Goal: Check status: Check status

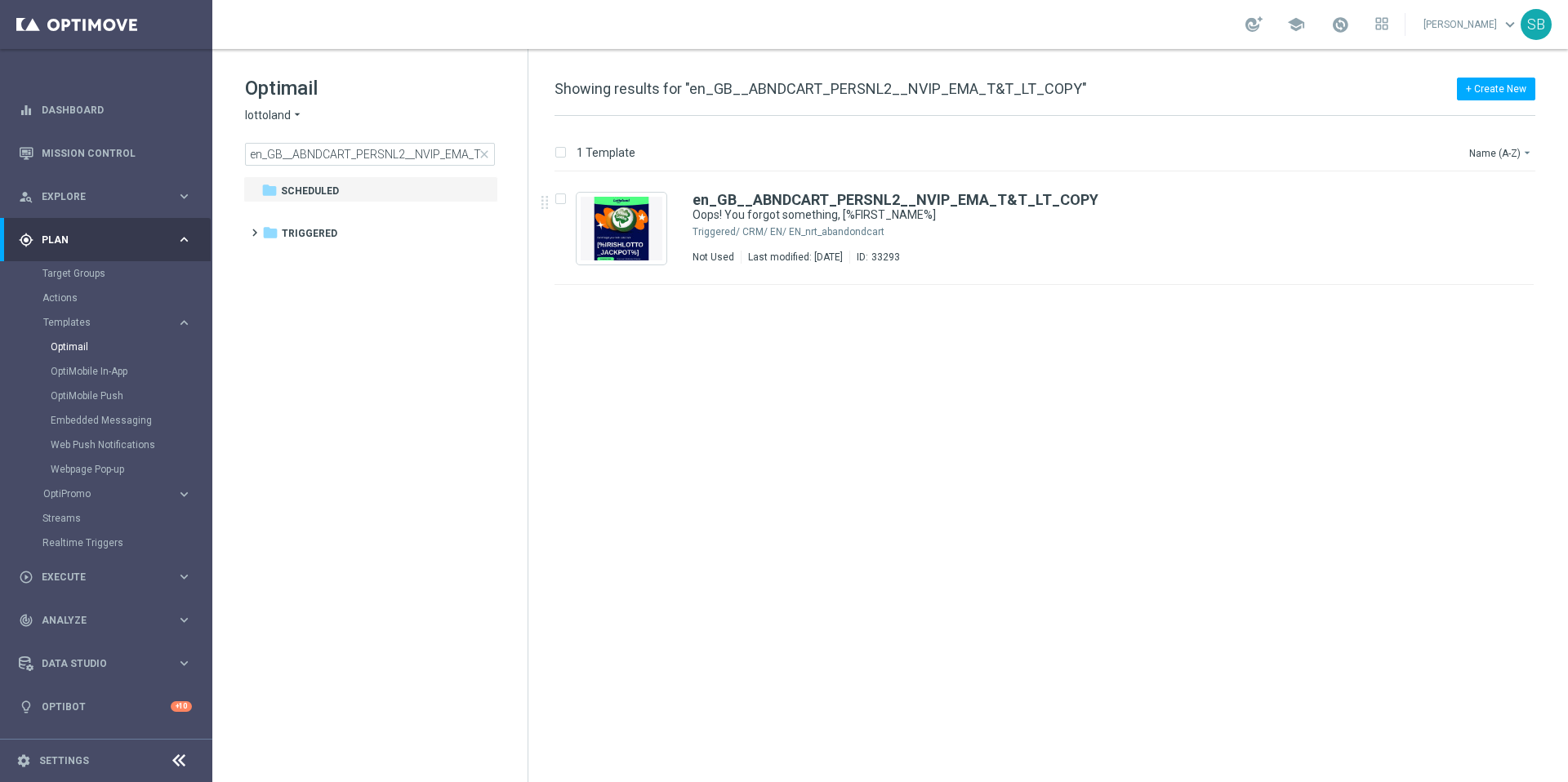
click at [809, 372] on div "insert_drive_file en_GB__ABNDCART_PERSNL2__NVIP_EMA_T&T_LT_COPY Oops! You forgo…" at bounding box center [1051, 477] width 1026 height 610
click at [293, 115] on icon "arrow_drop_down" at bounding box center [297, 115] width 13 height 16
click at [0, 0] on span "[DOMAIN_NAME]" at bounding box center [0, 0] width 0 height 0
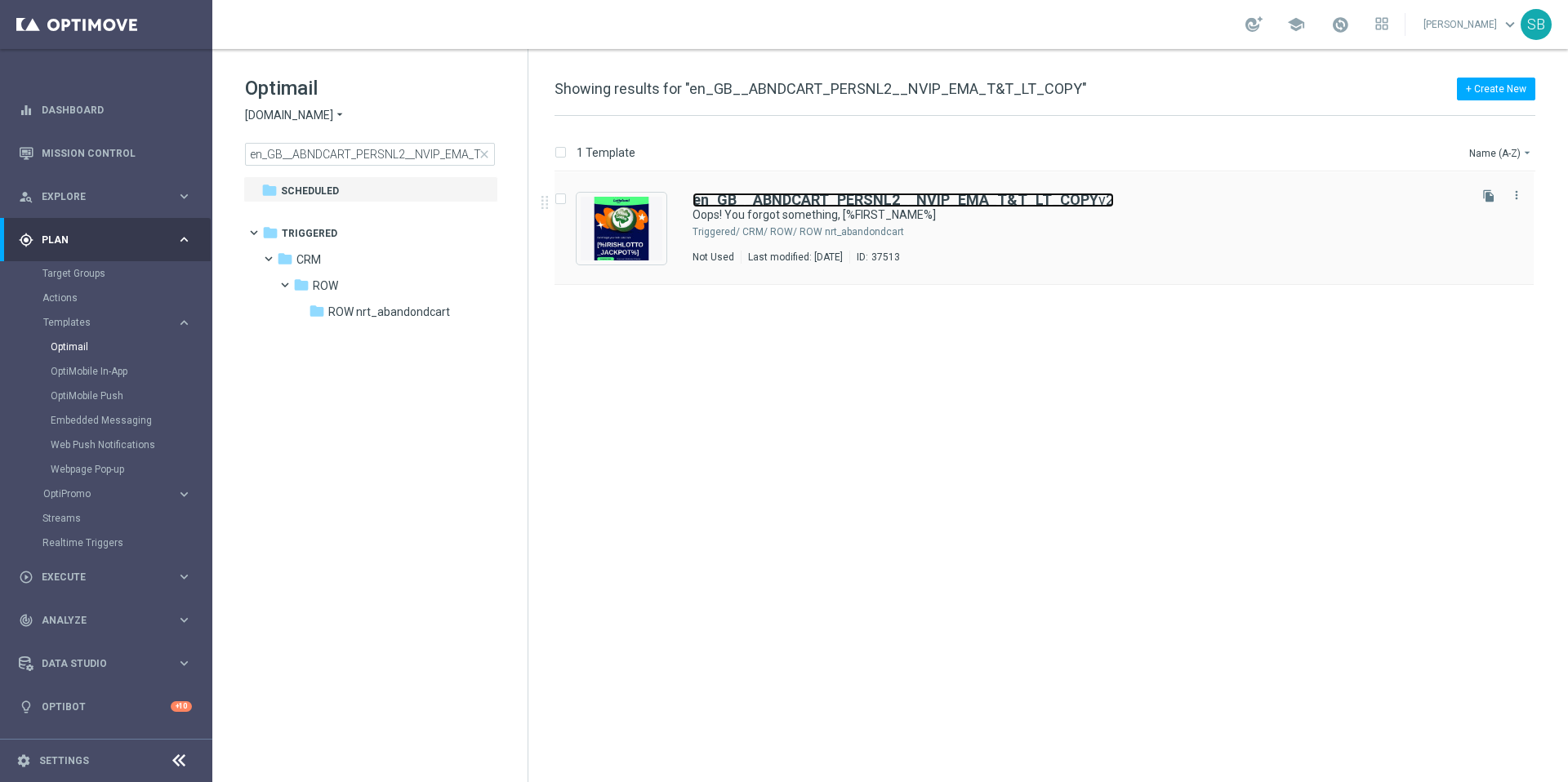
click at [768, 202] on b "en_GB__ABNDCART_PERSNL2__NVIP_EMA_T&T_LT_COPY" at bounding box center [895, 199] width 406 height 18
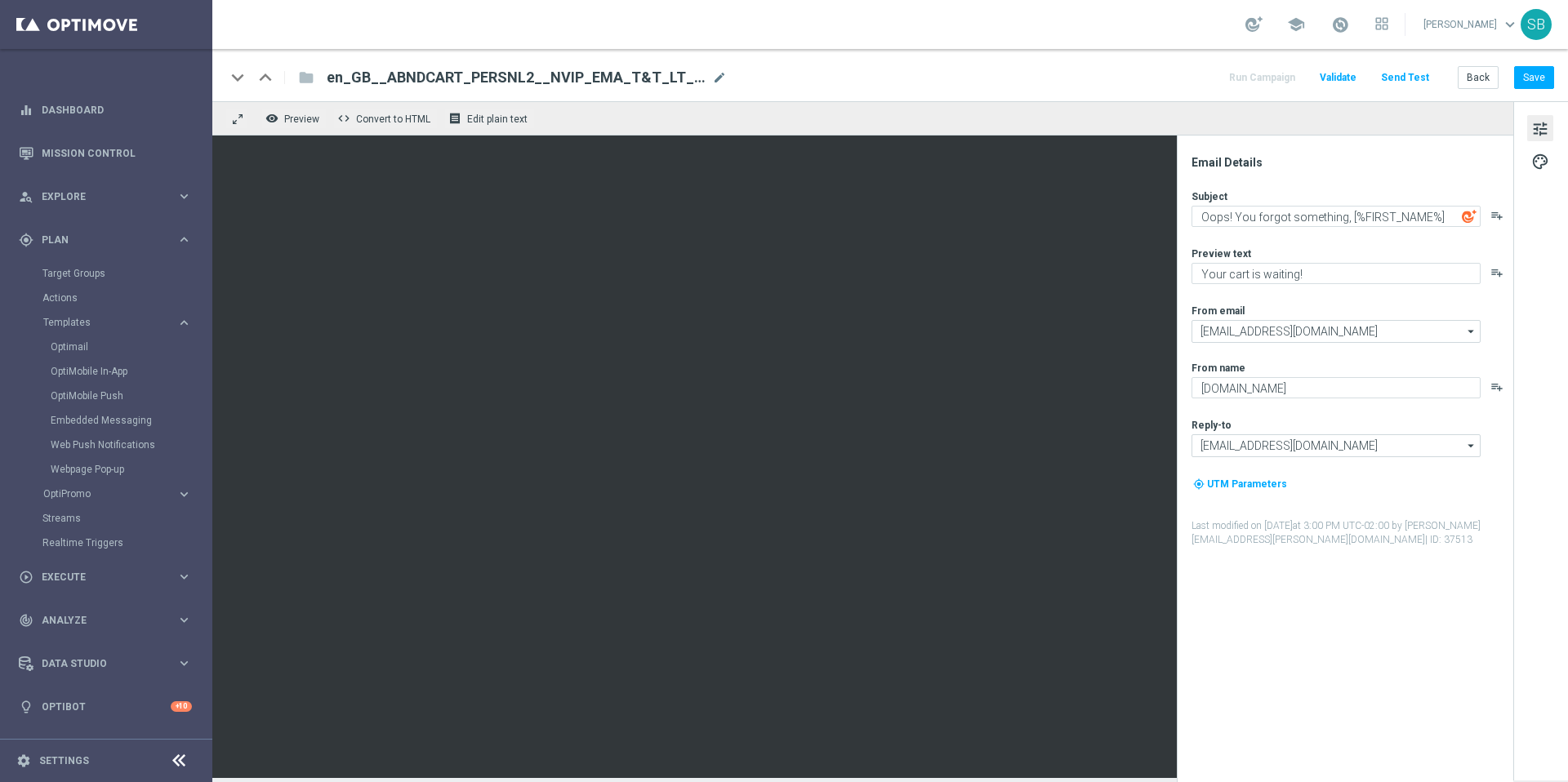
click at [1548, 127] on span "tune" at bounding box center [1539, 129] width 18 height 21
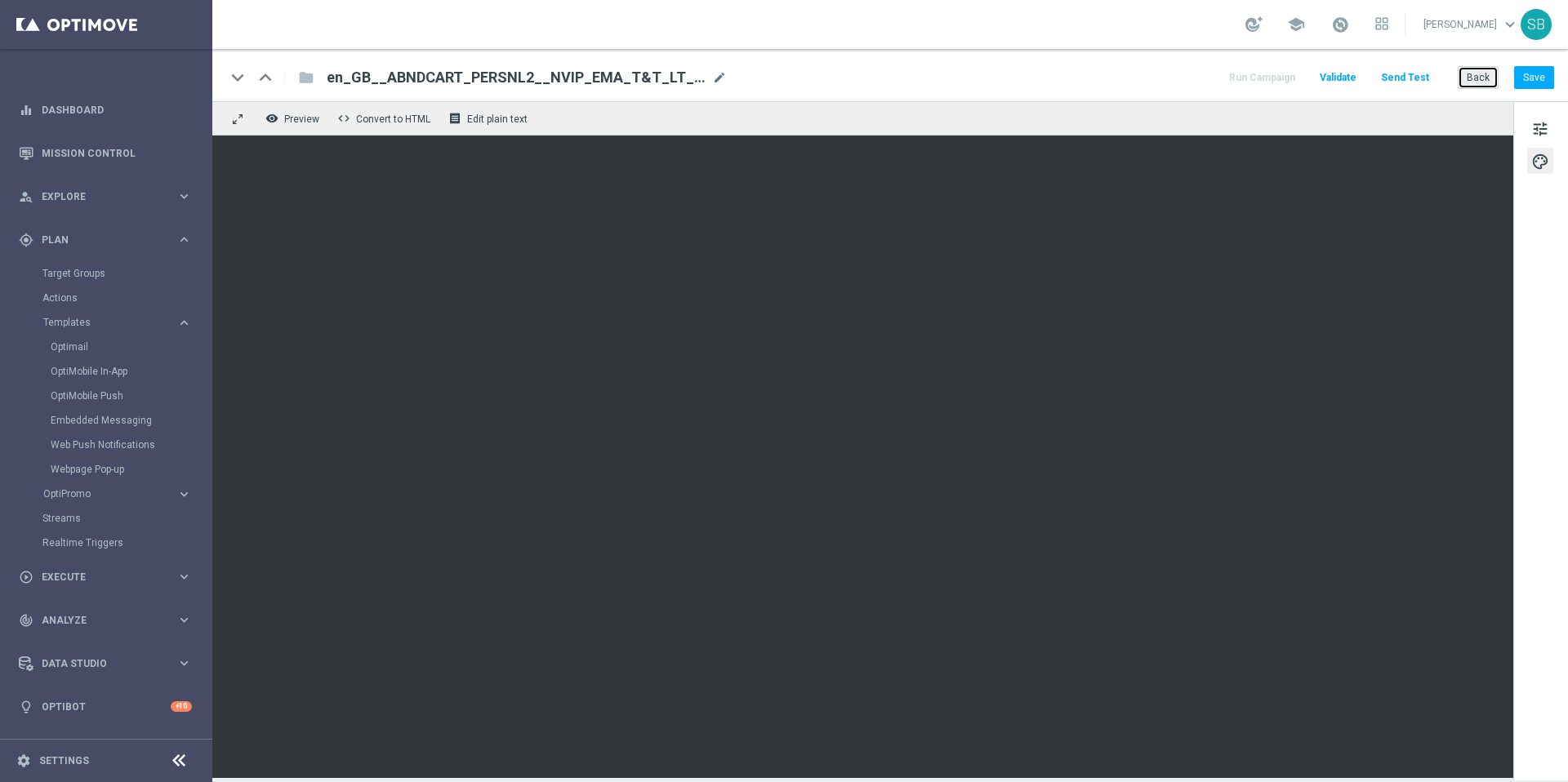
click at [1469, 86] on button "Back" at bounding box center [1478, 77] width 41 height 23
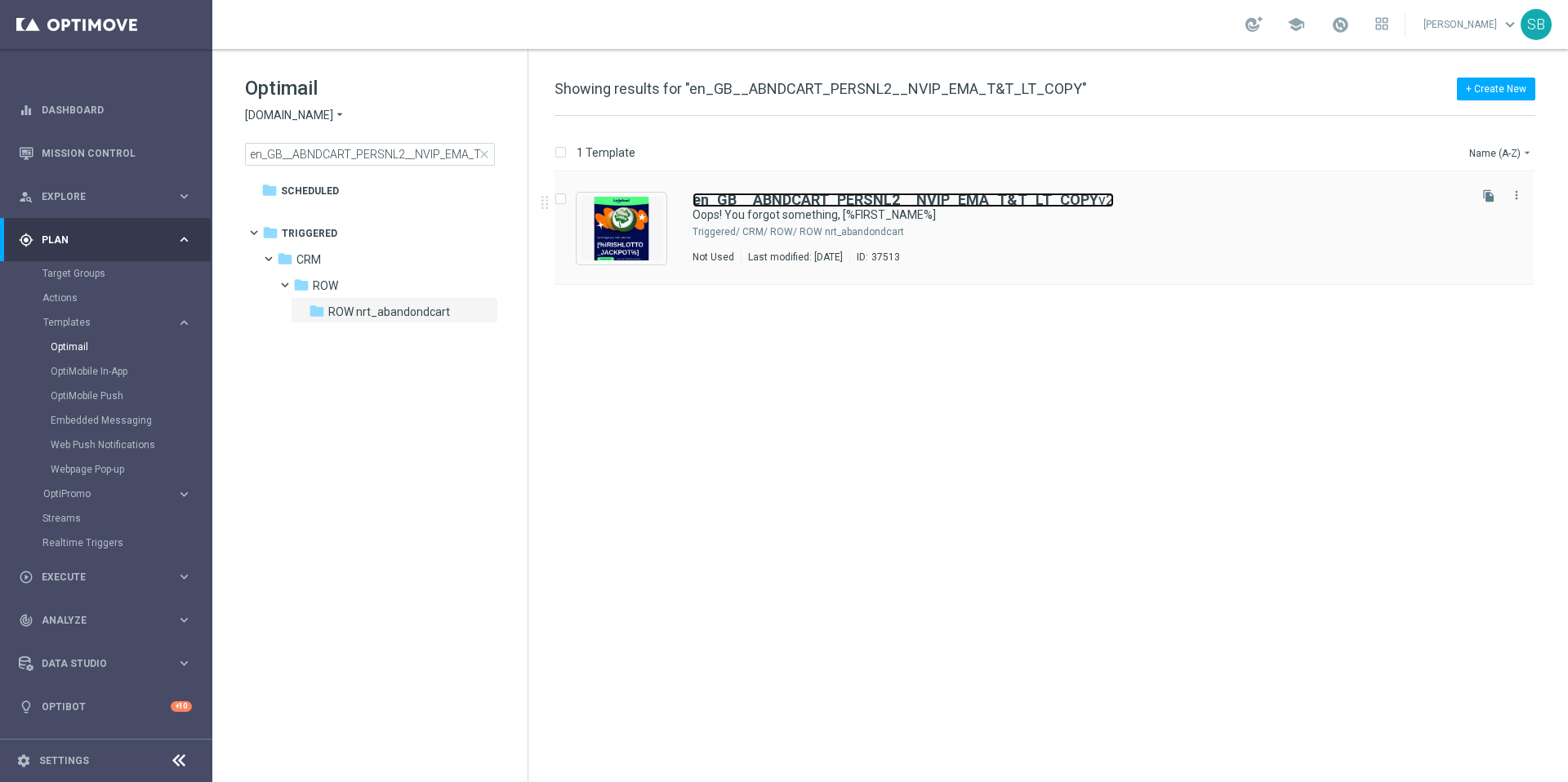
click at [879, 202] on b "en_GB__ABNDCART_PERSNL2__NVIP_EMA_T&T_LT_COPY" at bounding box center [895, 199] width 406 height 18
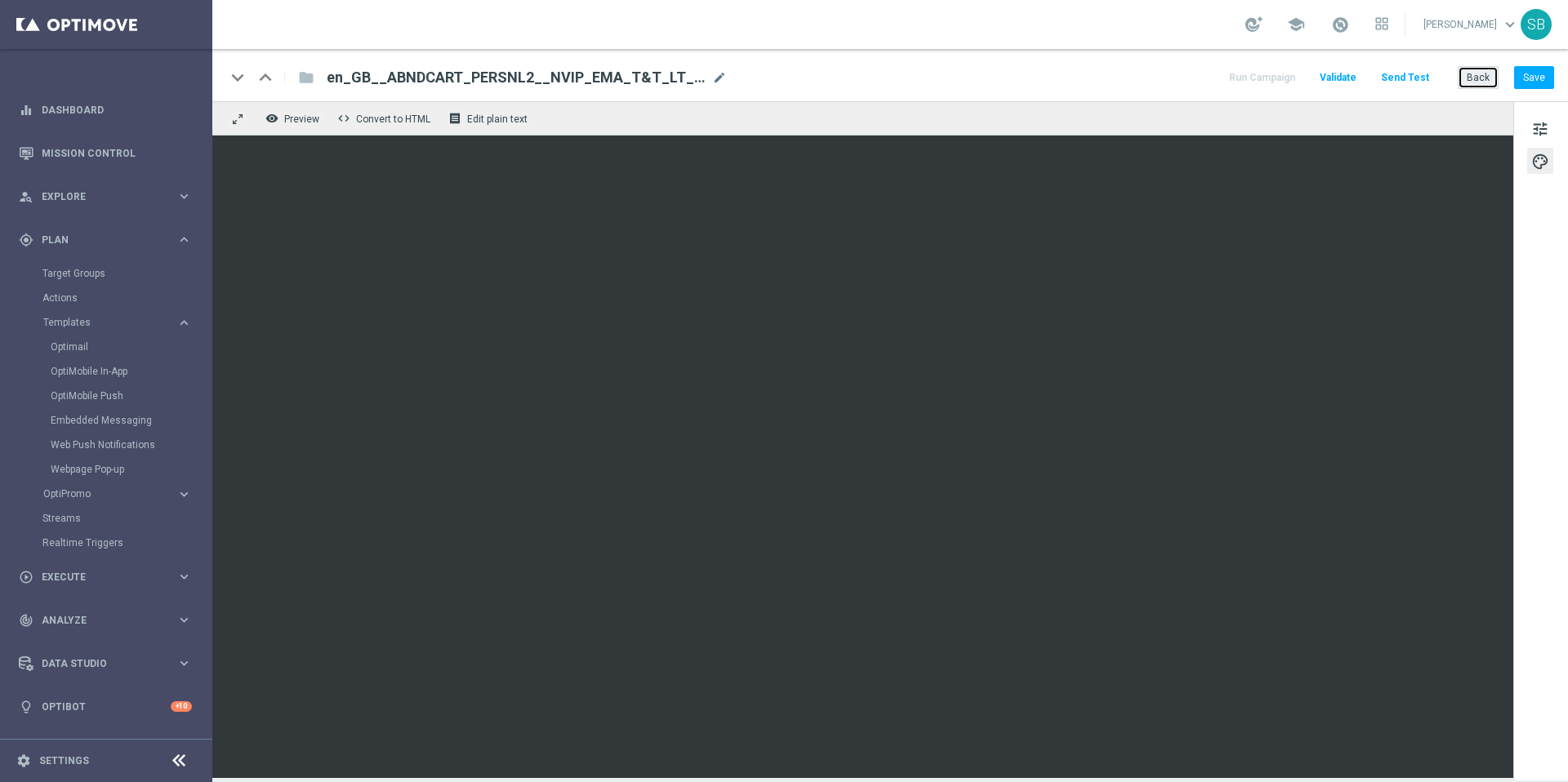
click at [1479, 81] on button "Back" at bounding box center [1478, 77] width 41 height 23
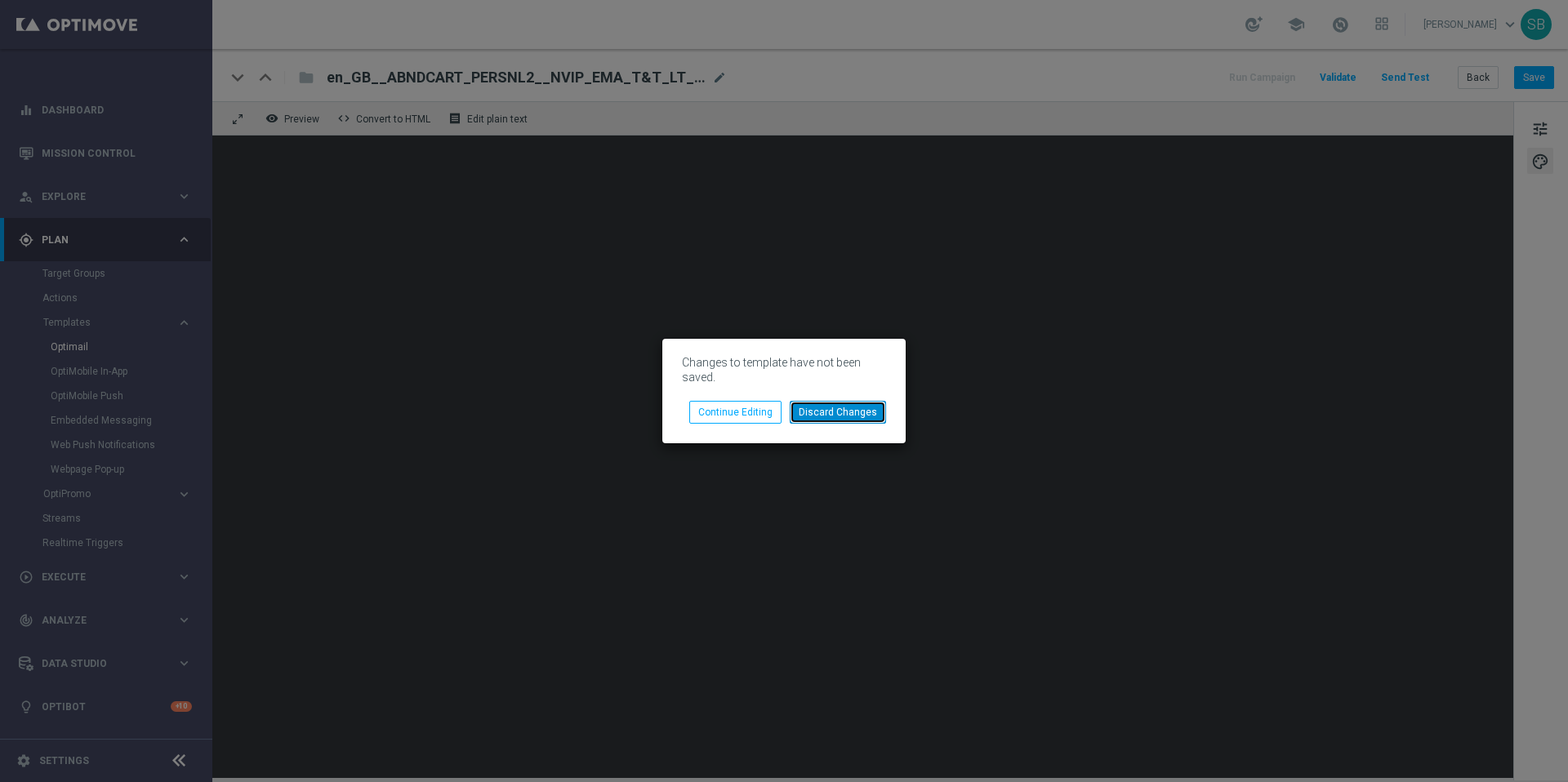
click at [820, 423] on button "Discard Changes" at bounding box center [838, 412] width 96 height 23
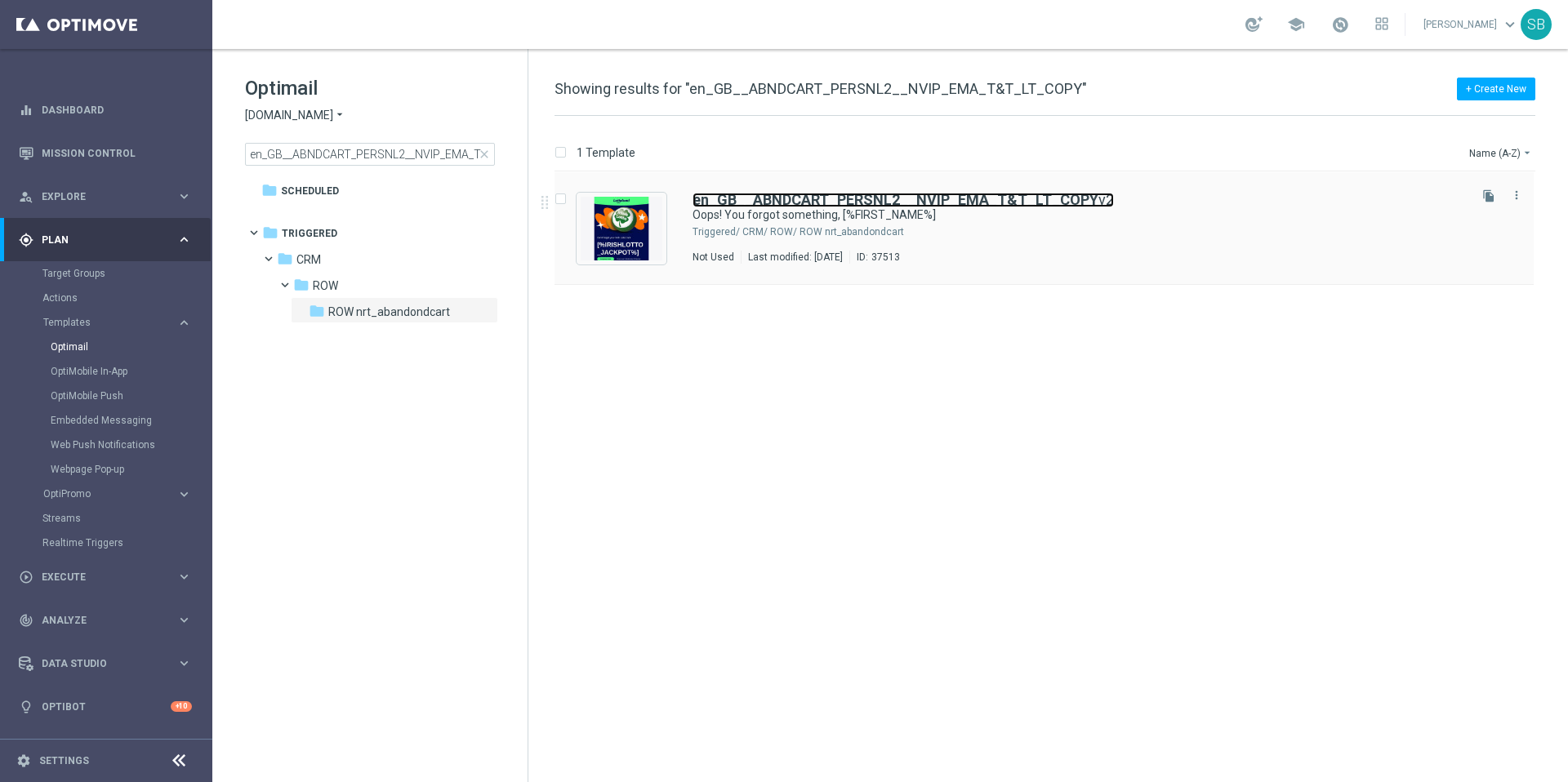
click at [765, 203] on b "en_GB__ABNDCART_PERSNL2__NVIP_EMA_T&T_LT_COPY" at bounding box center [895, 199] width 406 height 18
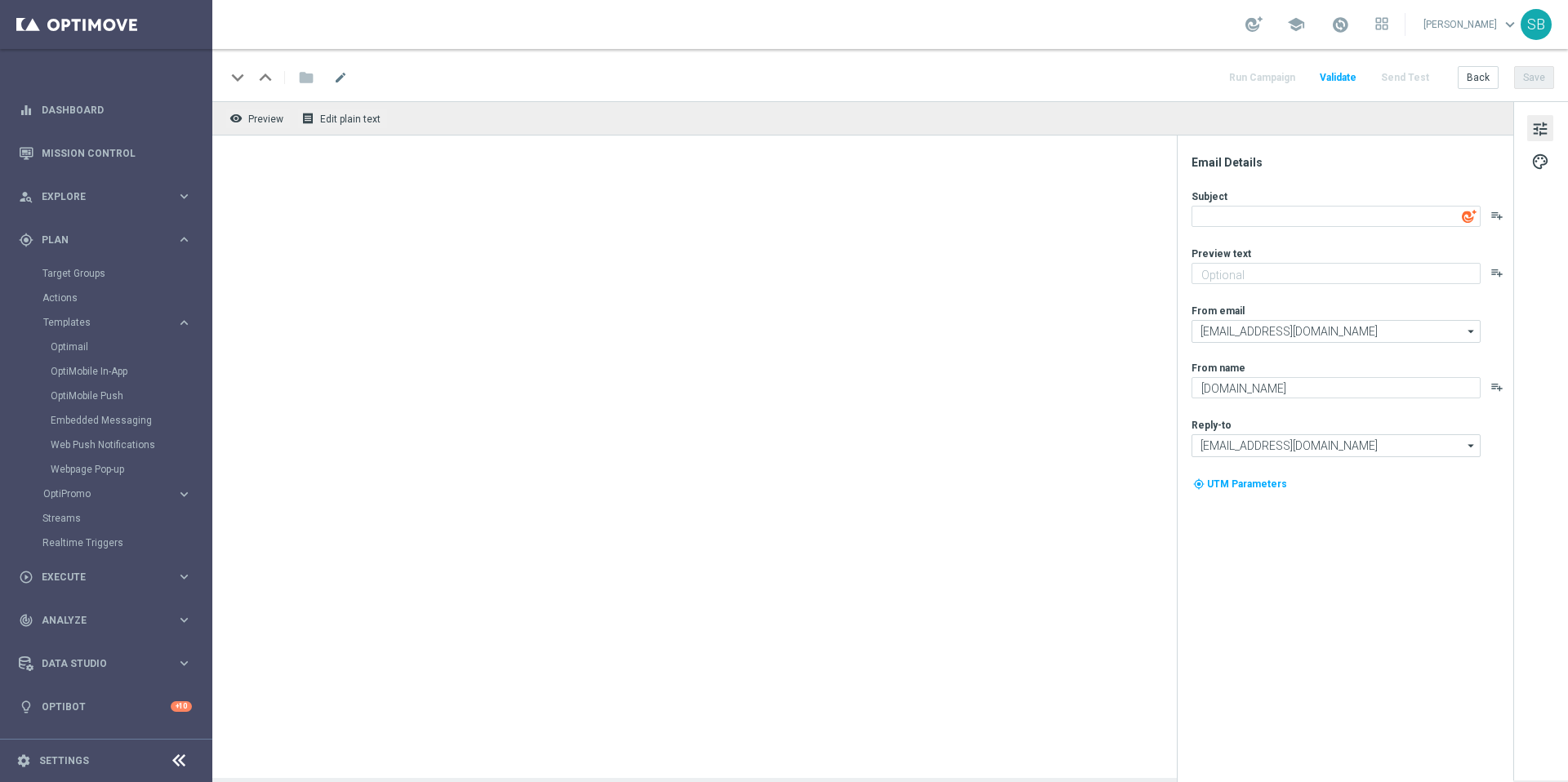
type textarea "Oops! You forgot something, [%FIRST_NAME%]"
type textarea "Your cart is waiting!"
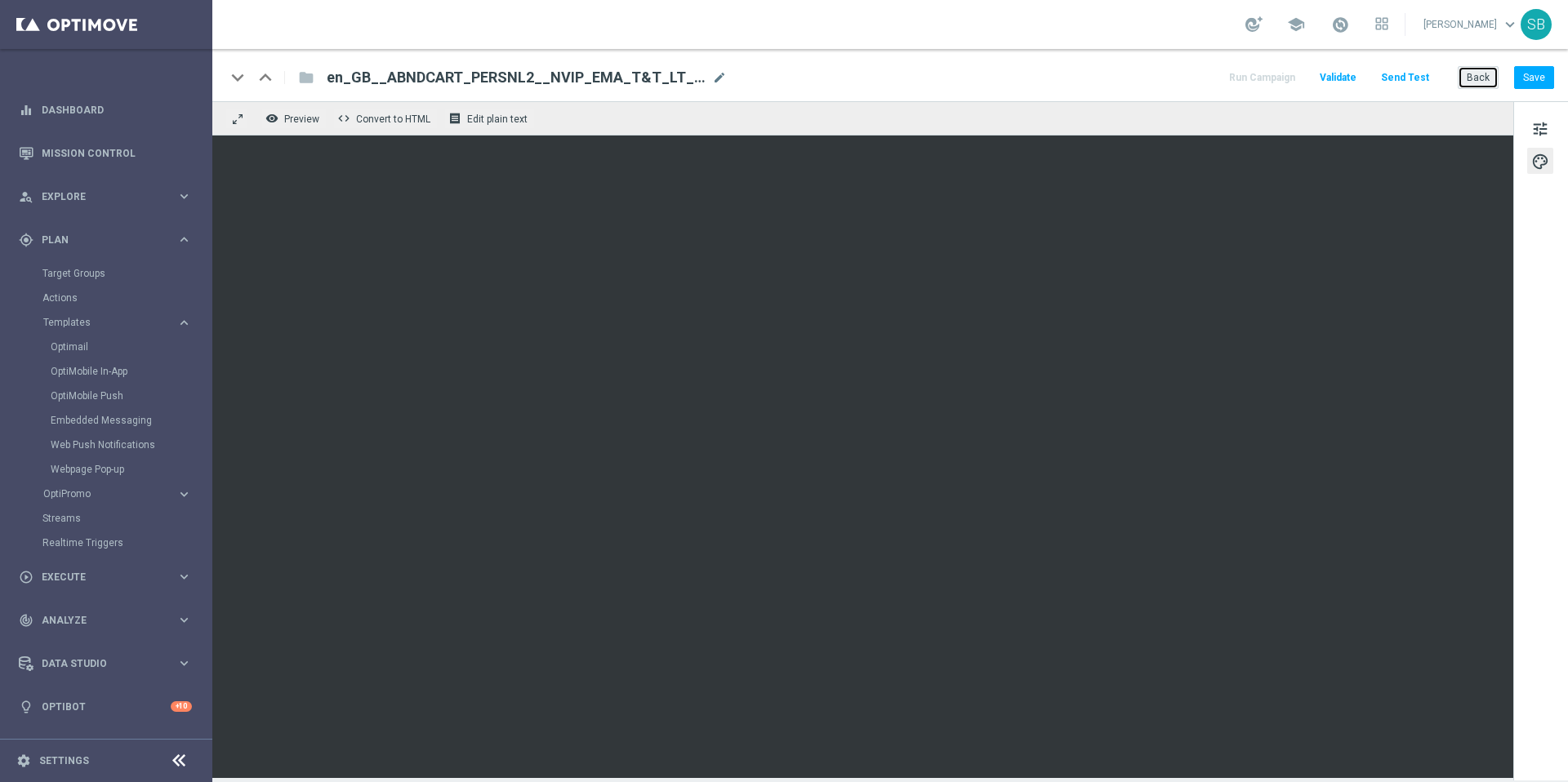
click at [1479, 84] on button "Back" at bounding box center [1478, 77] width 41 height 23
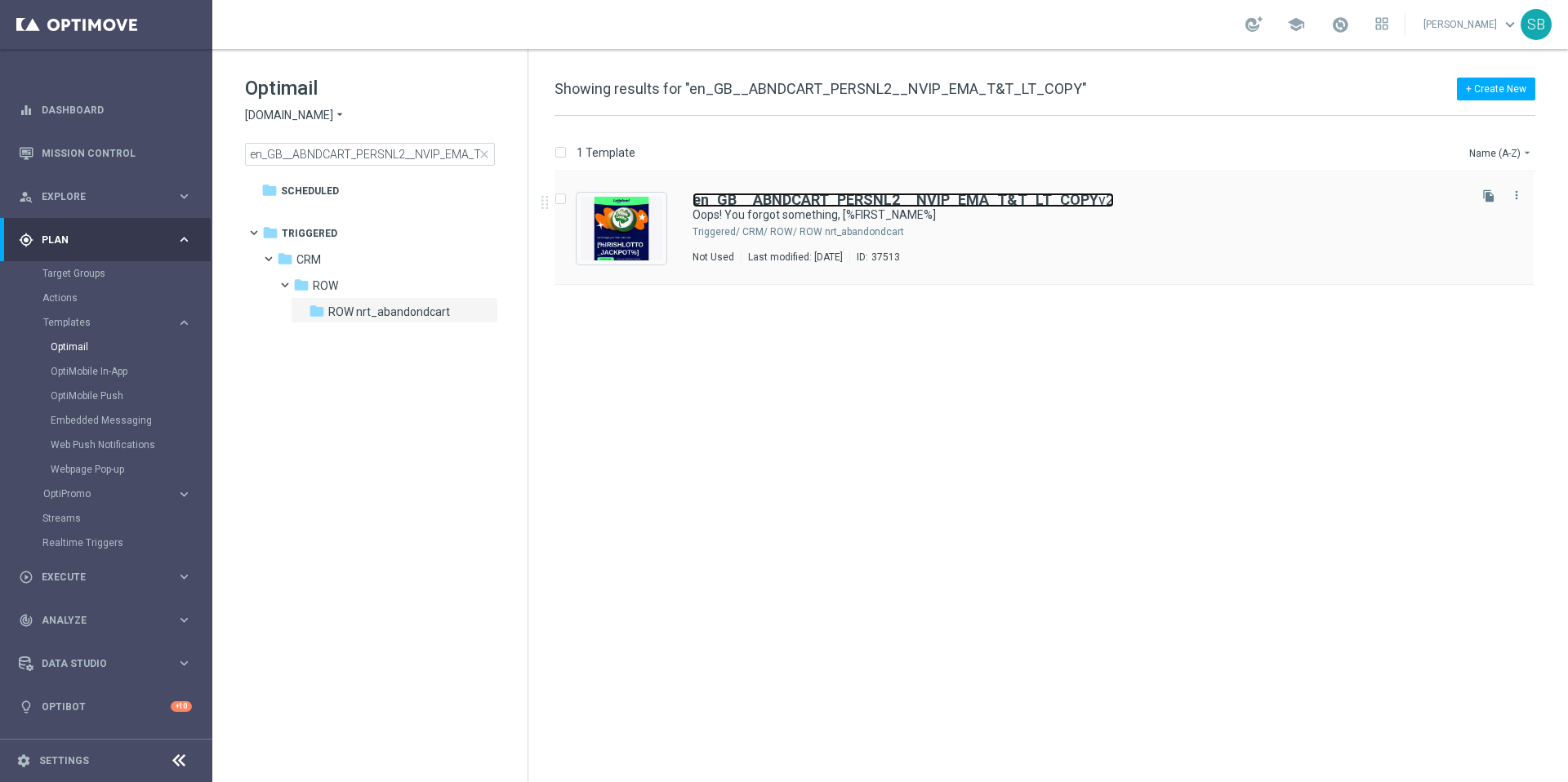
click at [742, 198] on b "en_GB__ABNDCART_PERSNL2__NVIP_EMA_T&T_LT_COPY" at bounding box center [895, 199] width 406 height 18
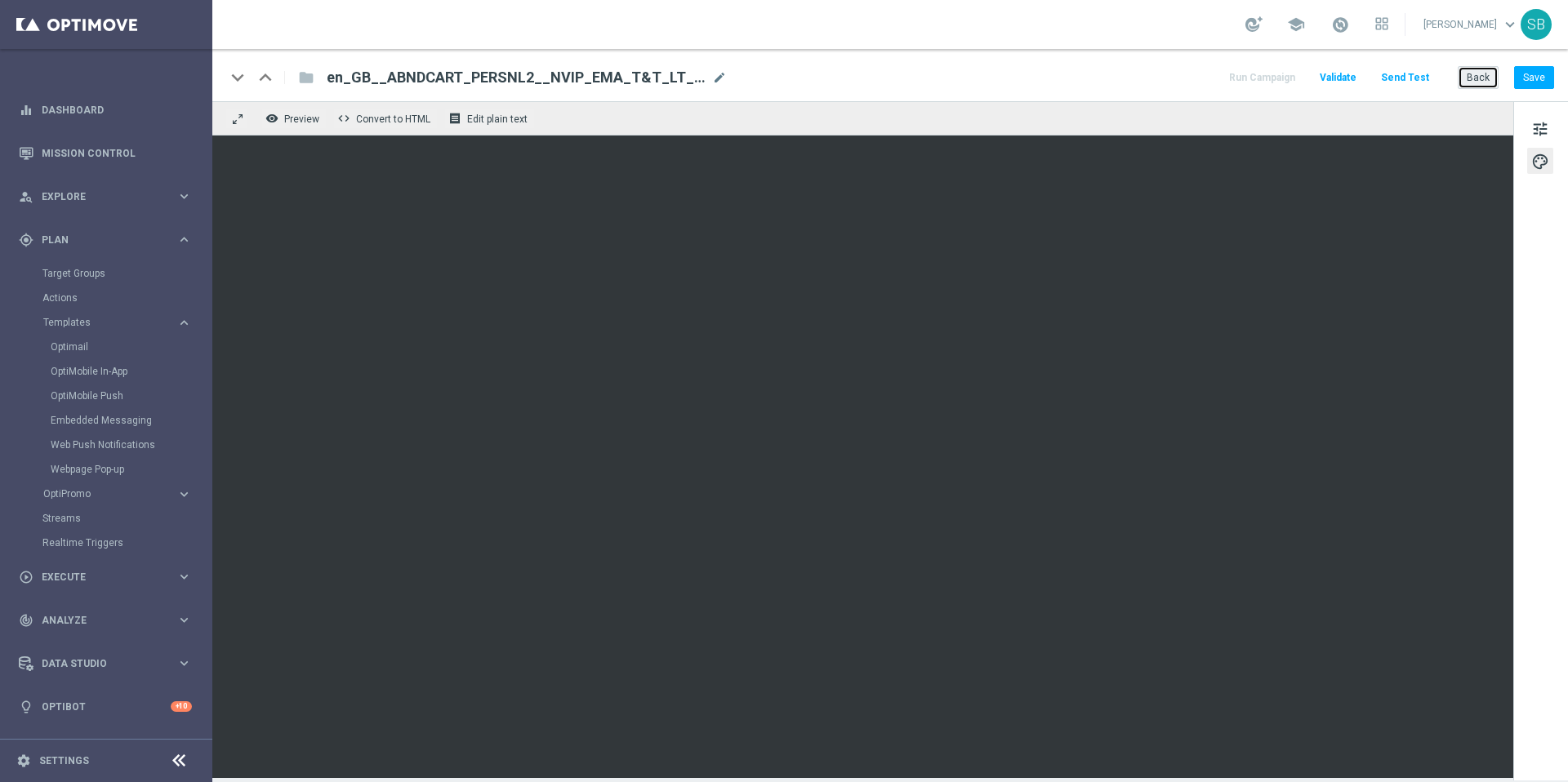
click at [1493, 76] on button "Back" at bounding box center [1478, 77] width 41 height 23
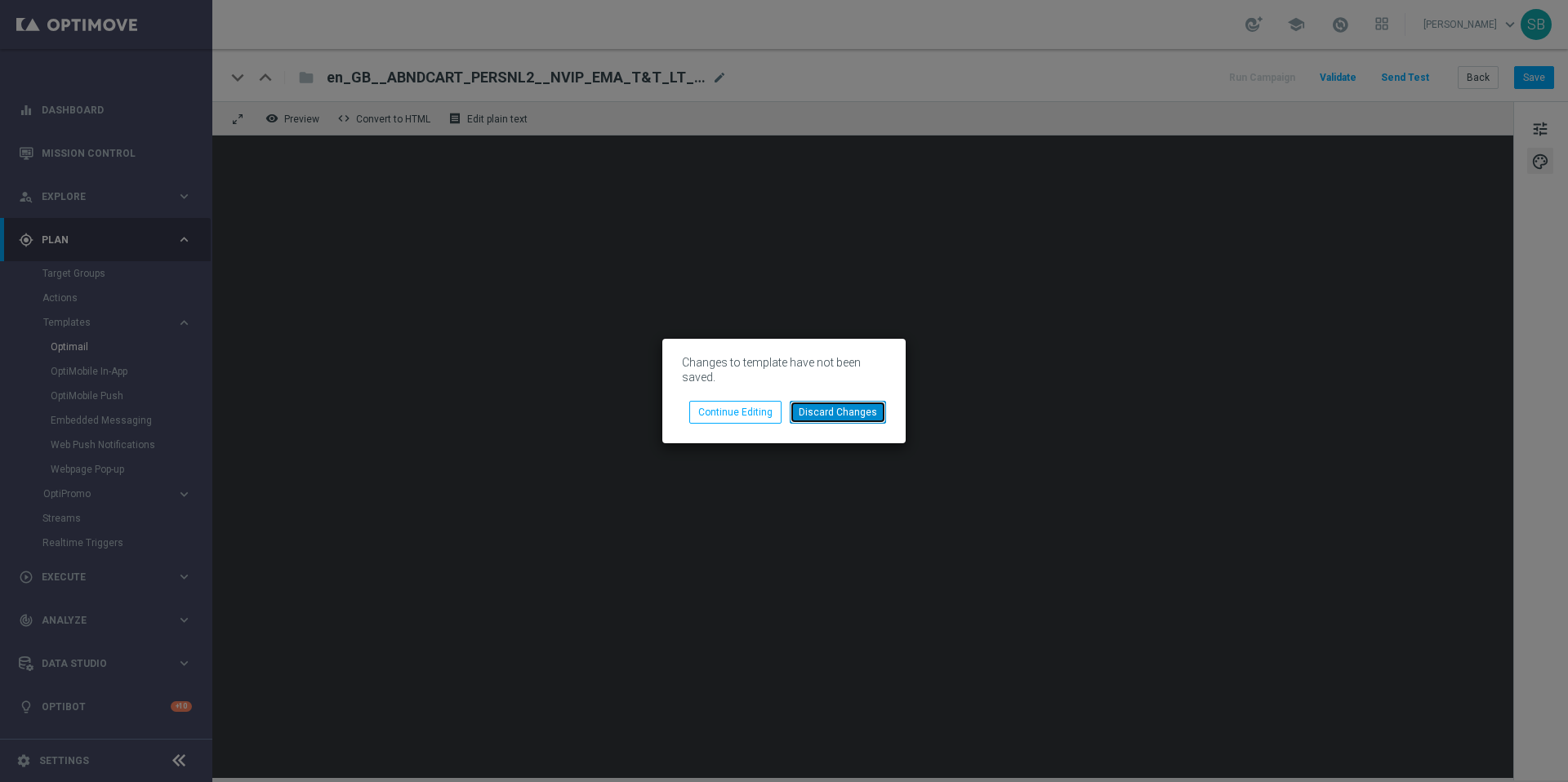
click at [862, 409] on button "Discard Changes" at bounding box center [838, 412] width 96 height 23
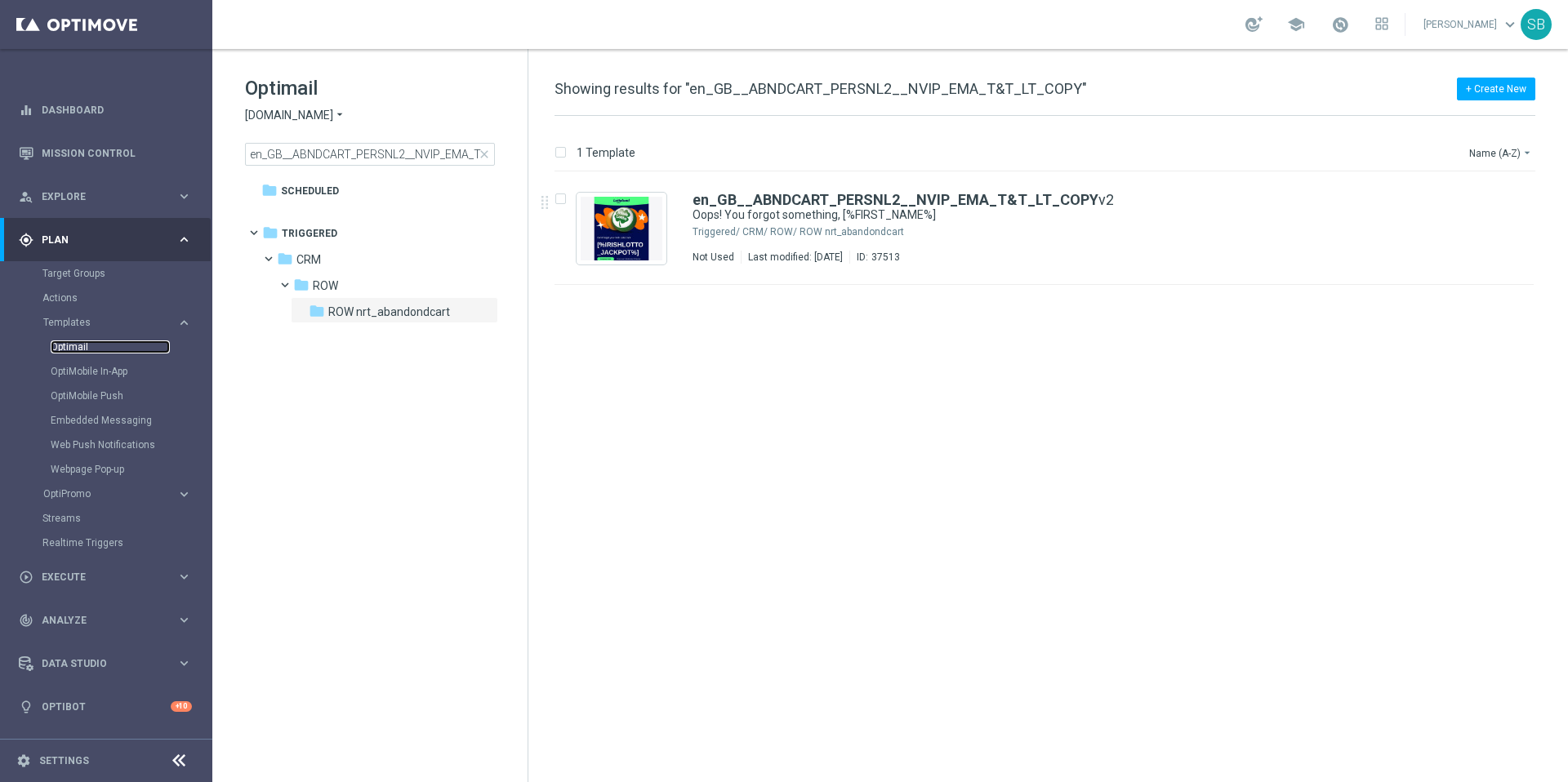
click at [79, 353] on link "Optimail" at bounding box center [110, 347] width 120 height 13
click at [297, 117] on icon "arrow_drop_down" at bounding box center [297, 115] width 13 height 16
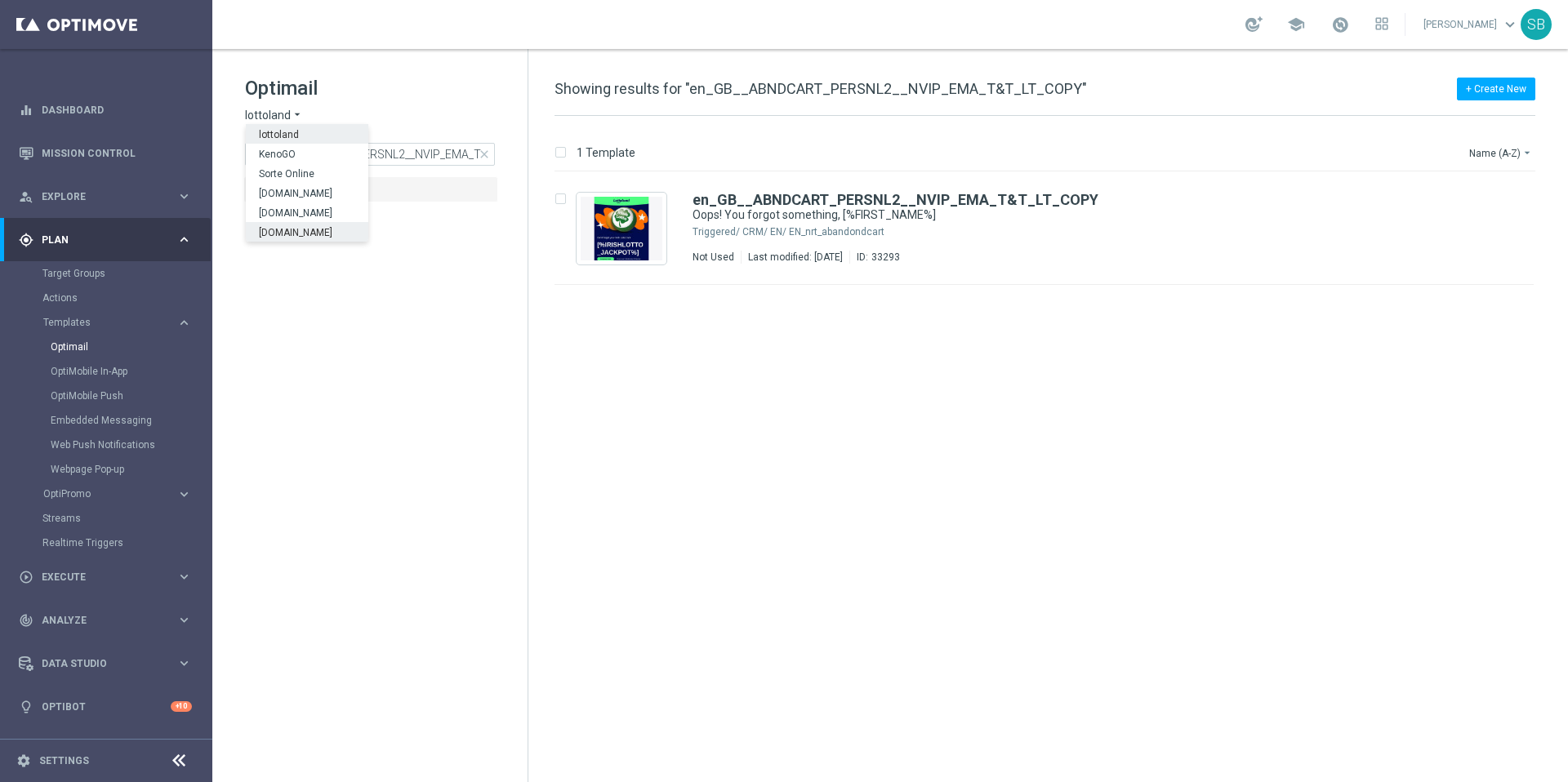
click at [0, 0] on span "[DOMAIN_NAME]" at bounding box center [0, 0] width 0 height 0
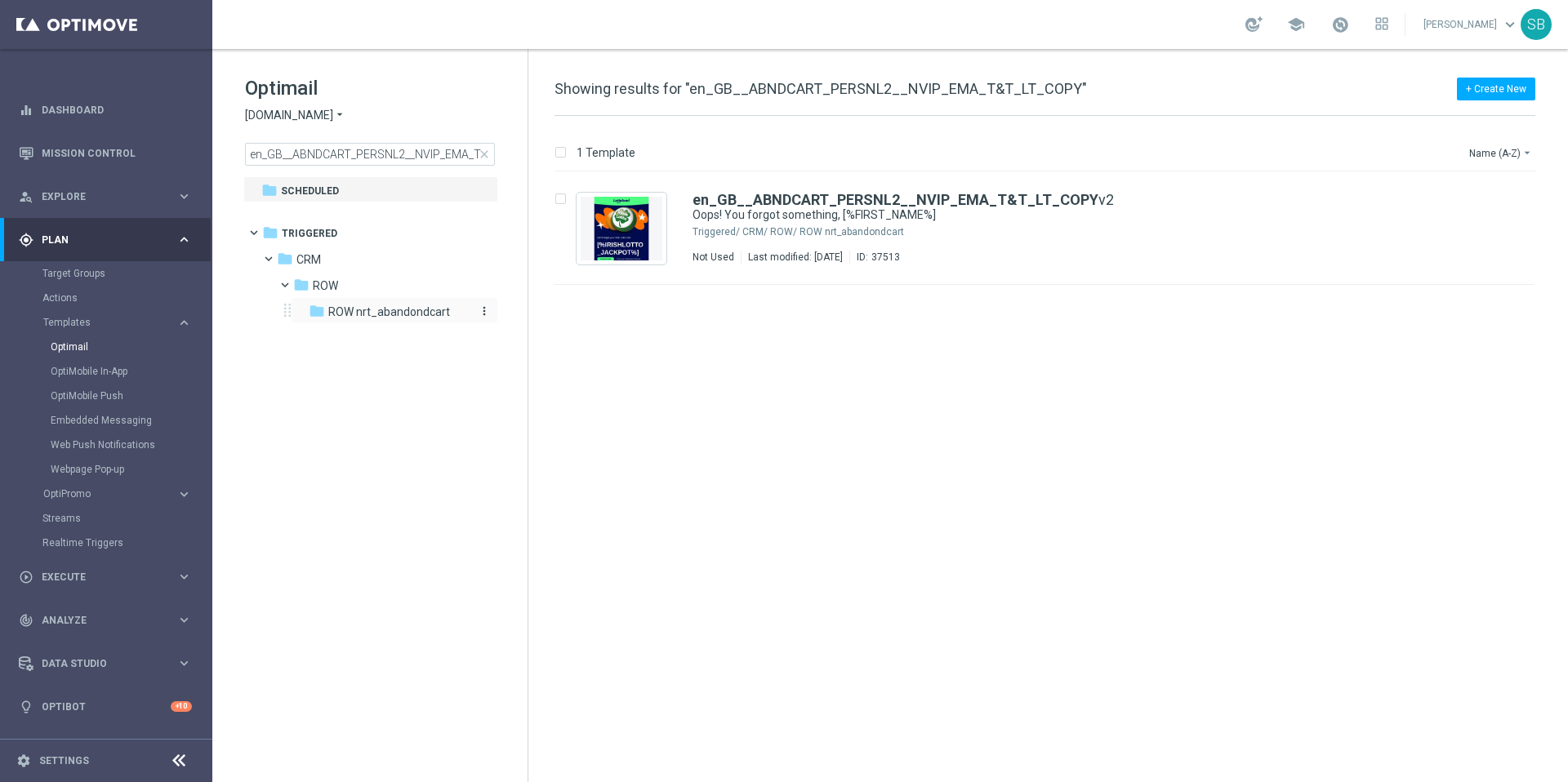
click at [371, 314] on span "ROW nrt_abandondcart" at bounding box center [388, 312] width 121 height 15
click at [272, 236] on icon "folder" at bounding box center [271, 233] width 17 height 17
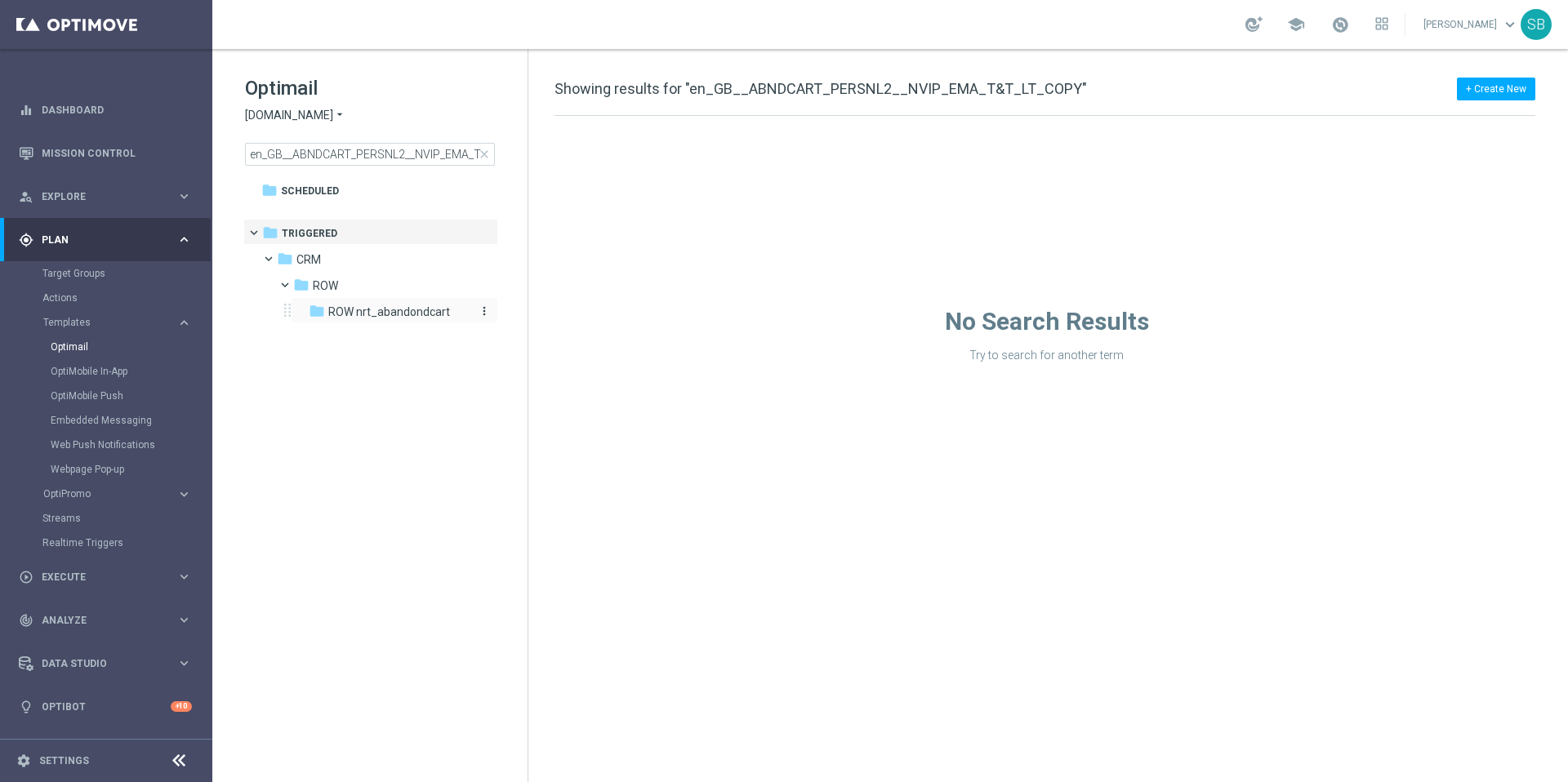
click at [319, 309] on icon "folder" at bounding box center [317, 311] width 17 height 17
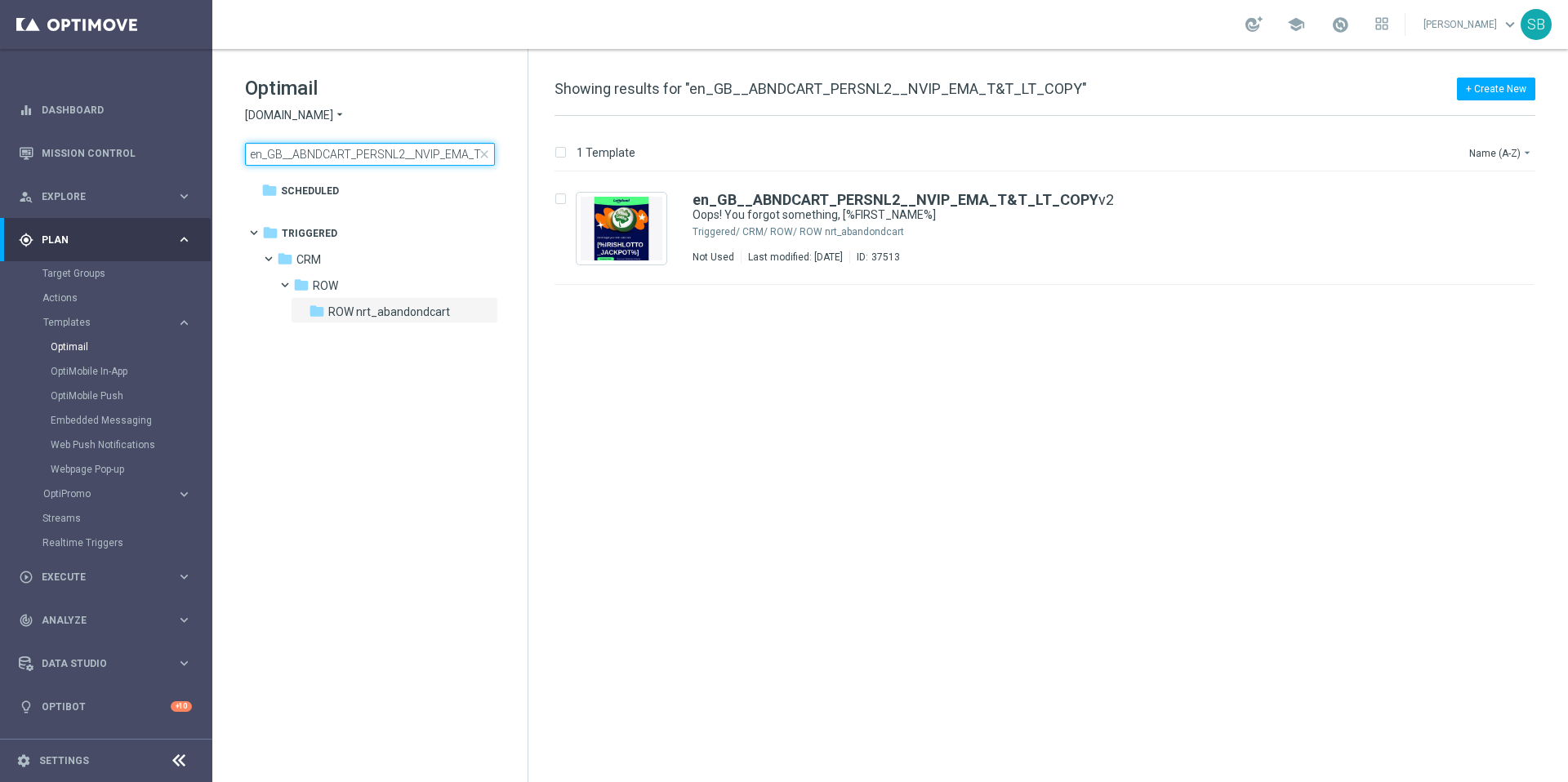
click at [300, 154] on input "en_GB__ABNDCART_PERSNL2__NVIP_EMA_T&T_LT_COPY" at bounding box center [370, 154] width 250 height 23
click at [298, 153] on input "en_GB__ABNDCART_PERSNL2__NVIP_EMA_T&T_LT_COPY" at bounding box center [370, 154] width 250 height 23
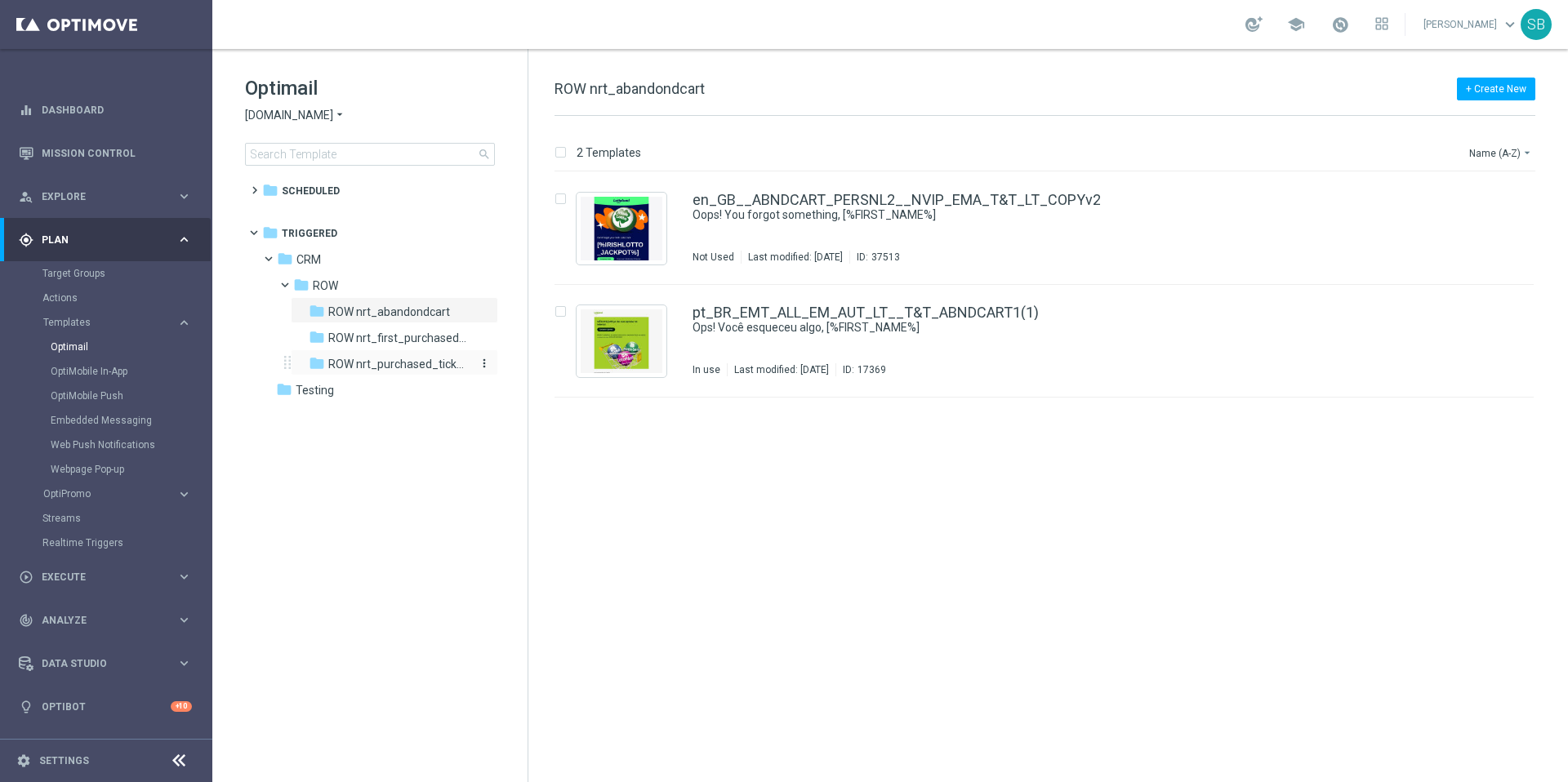
click at [367, 369] on span "ROW nrt_purchased_tickets" at bounding box center [398, 364] width 141 height 15
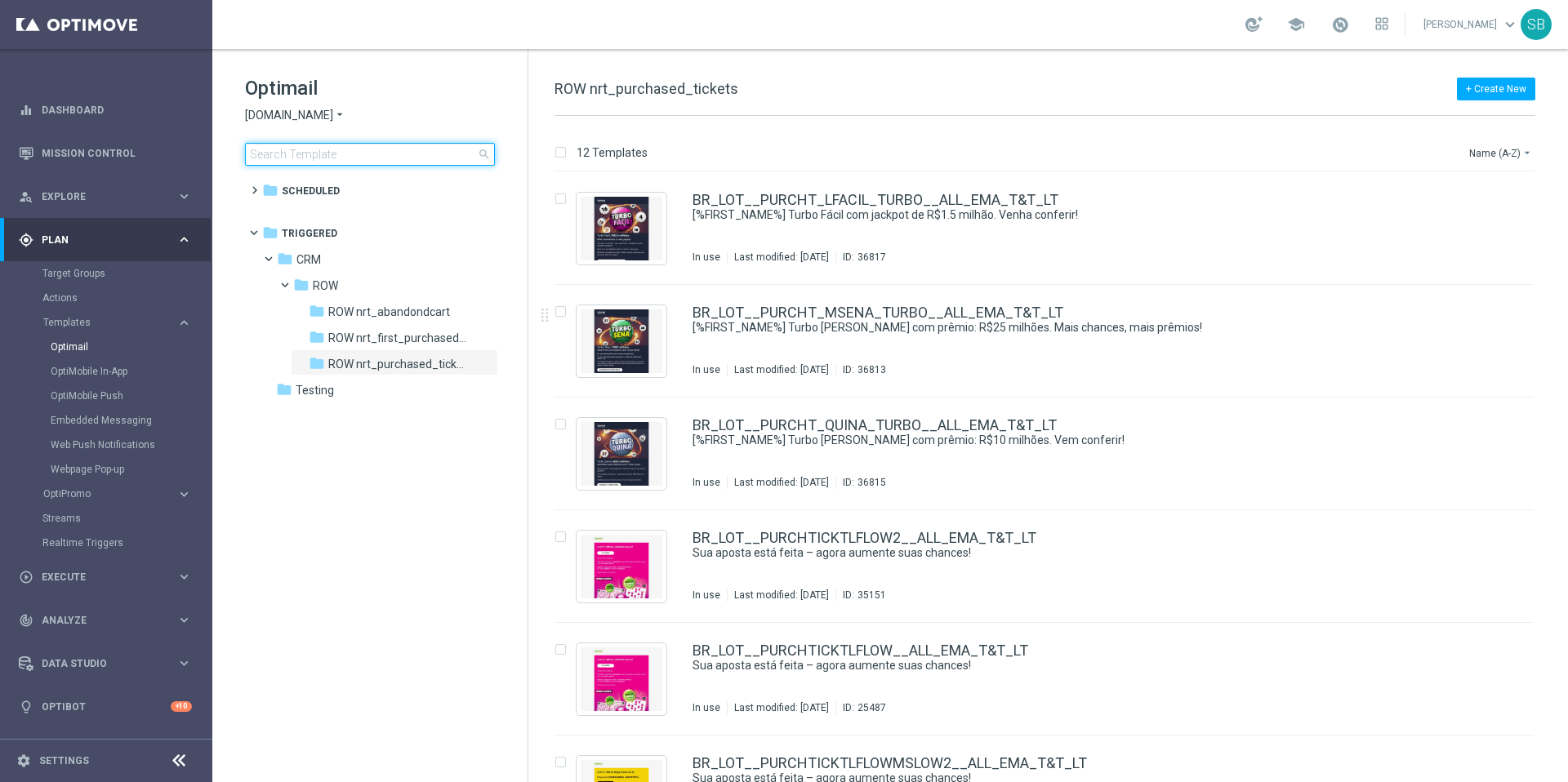
click at [304, 159] on input at bounding box center [370, 154] width 250 height 23
click at [108, 150] on link "Mission Control" at bounding box center [117, 153] width 150 height 44
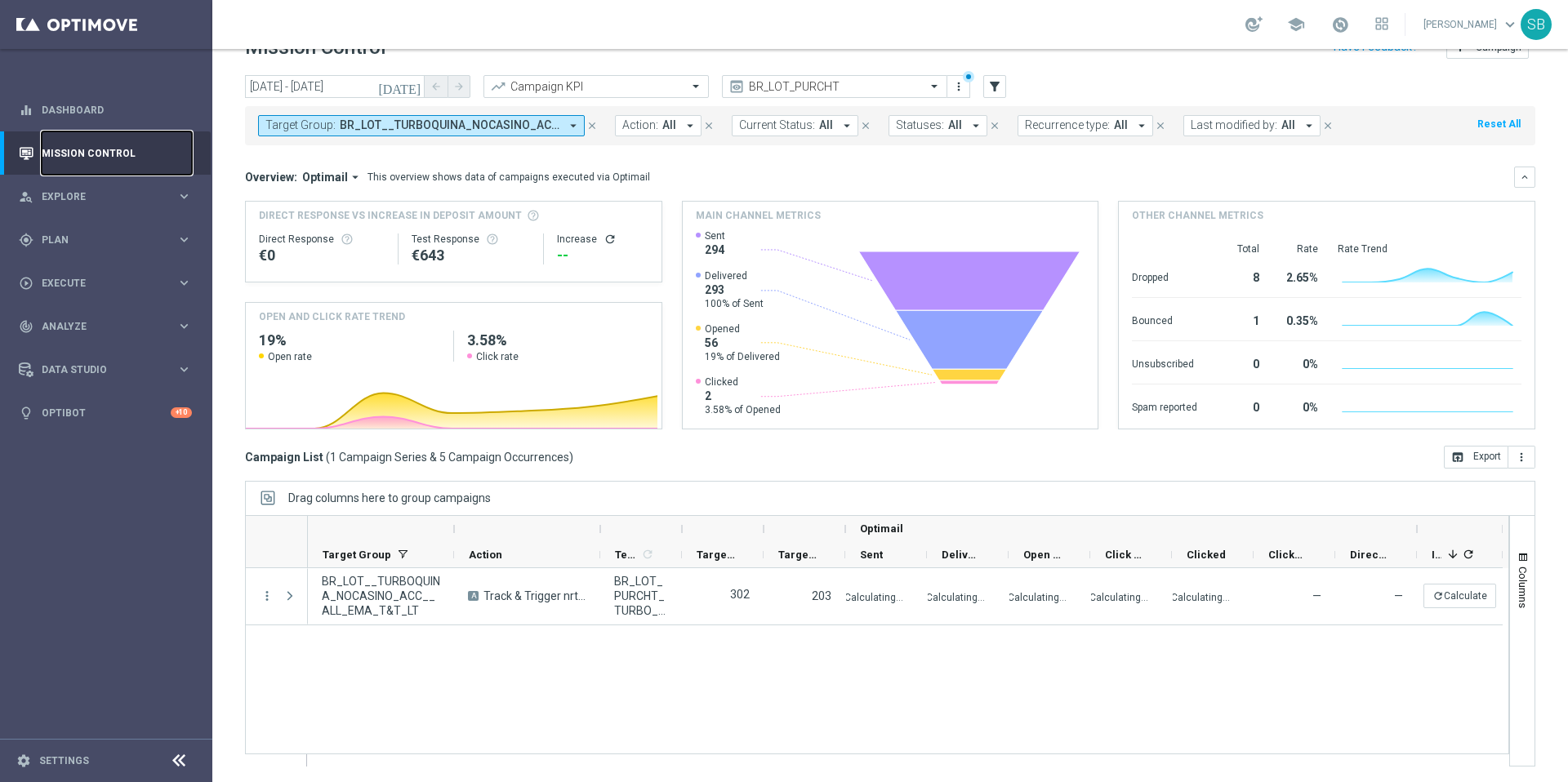
scroll to position [34, 0]
click at [573, 128] on icon "arrow_drop_down" at bounding box center [574, 125] width 15 height 15
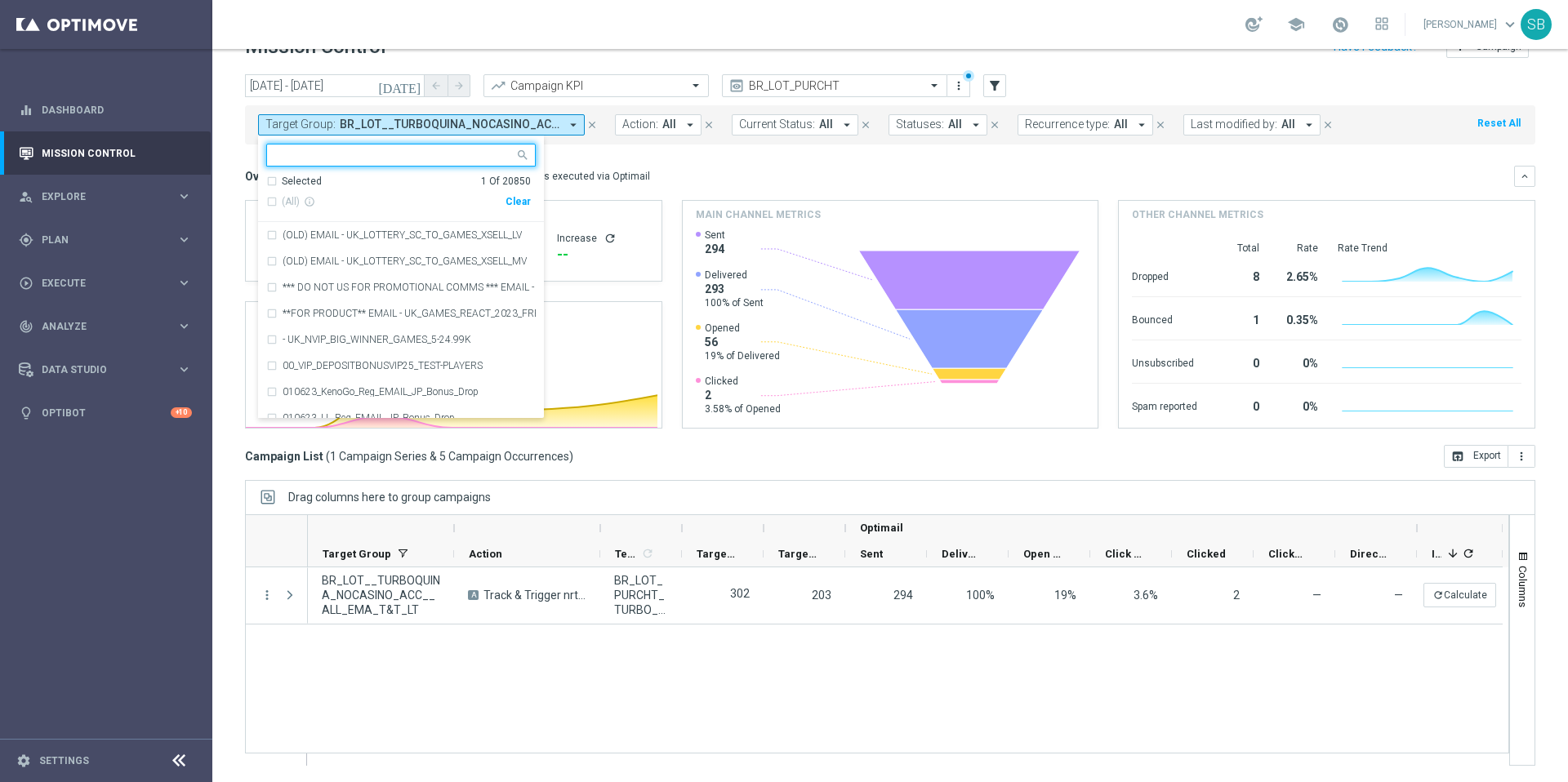
click at [336, 159] on input "text" at bounding box center [395, 155] width 239 height 14
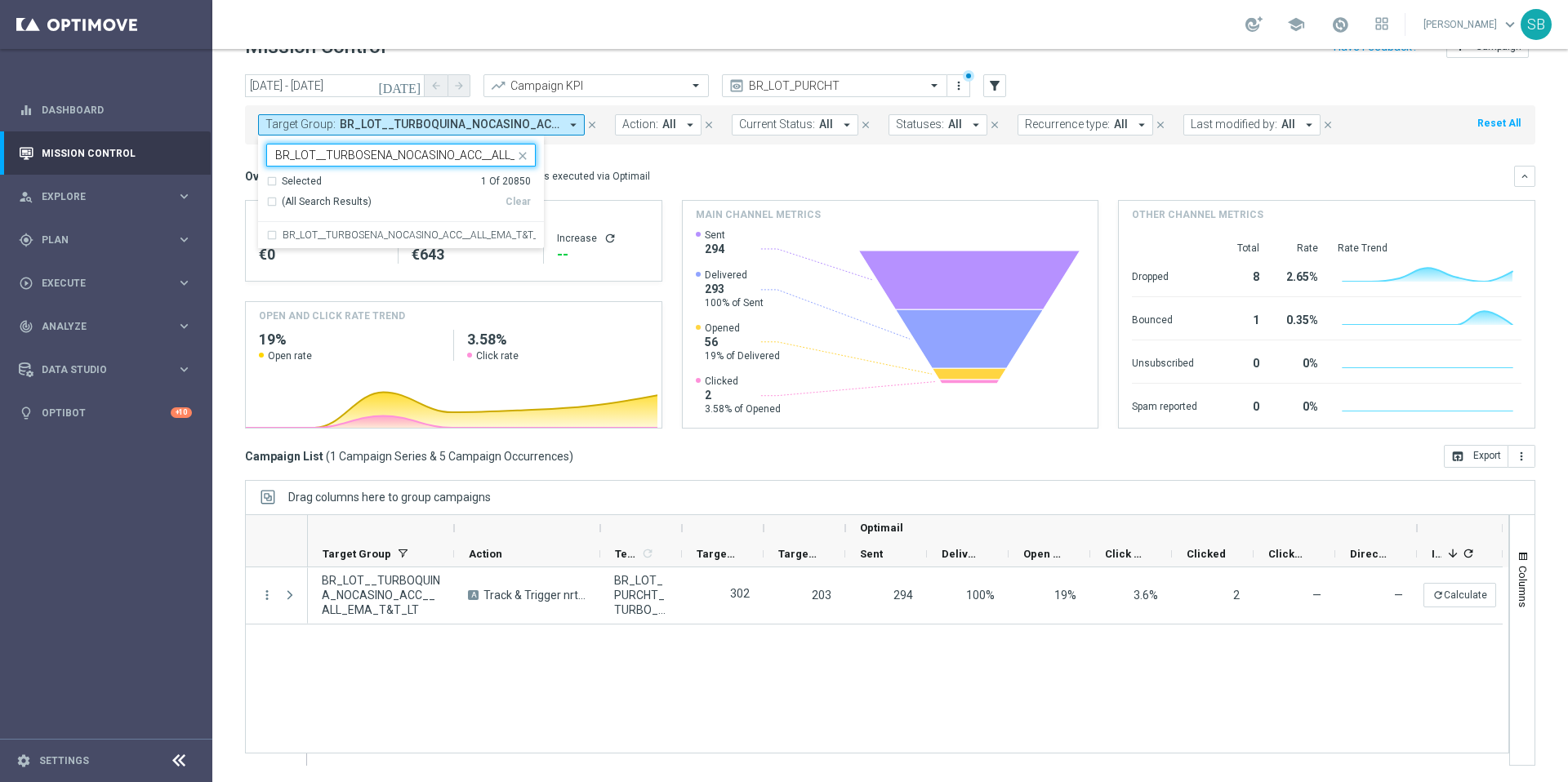
scroll to position [0, 62]
click at [272, 234] on div "BR_LOT__TURBOSENA_NOCASINO_ACC__ALL_EMA_T&T_LT" at bounding box center [400, 235] width 270 height 26
type input "BR_LOT__TURBOSENA_NOCASINO_ACC__ALL_EMA_T&T_LT"
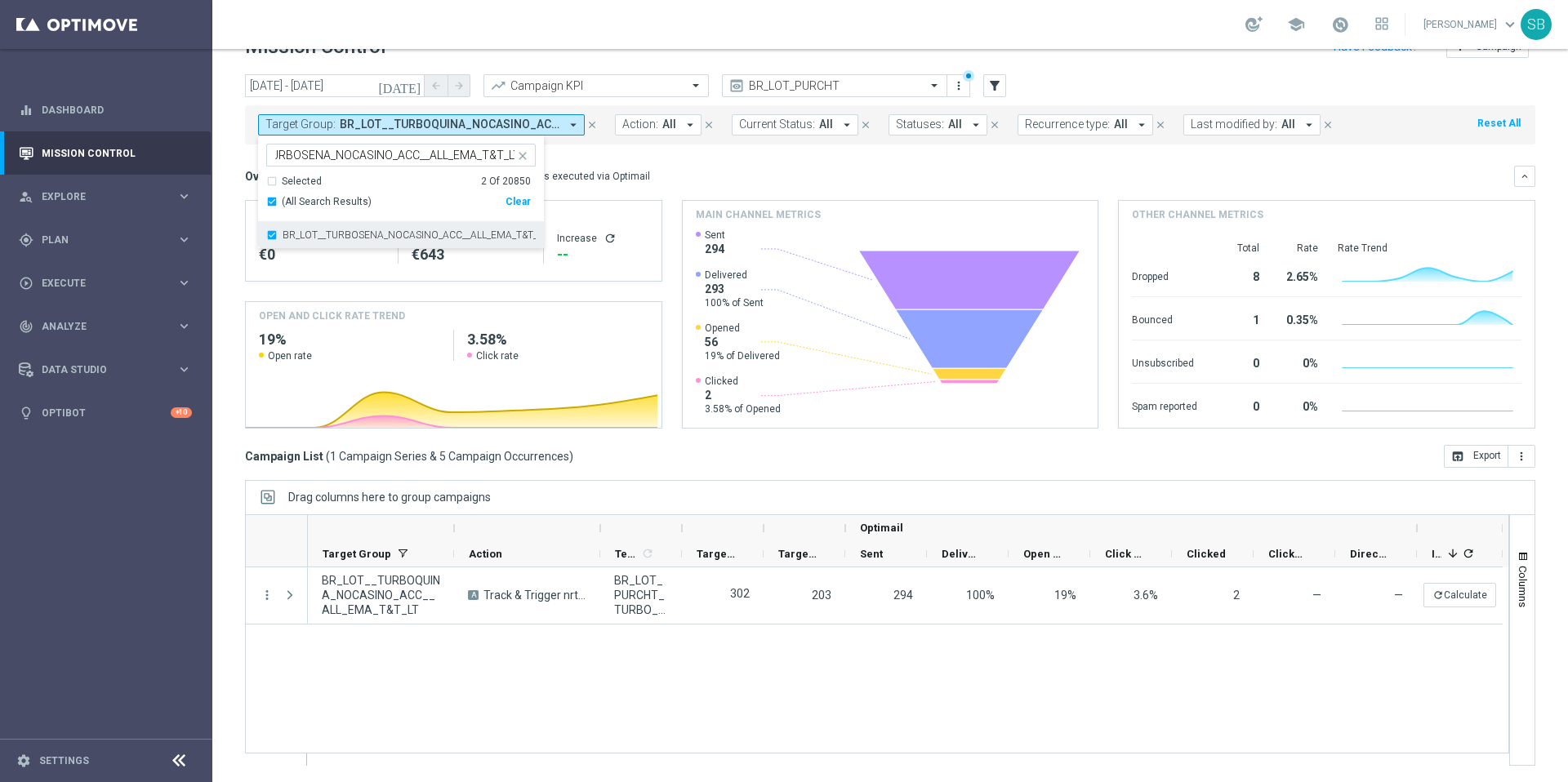
scroll to position [0, 0]
click at [873, 34] on div "school [PERSON_NAME] keyboard_arrow_down SB" at bounding box center [890, 24] width 1356 height 49
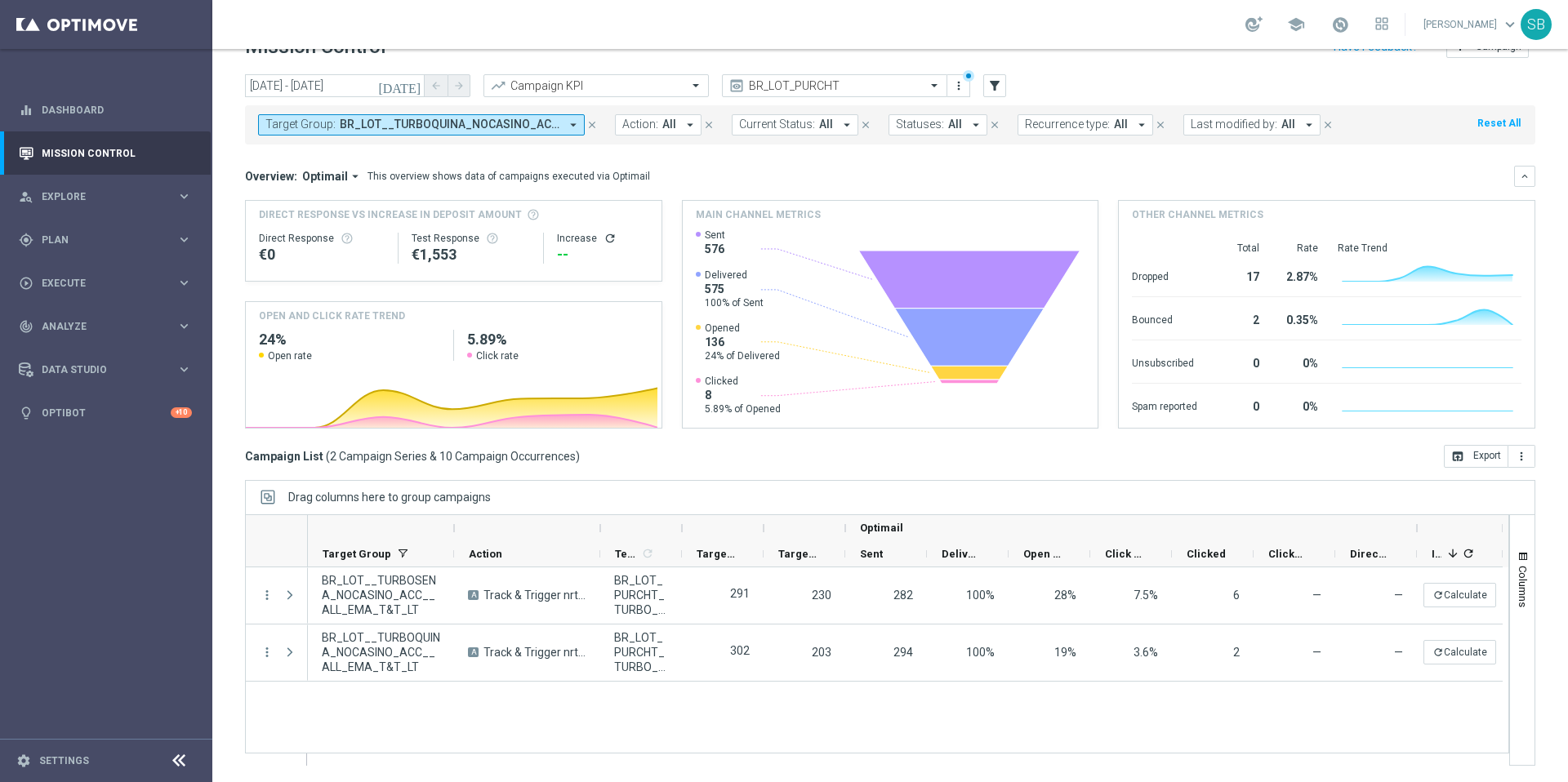
click at [561, 124] on button "Target Group: BR_LOT__TURBOQUINA_NOCASINO_ACC__ALL_EMA_T&T_LT, BR_LOT__TURBOSEN…" at bounding box center [421, 124] width 326 height 21
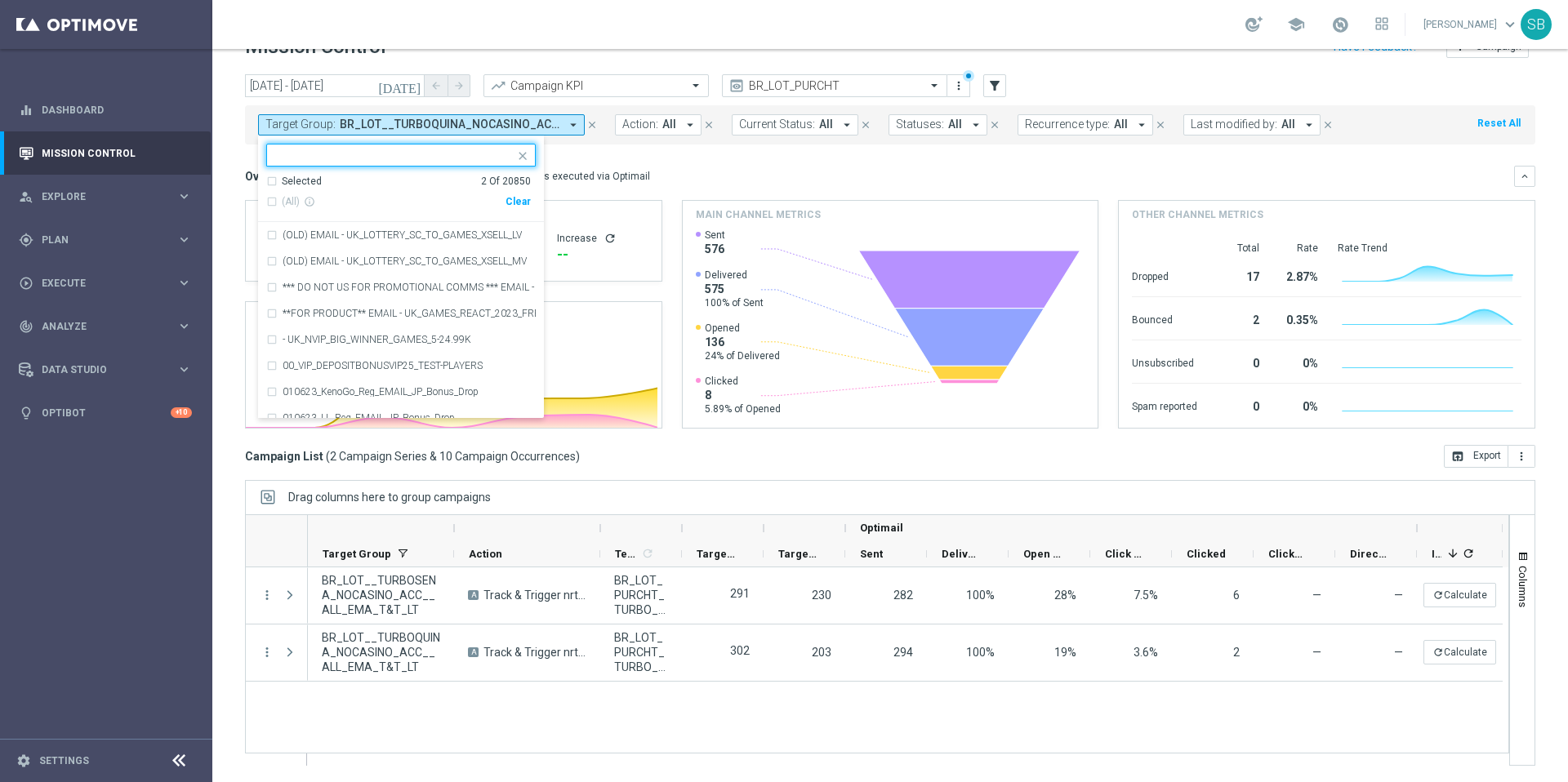
click at [430, 155] on input "text" at bounding box center [395, 155] width 239 height 14
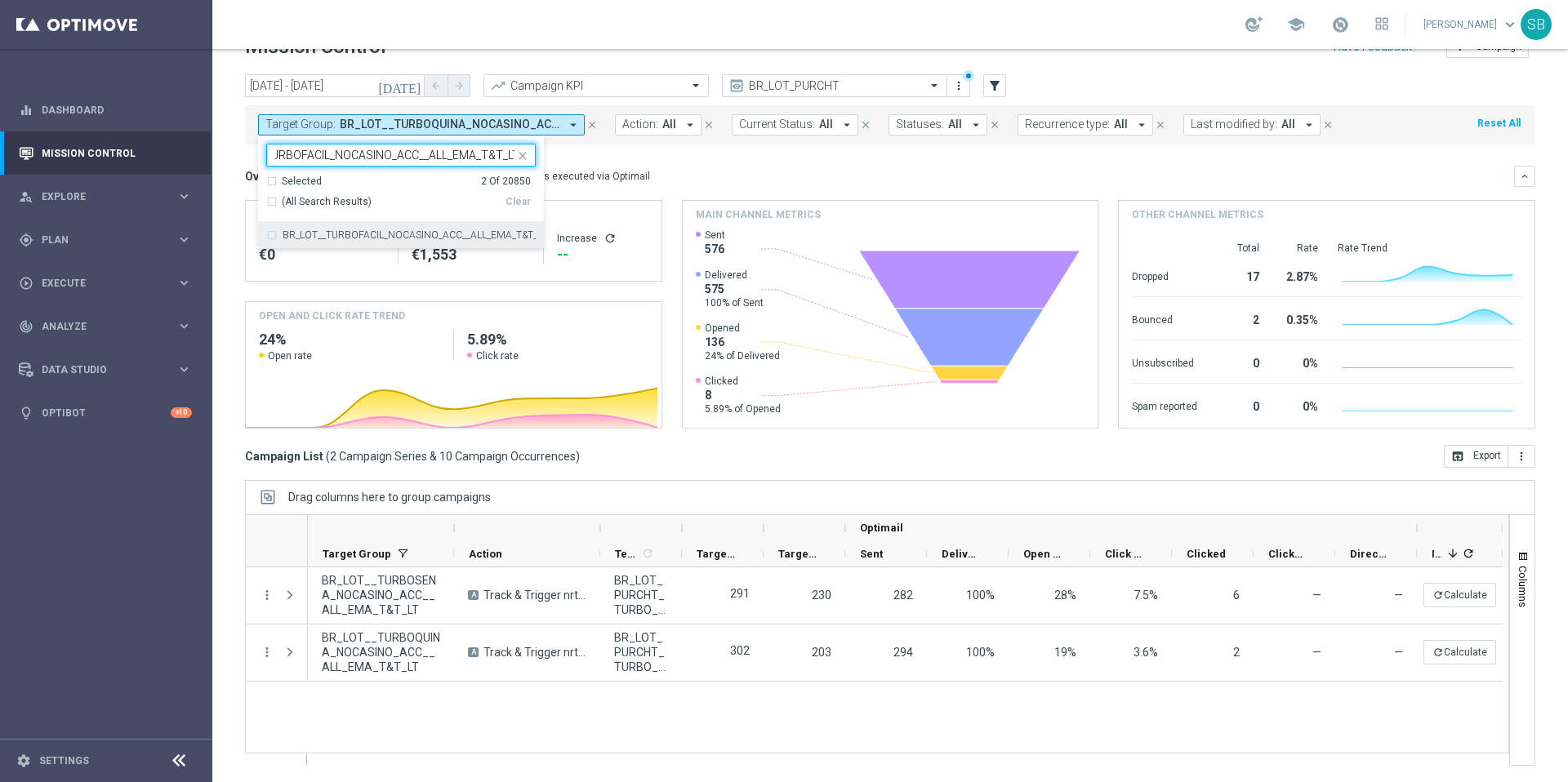
click at [272, 238] on div "BR_LOT__TURBOFACIL_NOCASINO_ACC__ALL_EMA_T&T_LT" at bounding box center [400, 235] width 270 height 26
type input "BR_LOT__TURBOFACIL_NOCASINO_ACC__ALL_EMA_T&T_LT"
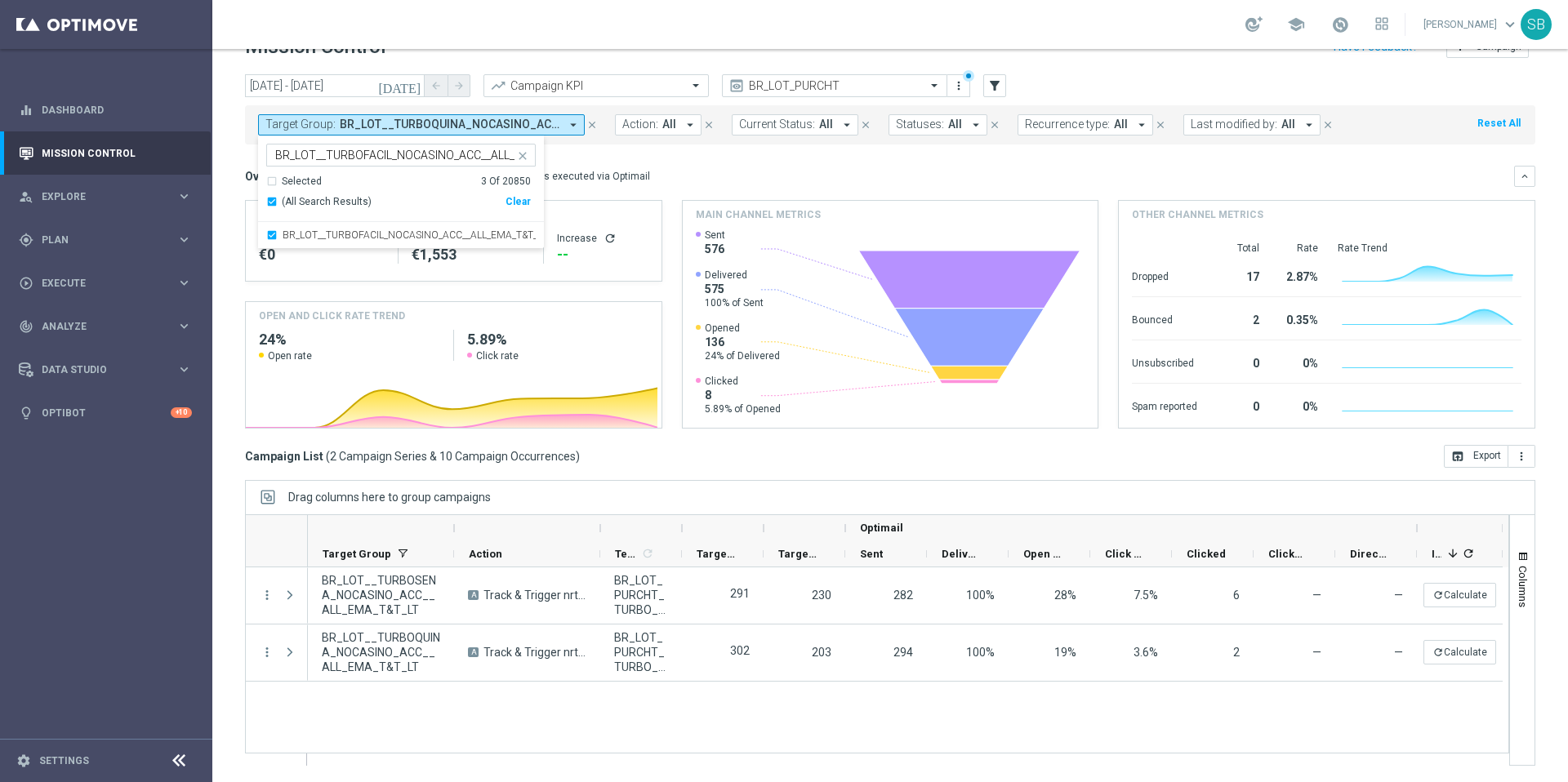
click at [751, 155] on mini-dashboard "Overview: Optimail arrow_drop_down This overview shows data of campaigns execut…" at bounding box center [890, 295] width 1290 height 300
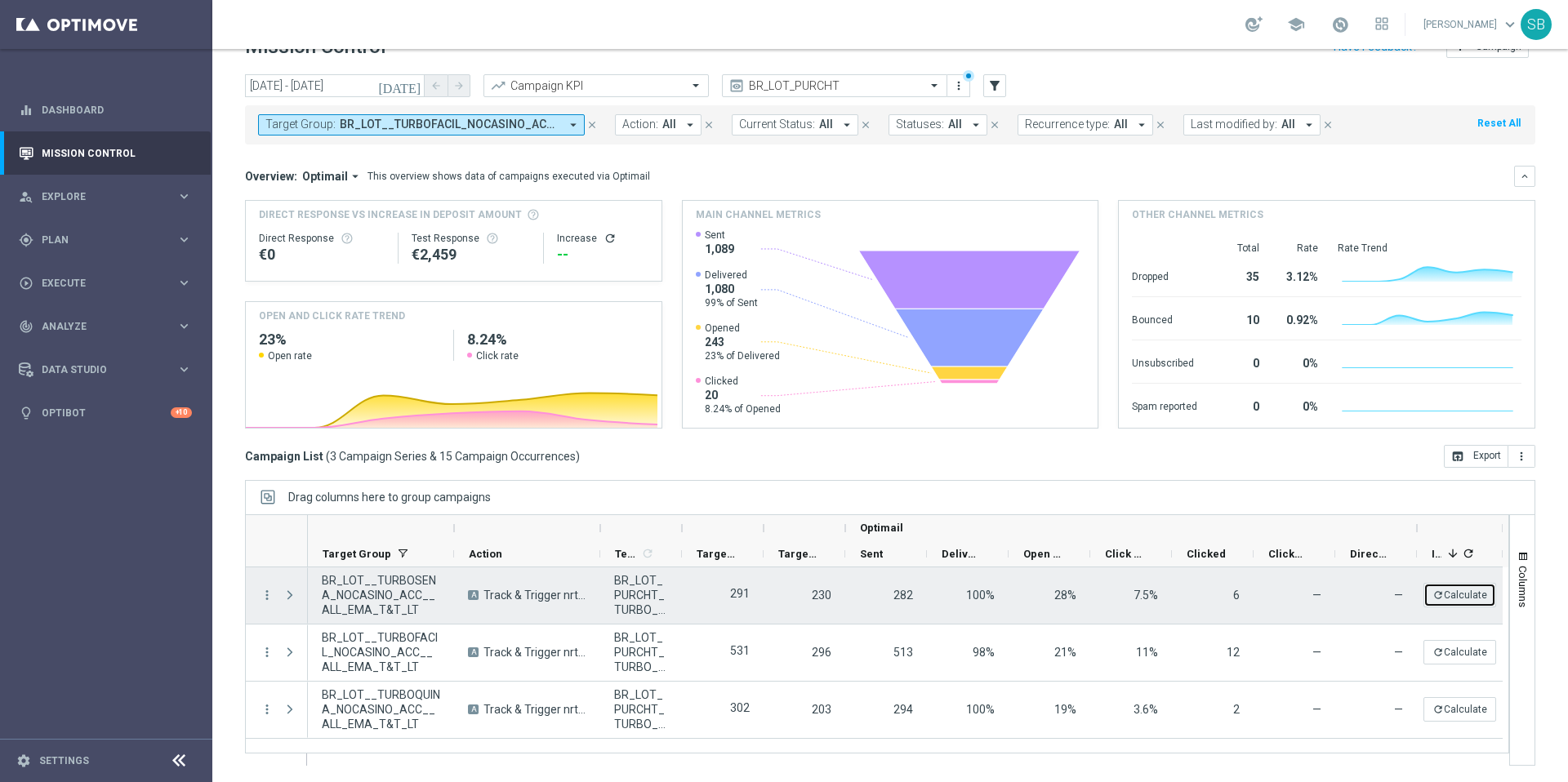
click at [1474, 594] on button "refresh Calculate" at bounding box center [1460, 595] width 72 height 24
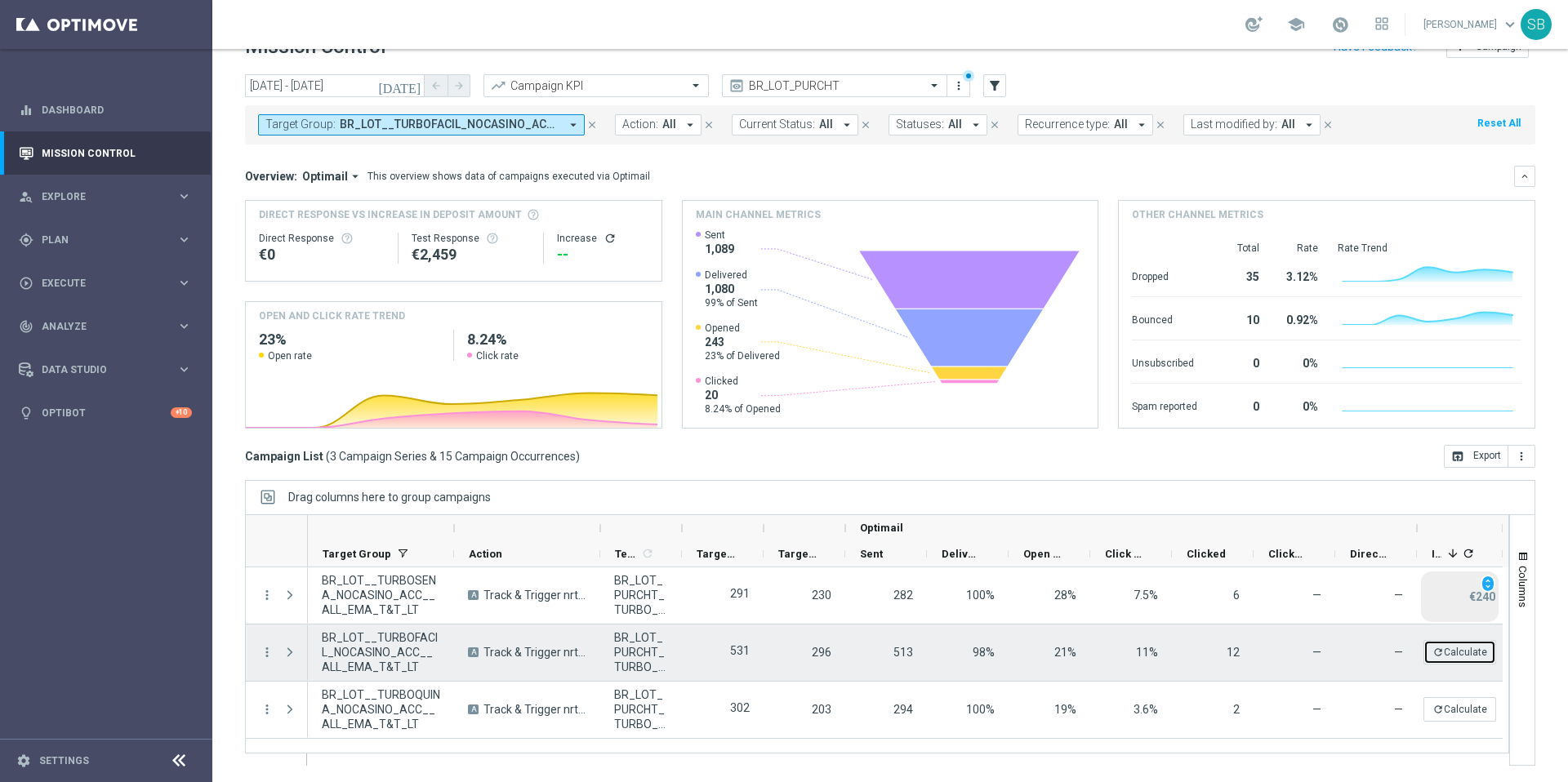
click at [1459, 653] on button "refresh Calculate" at bounding box center [1460, 652] width 72 height 24
click at [1462, 650] on button "refresh Calculate" at bounding box center [1460, 652] width 72 height 24
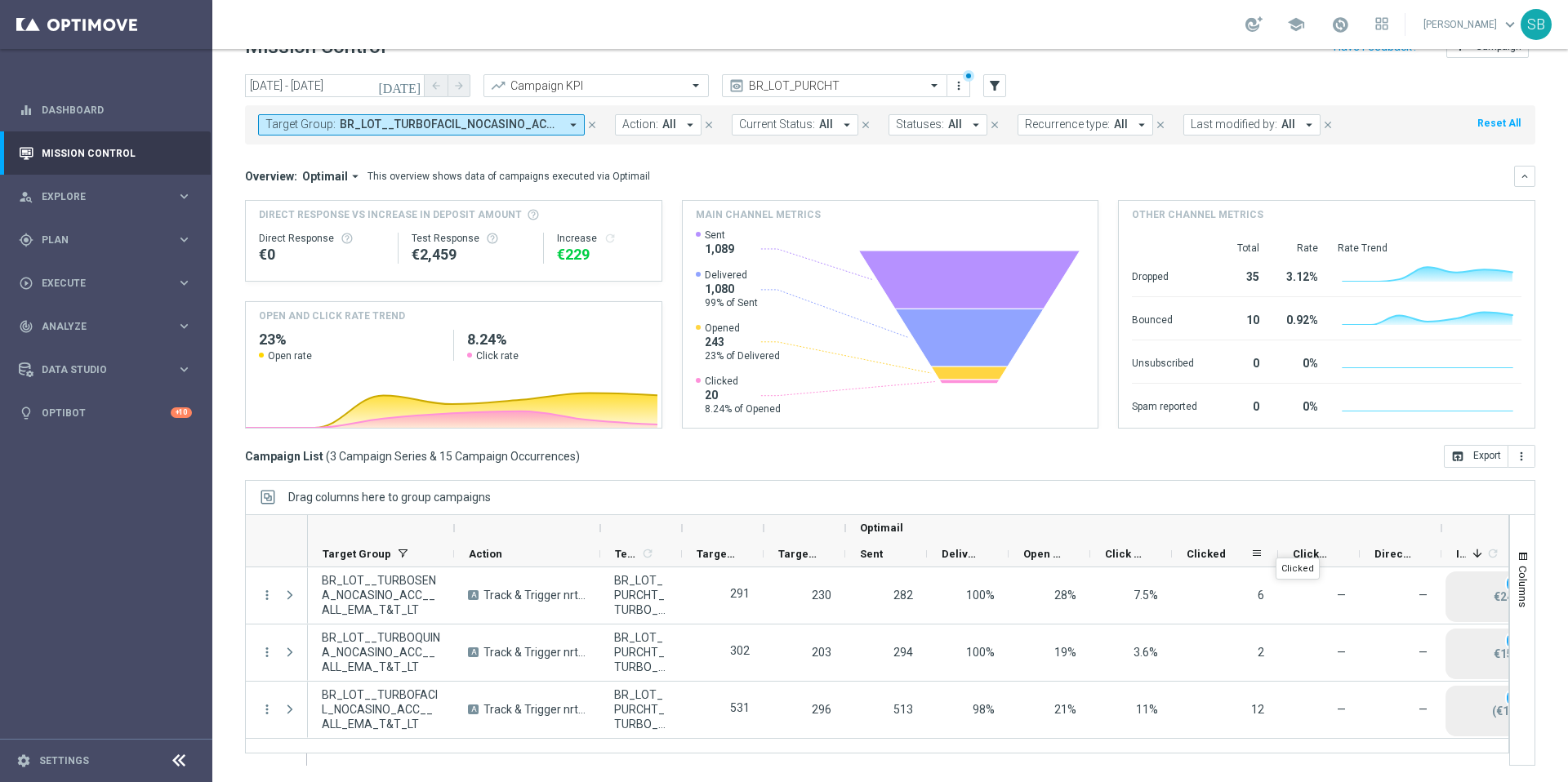
drag, startPoint x: 1251, startPoint y: 546, endPoint x: 1239, endPoint y: 551, distance: 13.0
click at [1275, 543] on div at bounding box center [1277, 553] width 6 height 25
click at [1173, 547] on div at bounding box center [1176, 553] width 6 height 25
drag, startPoint x: 1173, startPoint y: 558, endPoint x: 1184, endPoint y: 560, distance: 11.2
click at [1184, 560] on div at bounding box center [1187, 553] width 6 height 25
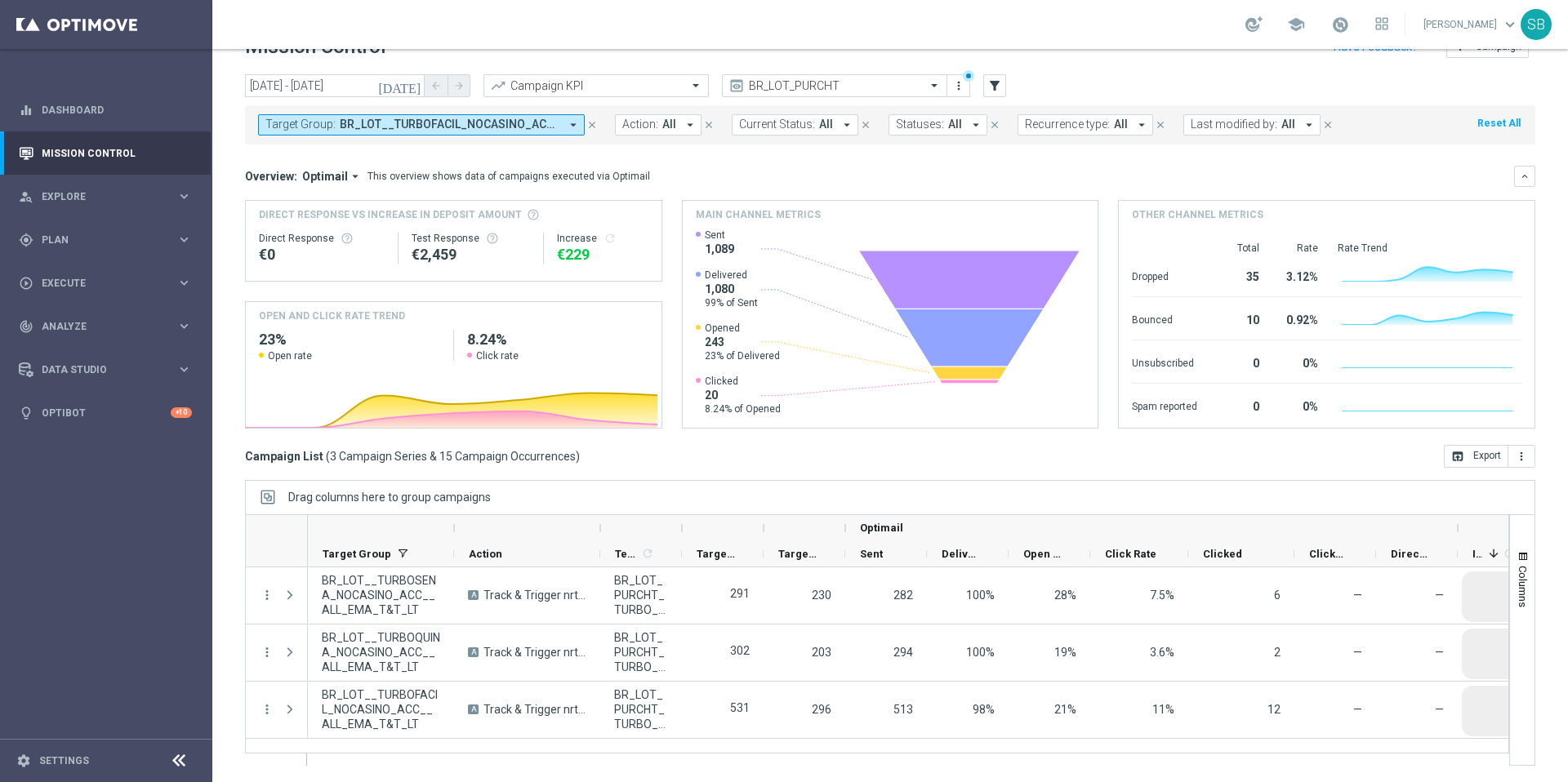
click at [575, 127] on icon "arrow_drop_down" at bounding box center [574, 125] width 15 height 15
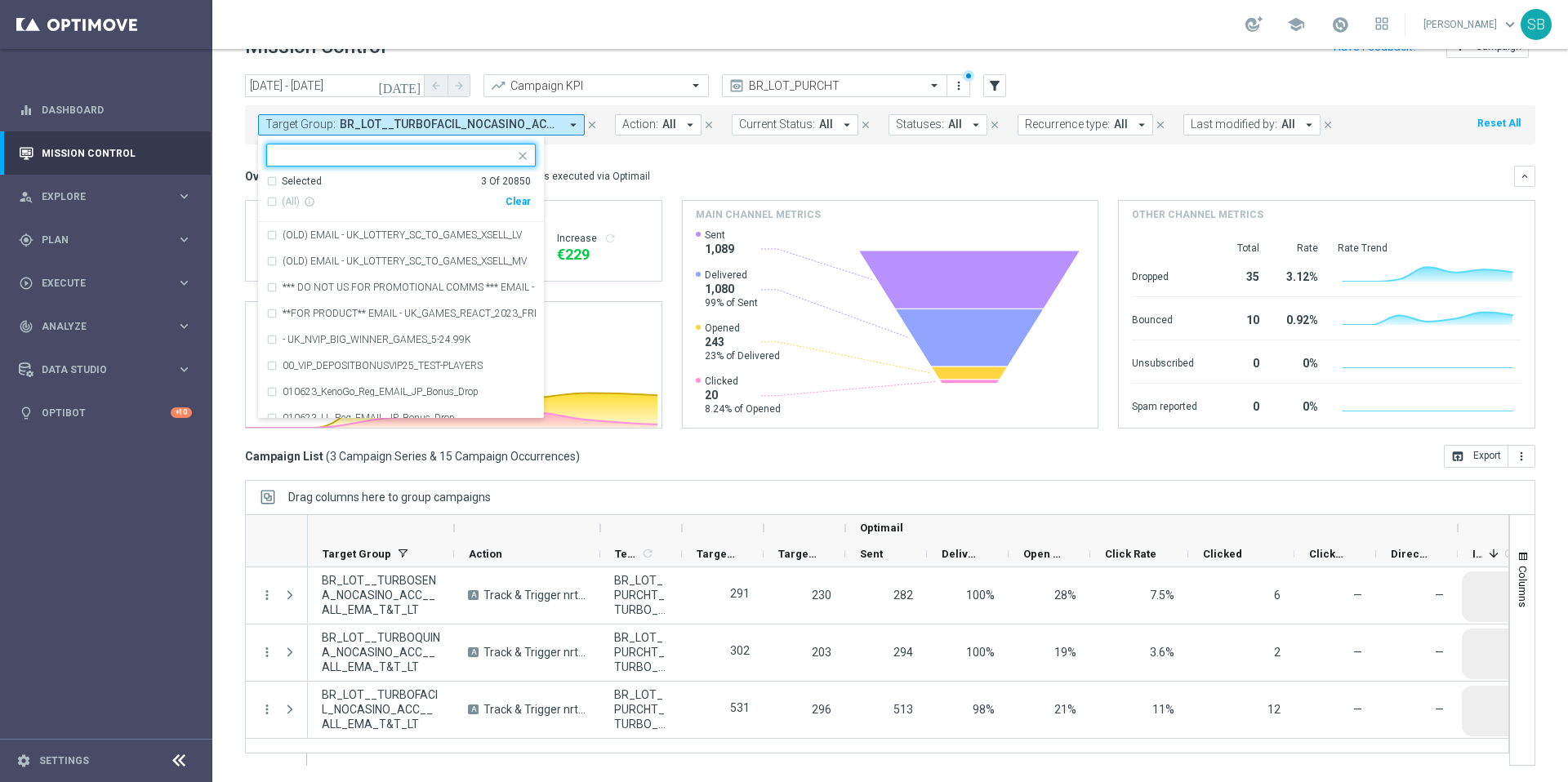
click at [399, 149] on input "text" at bounding box center [395, 155] width 239 height 14
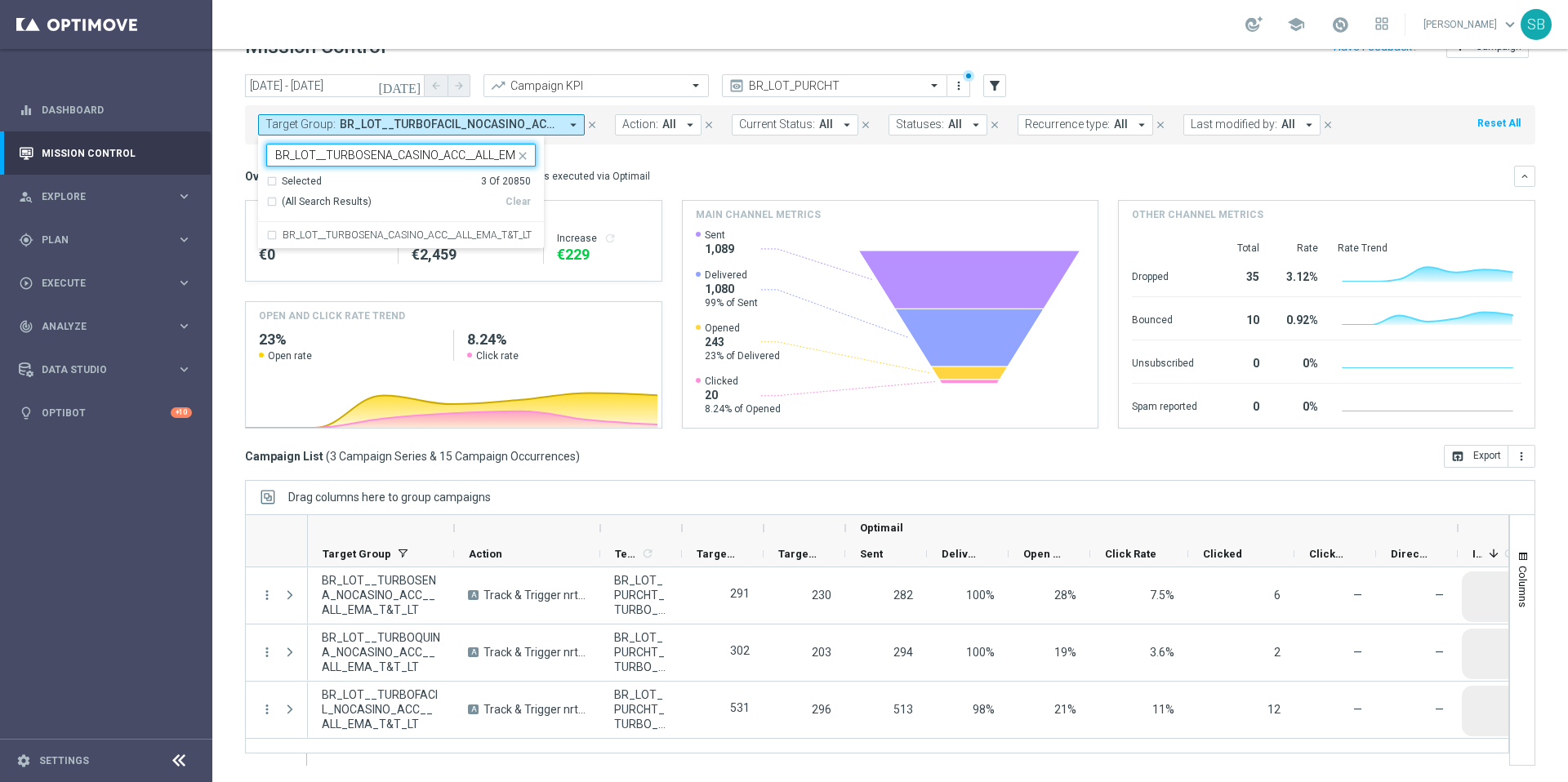
scroll to position [0, 45]
click at [271, 233] on div "BR_LOT__TURBOSENA_CASINO_ACC__ALL_EMA_T&T_LT" at bounding box center [400, 235] width 270 height 26
type input "BR_LOT__TURBOSENA_CASINO_ACC__ALL_EMA_T&T_LT"
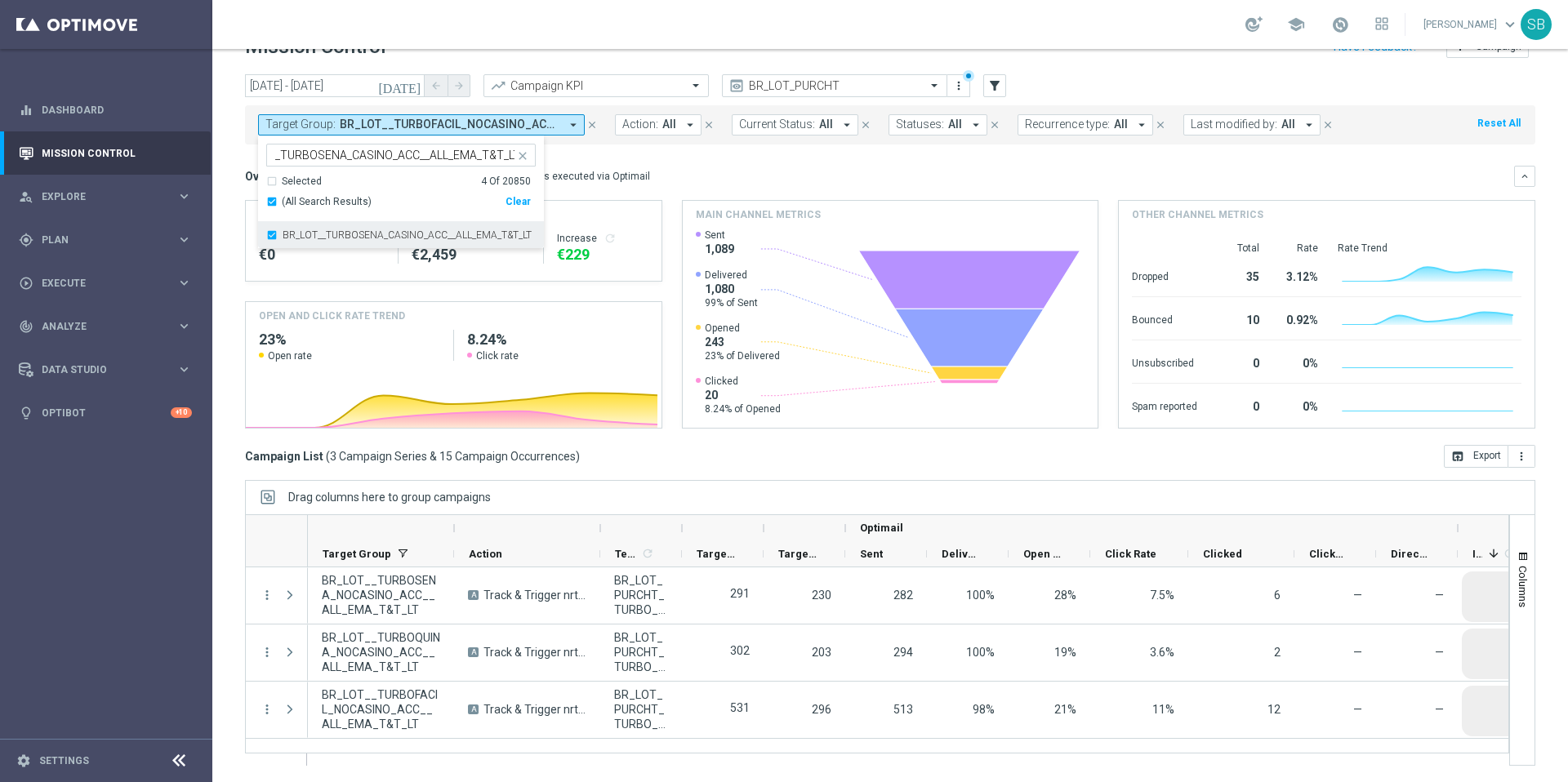
scroll to position [0, 0]
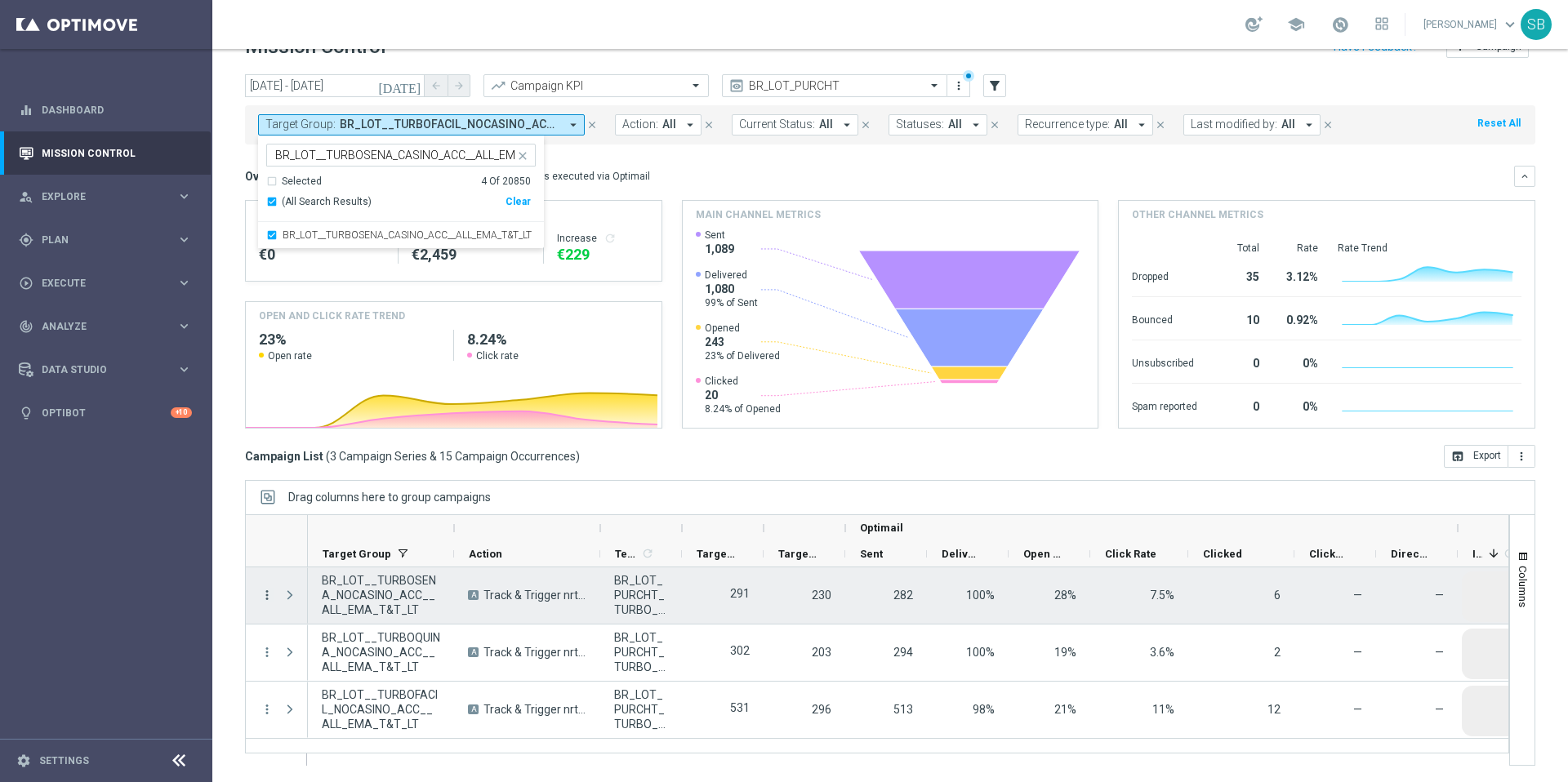
click at [265, 599] on icon "more_vert" at bounding box center [267, 595] width 15 height 15
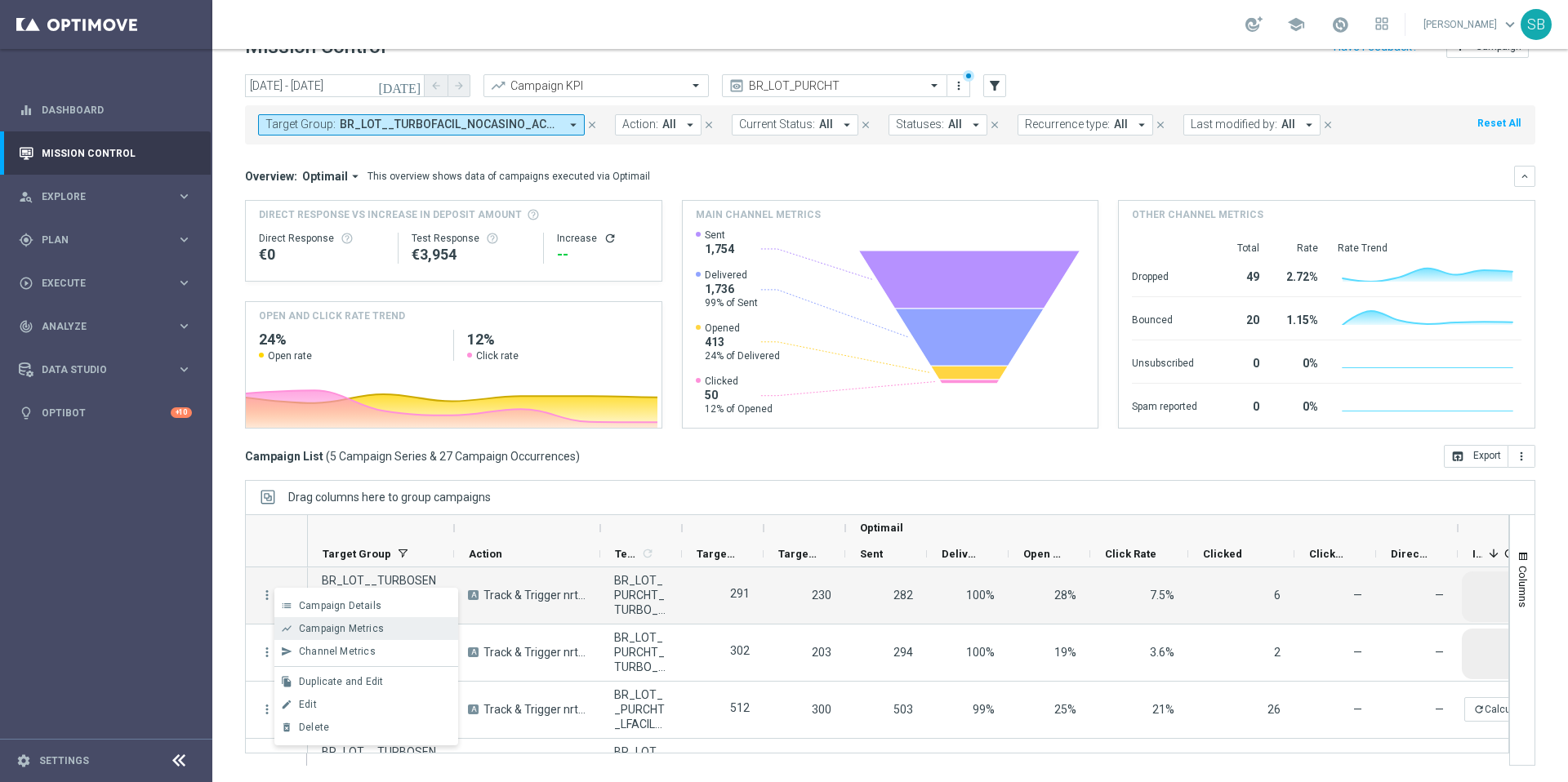
click at [337, 625] on span "Campaign Metrics" at bounding box center [341, 628] width 85 height 11
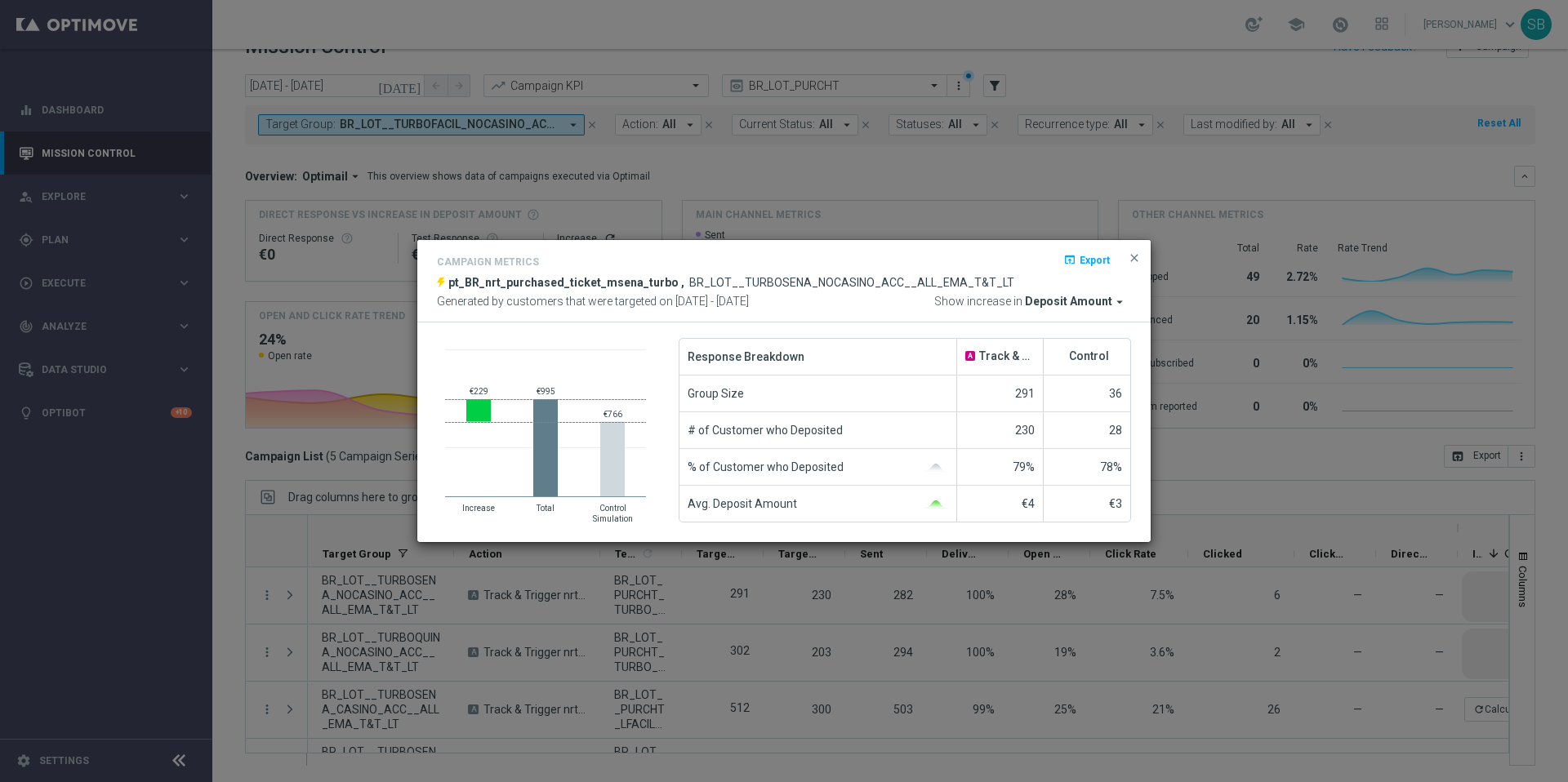
drag, startPoint x: 1008, startPoint y: 759, endPoint x: 1138, endPoint y: 772, distance: 130.6
click at [1138, 772] on modal-container "Campaign Metrics open_in_browser Export pt_BR_nrt_purchased_ticket_msena_turbo …" at bounding box center [784, 391] width 1568 height 782
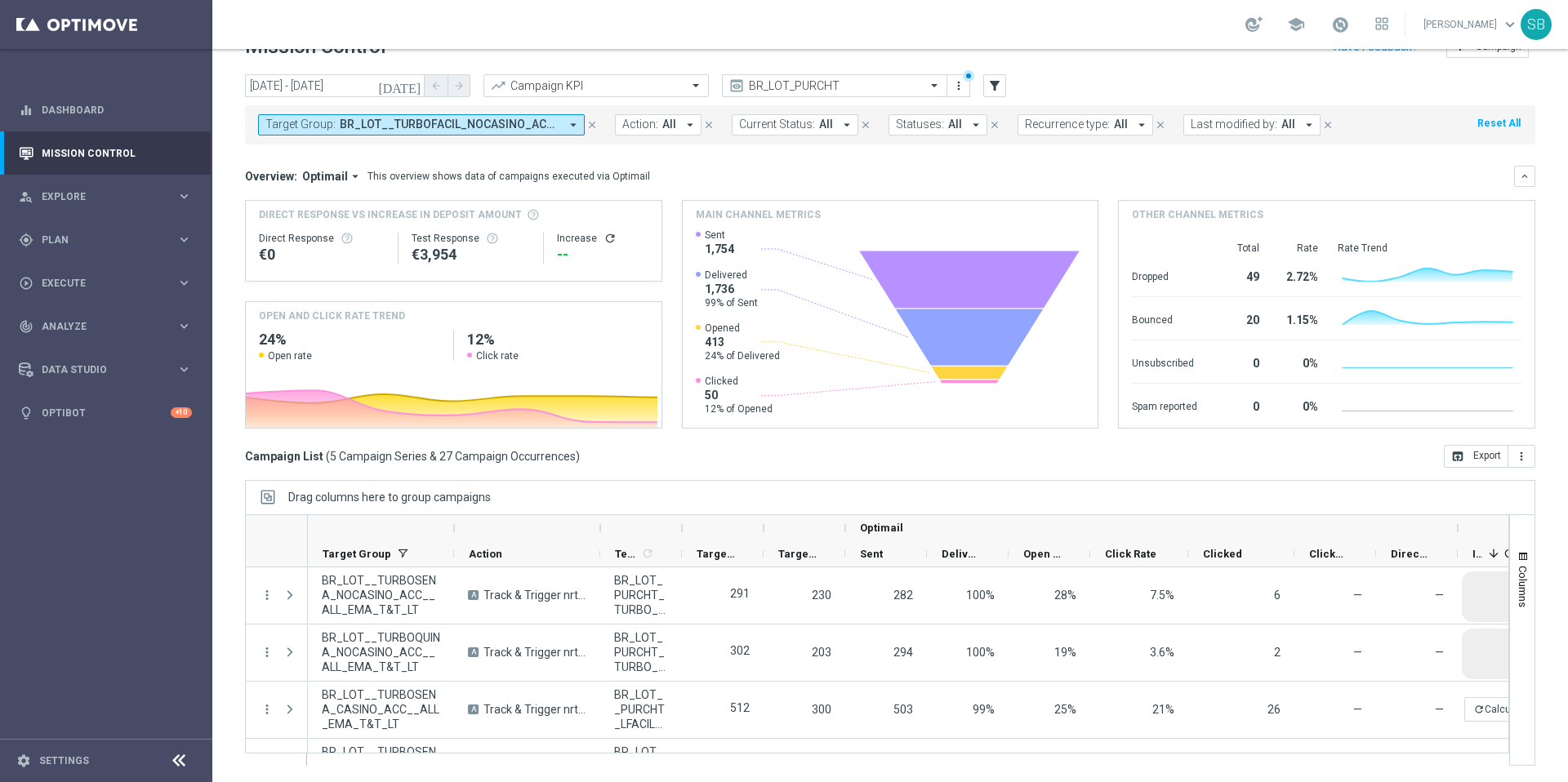
scroll to position [0, 58]
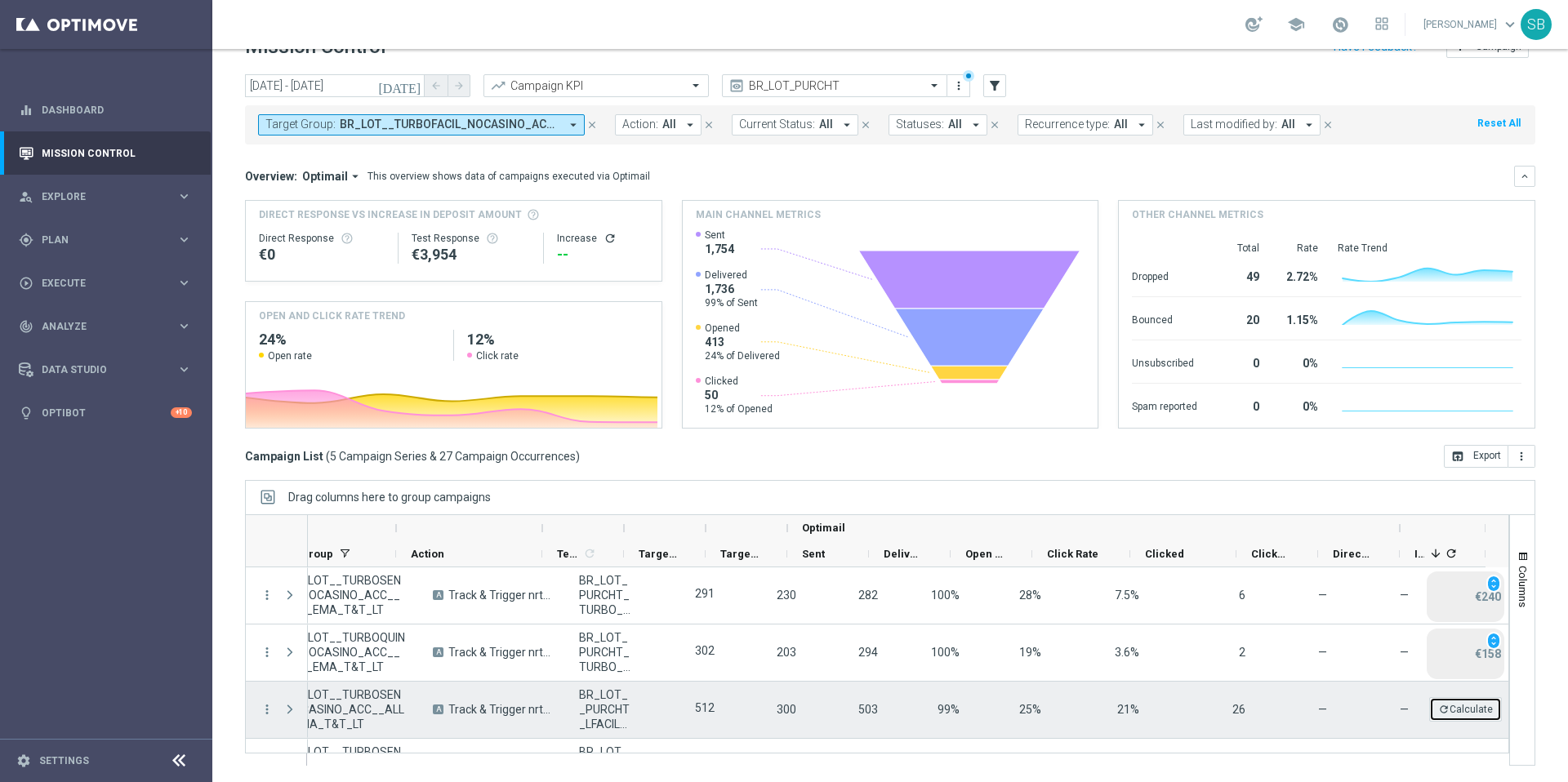
click at [1465, 710] on button "refresh Calculate" at bounding box center [1465, 709] width 72 height 24
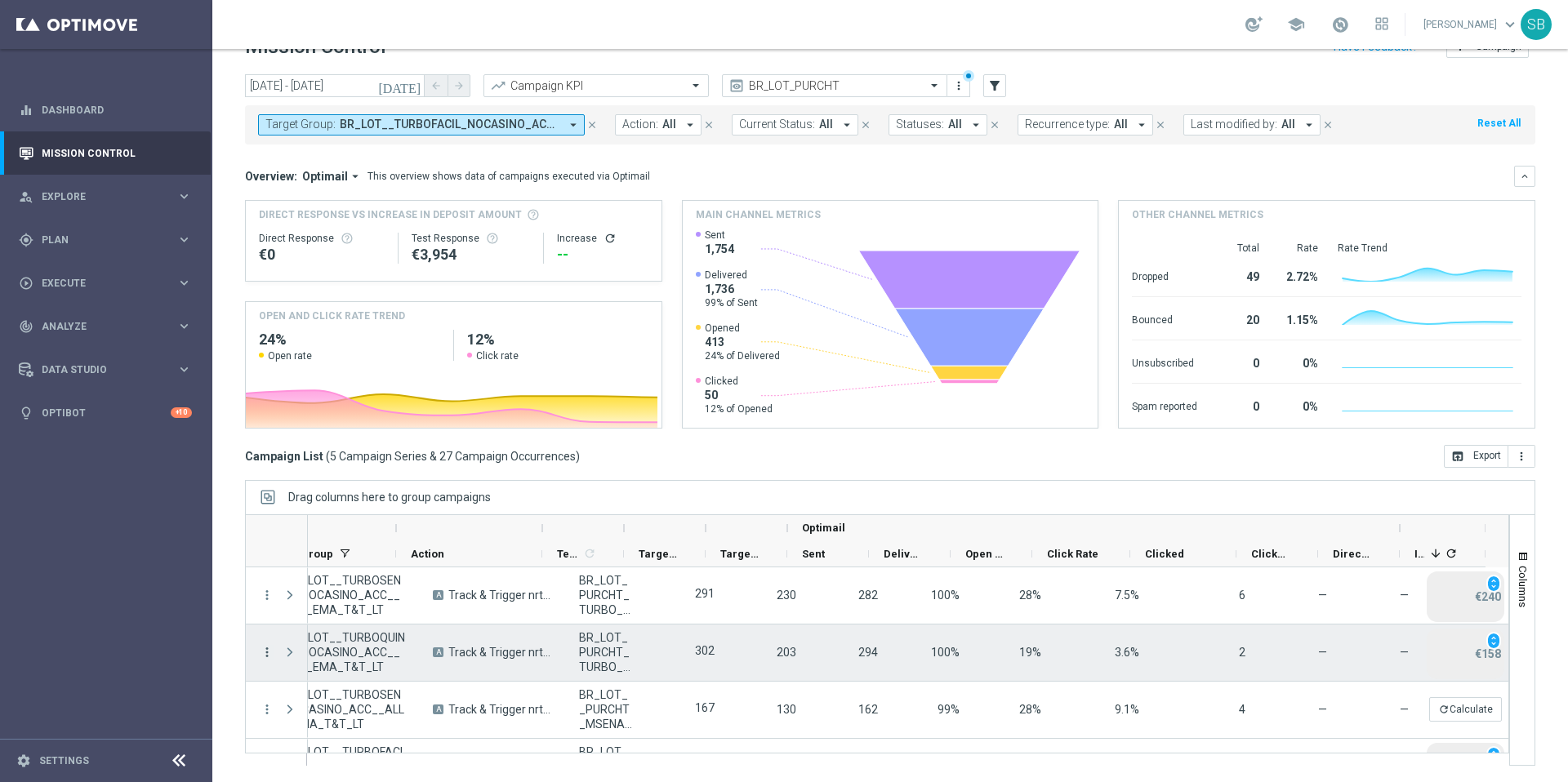
click at [267, 654] on icon "more_vert" at bounding box center [267, 652] width 15 height 15
click at [337, 526] on span "Campaign Metrics" at bounding box center [341, 528] width 85 height 11
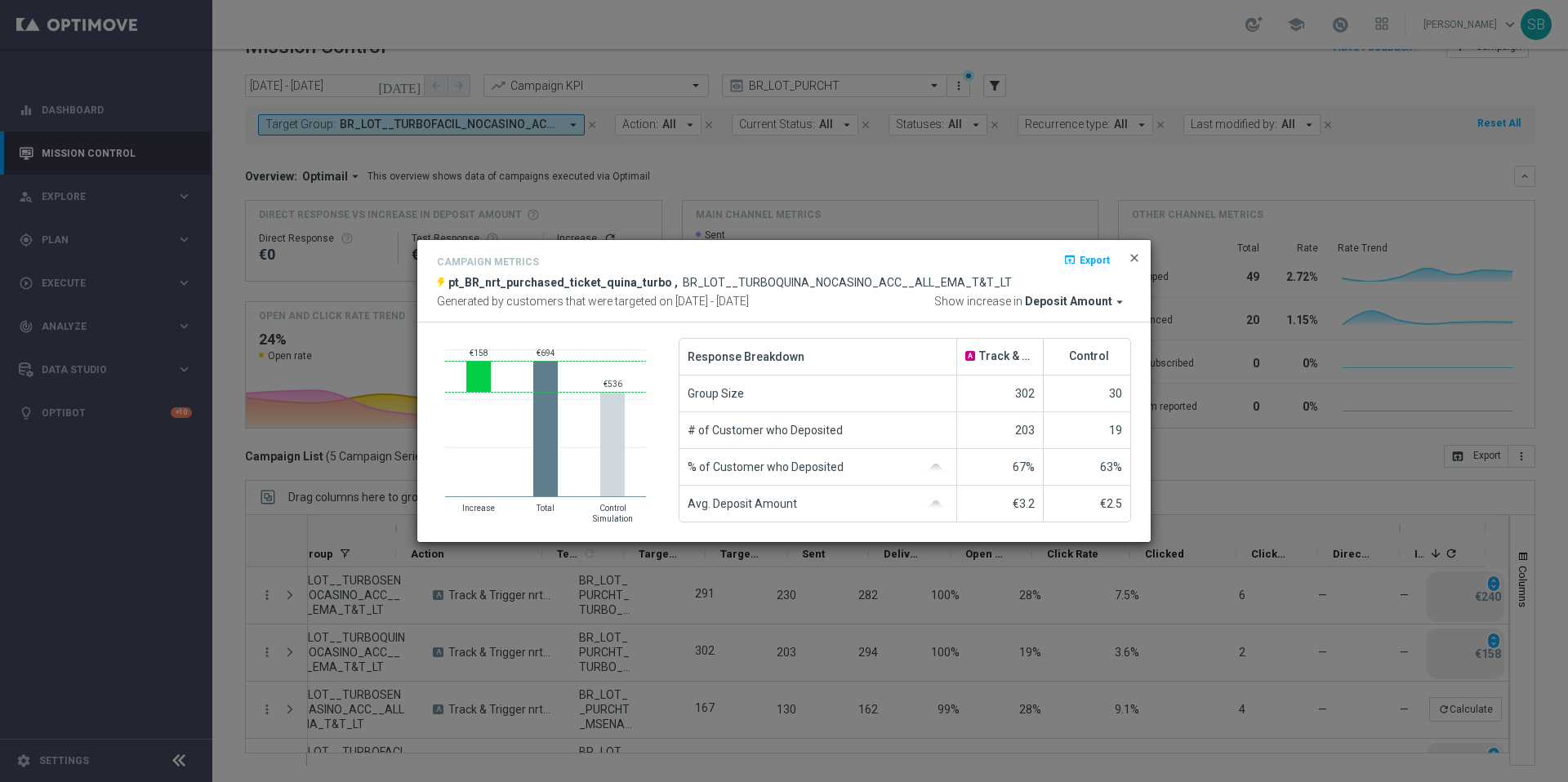
click at [1137, 257] on span "close" at bounding box center [1134, 258] width 13 height 13
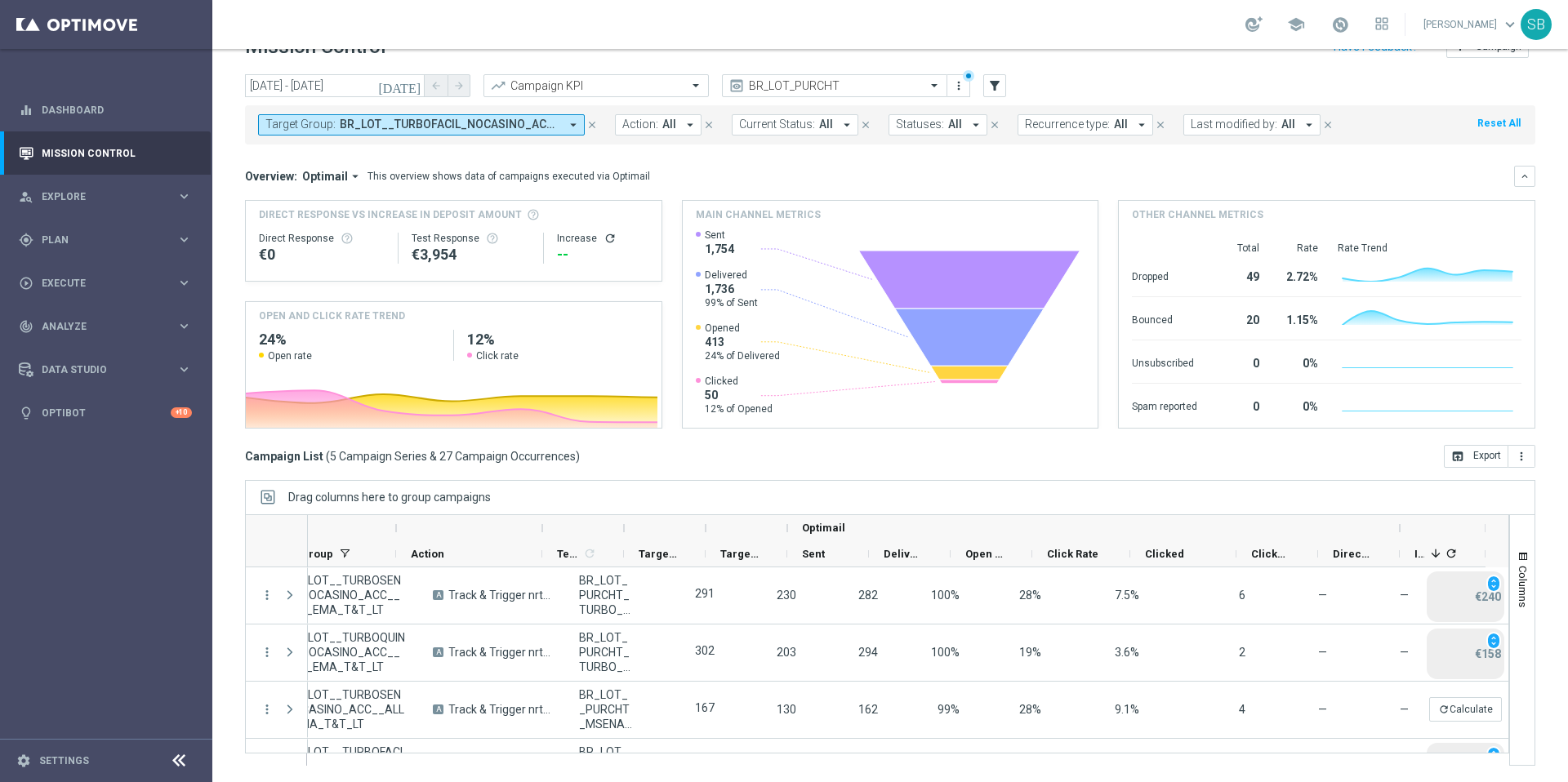
click at [591, 126] on icon "close" at bounding box center [592, 125] width 11 height 11
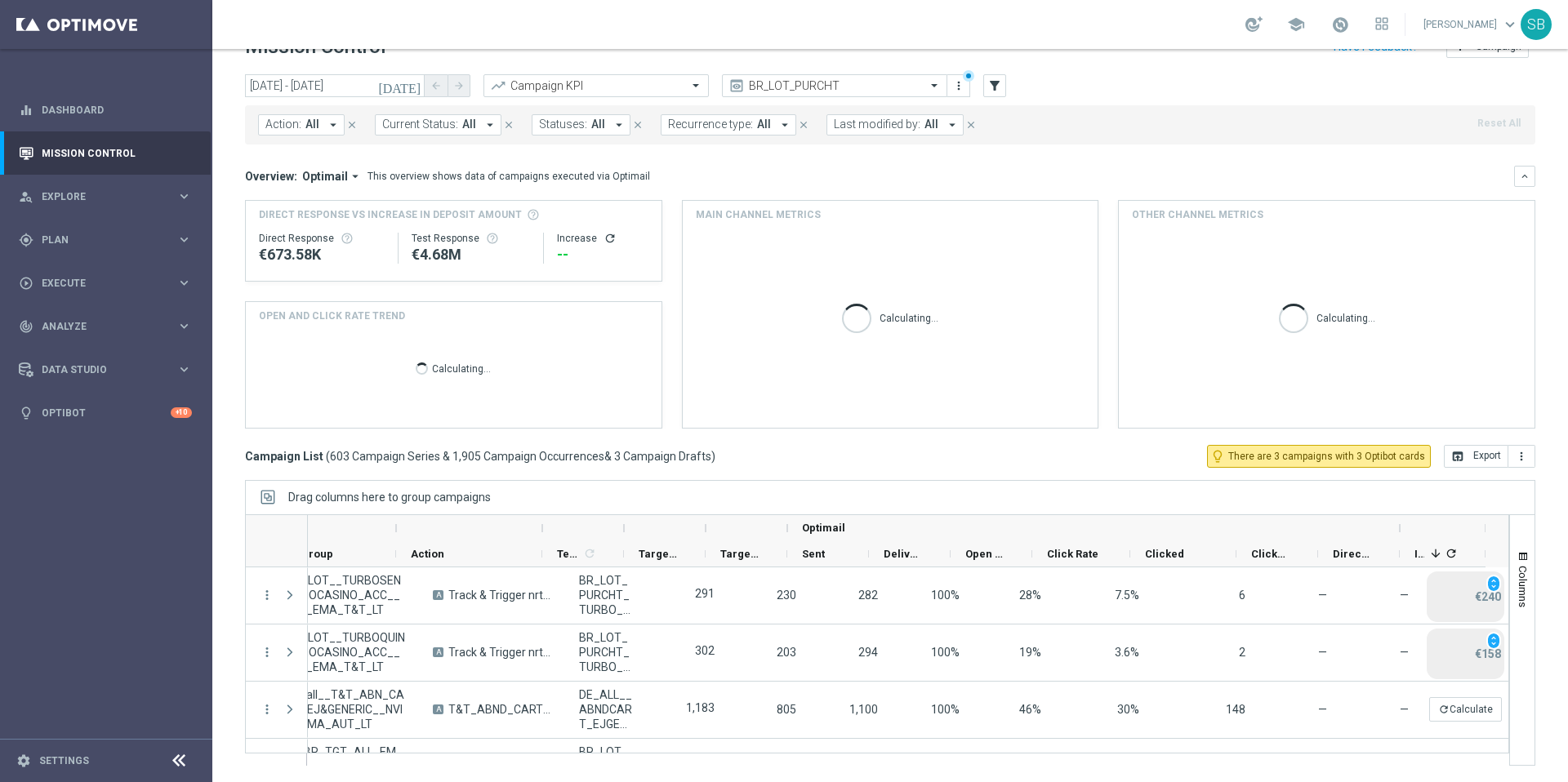
click at [330, 127] on icon "arrow_drop_down" at bounding box center [334, 125] width 15 height 15
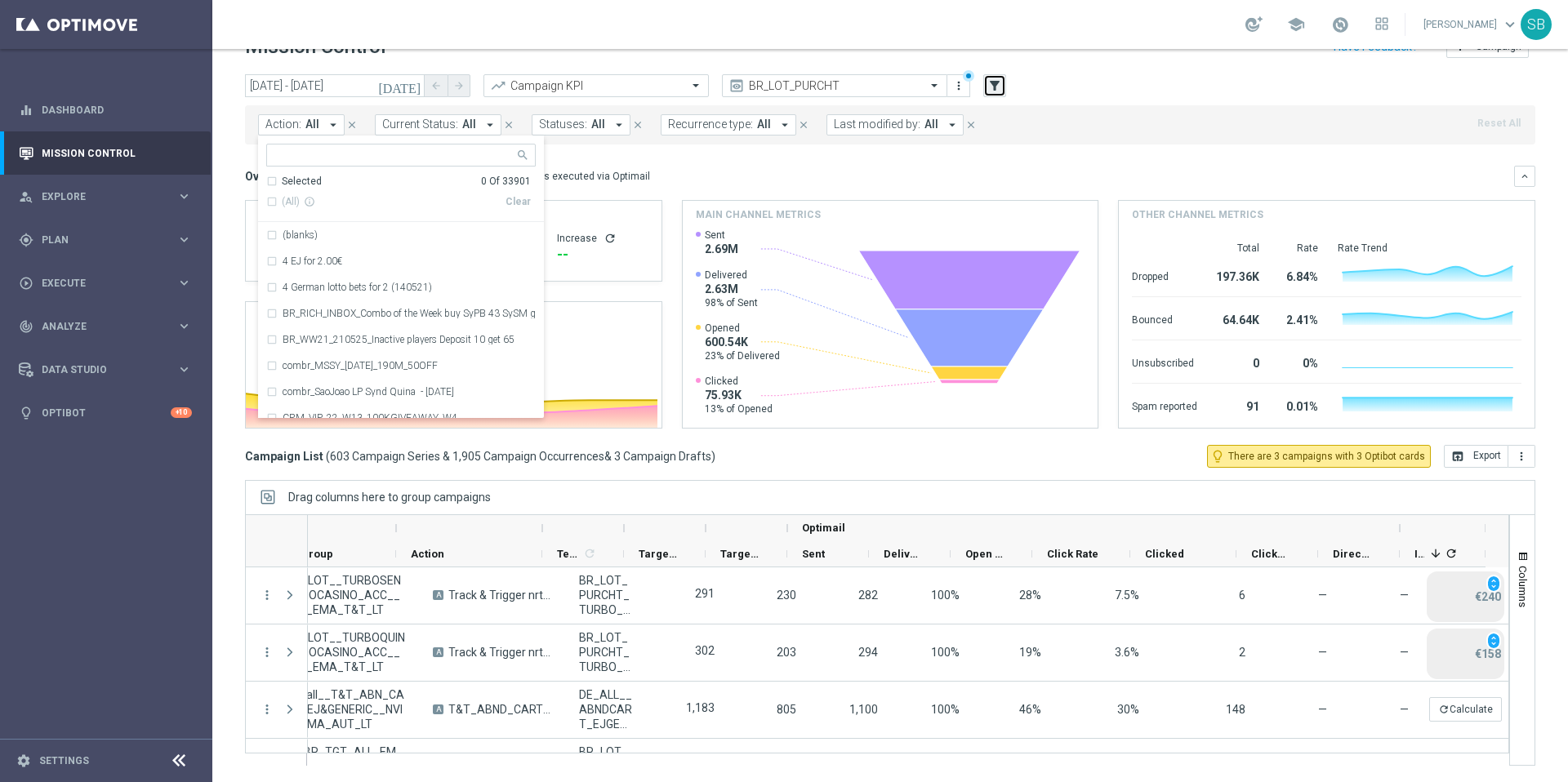
click at [984, 88] on button "filter_alt" at bounding box center [994, 85] width 23 height 23
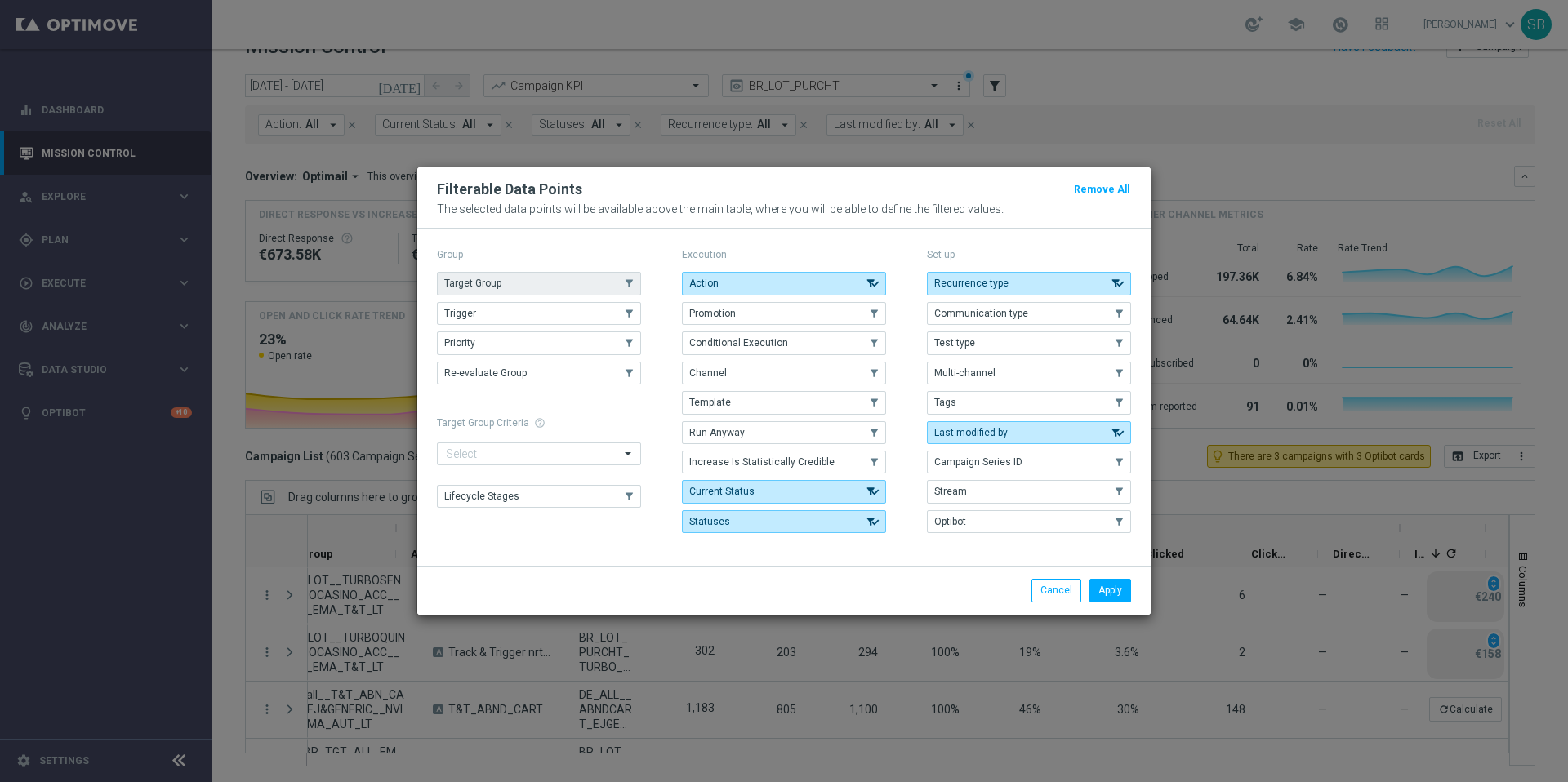
click at [496, 284] on span "Target Group" at bounding box center [473, 284] width 57 height 11
click at [1108, 587] on button "Apply" at bounding box center [1109, 590] width 42 height 23
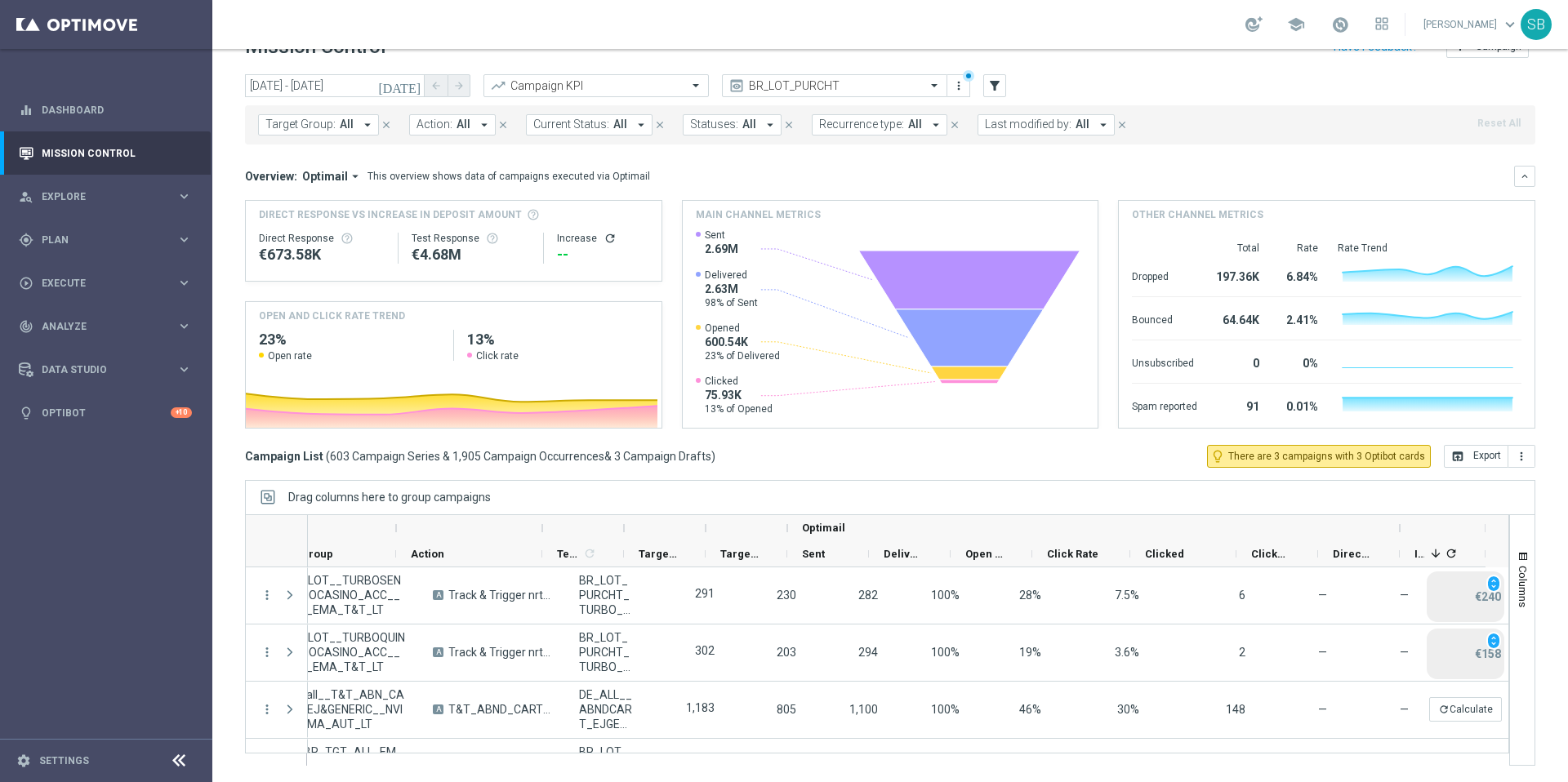
click at [364, 126] on icon "arrow_drop_down" at bounding box center [368, 125] width 15 height 15
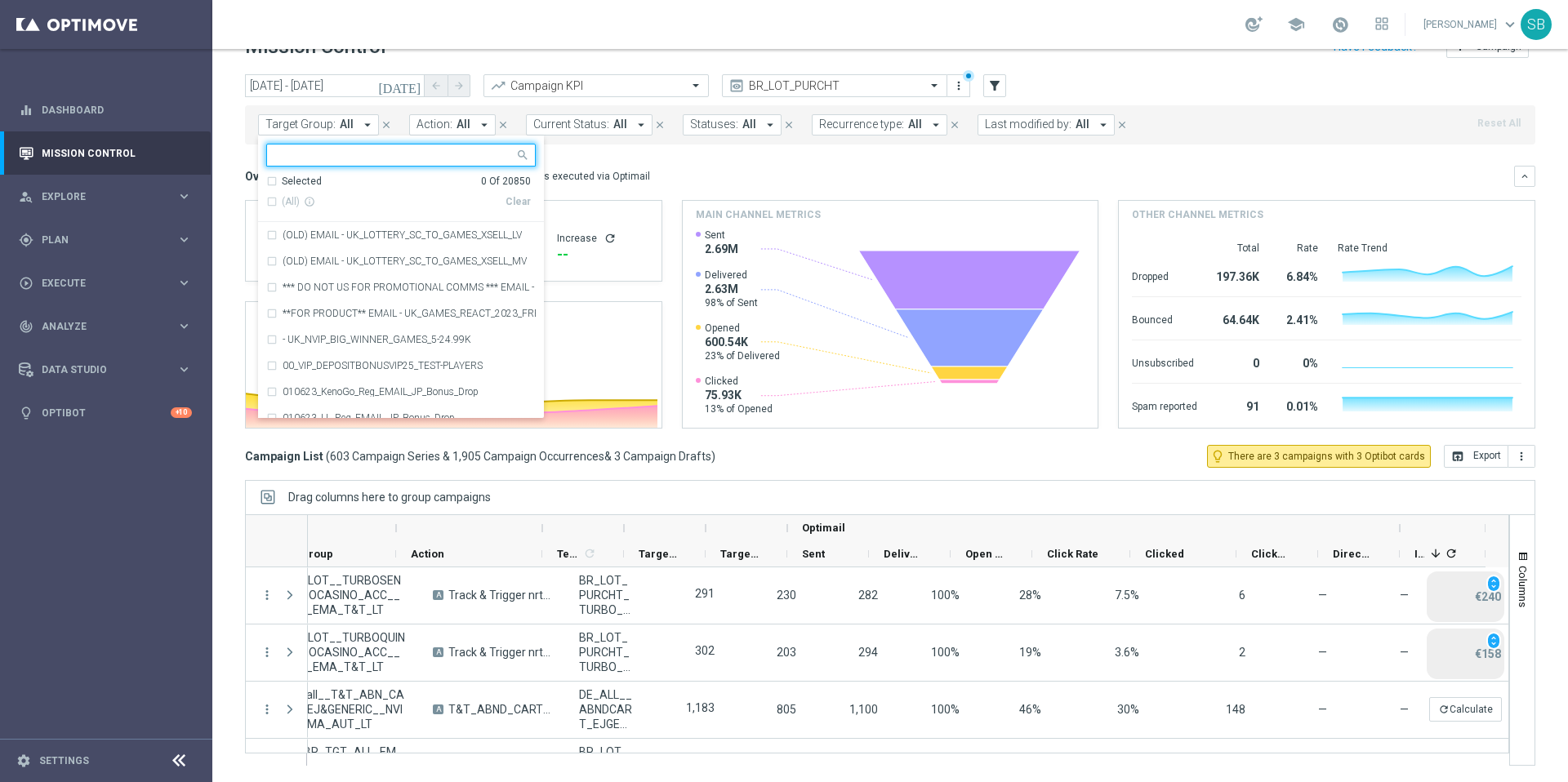
click at [333, 154] on input "text" at bounding box center [395, 155] width 239 height 14
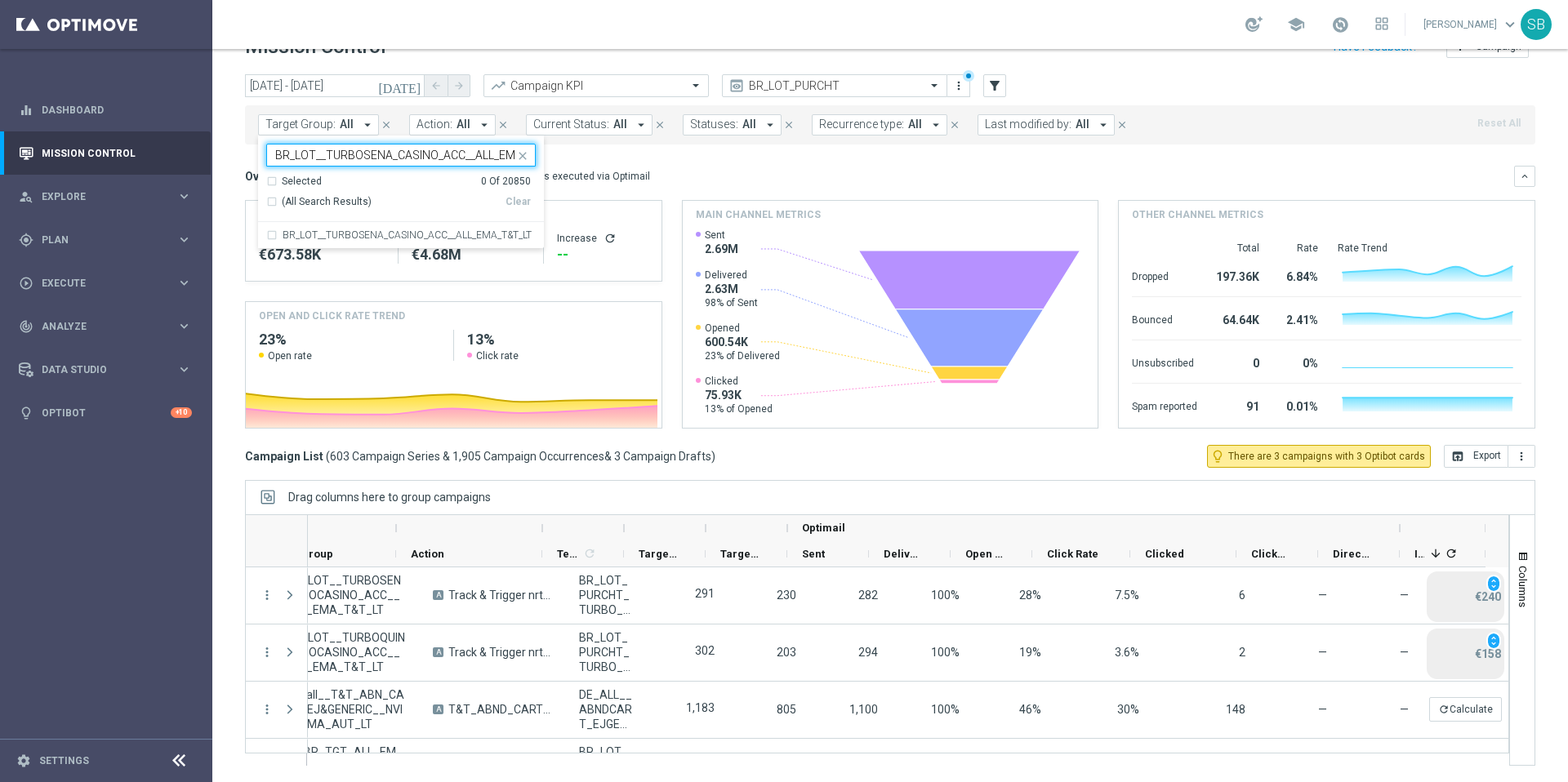
scroll to position [0, 45]
click at [272, 238] on div "BR_LOT__TURBOSENA_CASINO_ACC__ALL_EMA_T&T_LT" at bounding box center [400, 235] width 270 height 26
type input "BR_LOT__TURBOSENA_CASINO_ACC__ALL_EMA_T&T_LT"
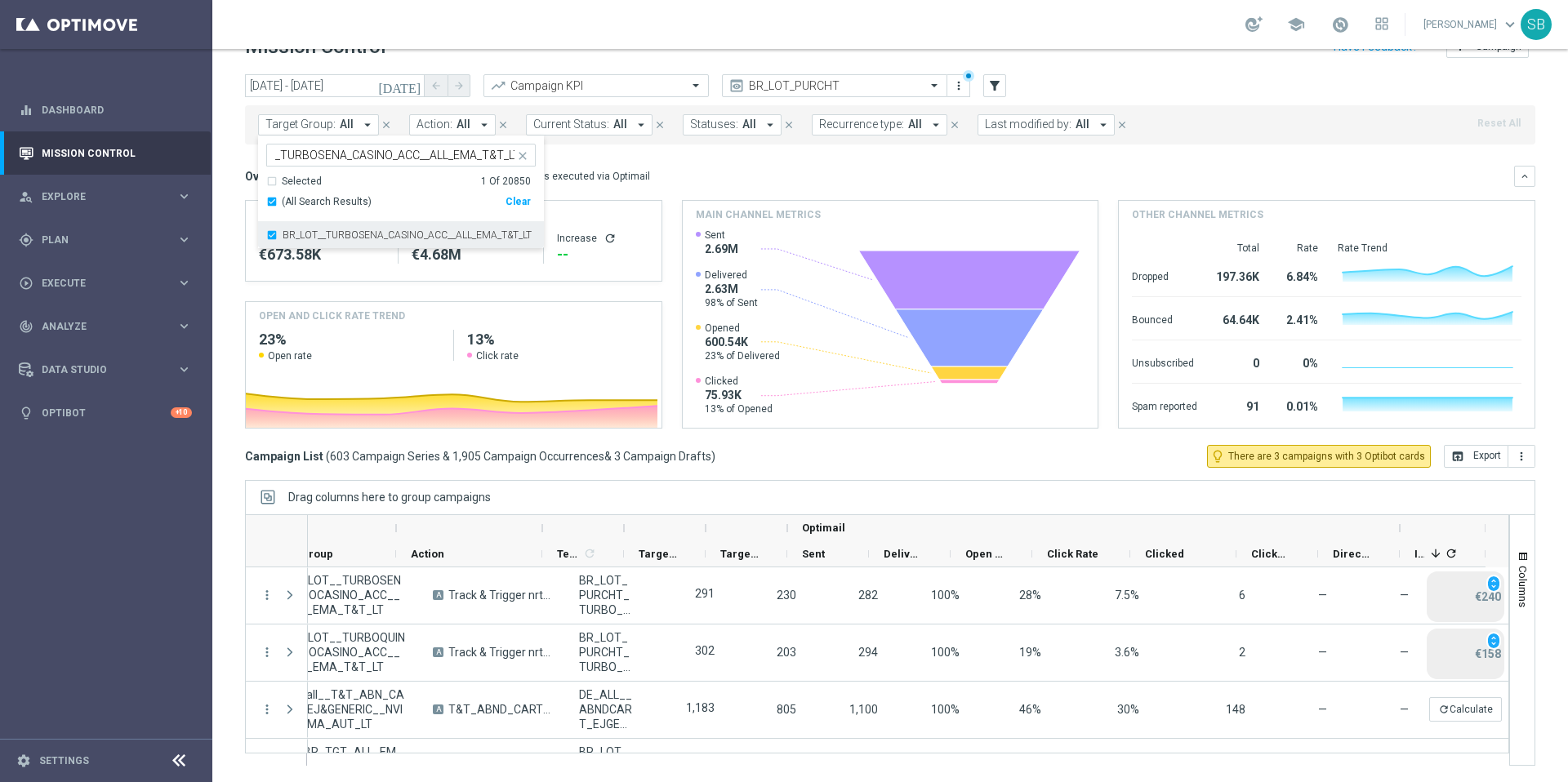
scroll to position [0, 0]
click at [786, 162] on mini-dashboard "Overview: Optimail arrow_drop_down This overview shows data of campaigns execut…" at bounding box center [890, 295] width 1290 height 300
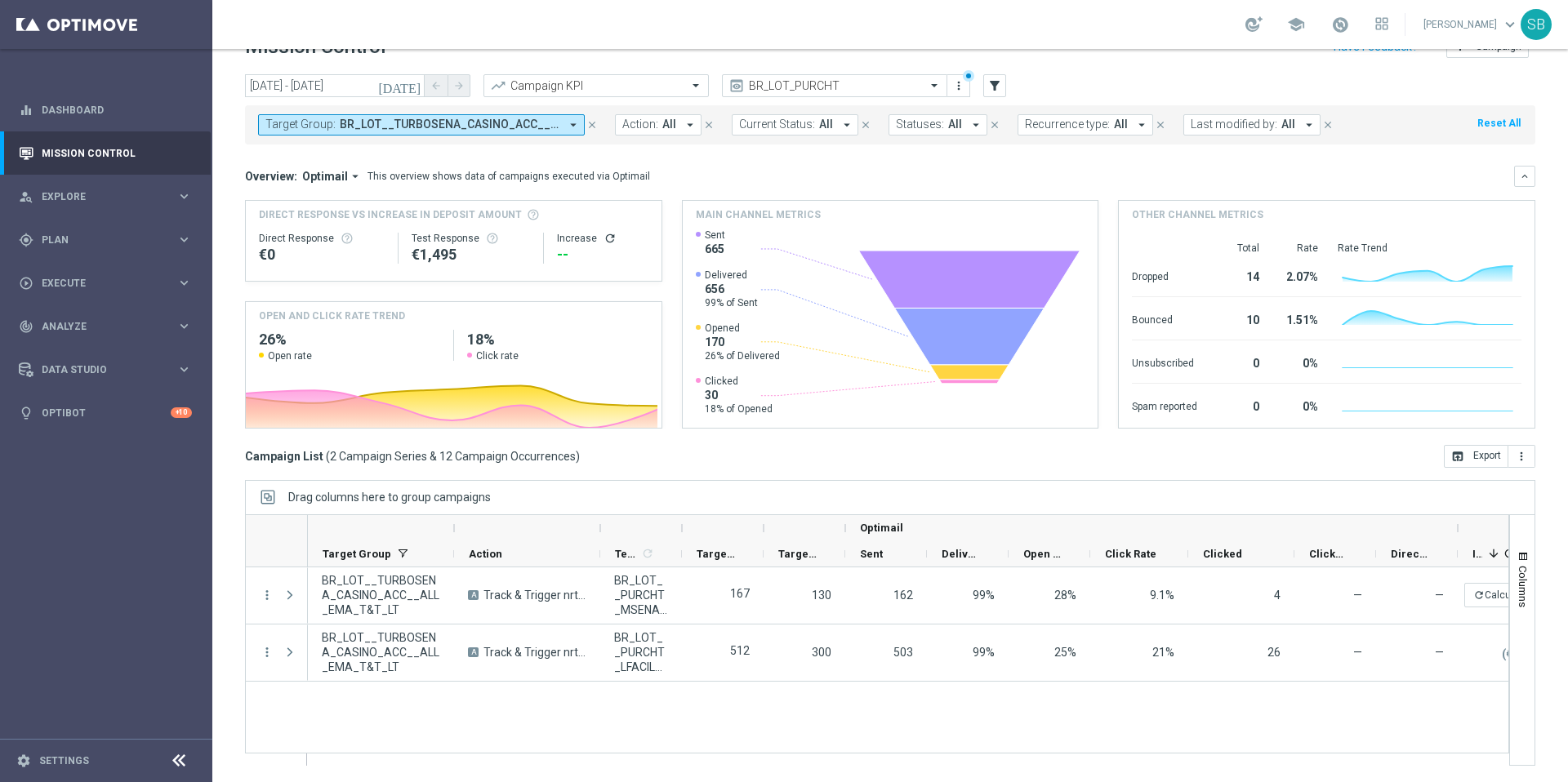
click at [575, 124] on icon "arrow_drop_down" at bounding box center [574, 125] width 15 height 15
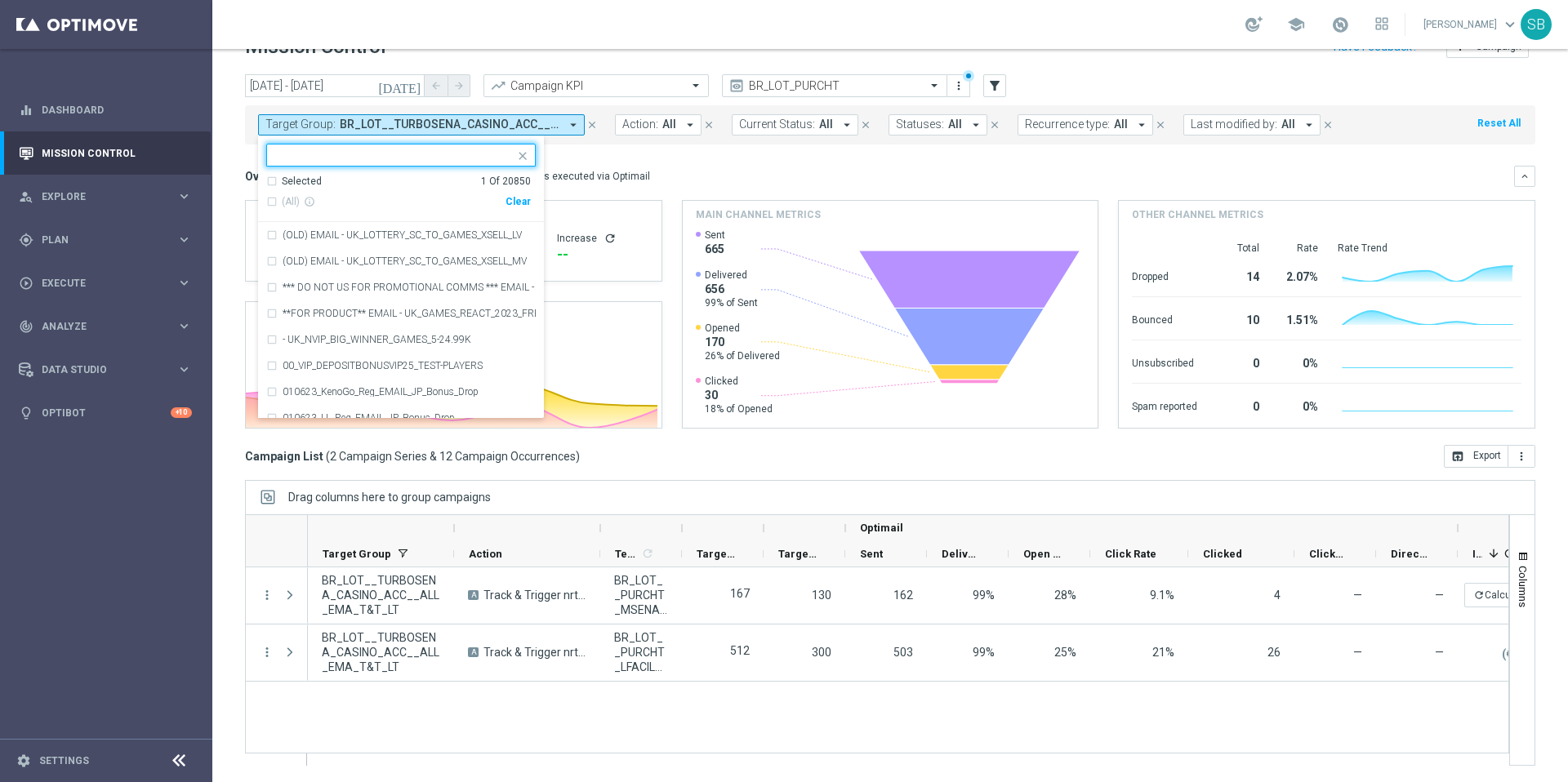
click at [459, 150] on input "text" at bounding box center [395, 155] width 239 height 14
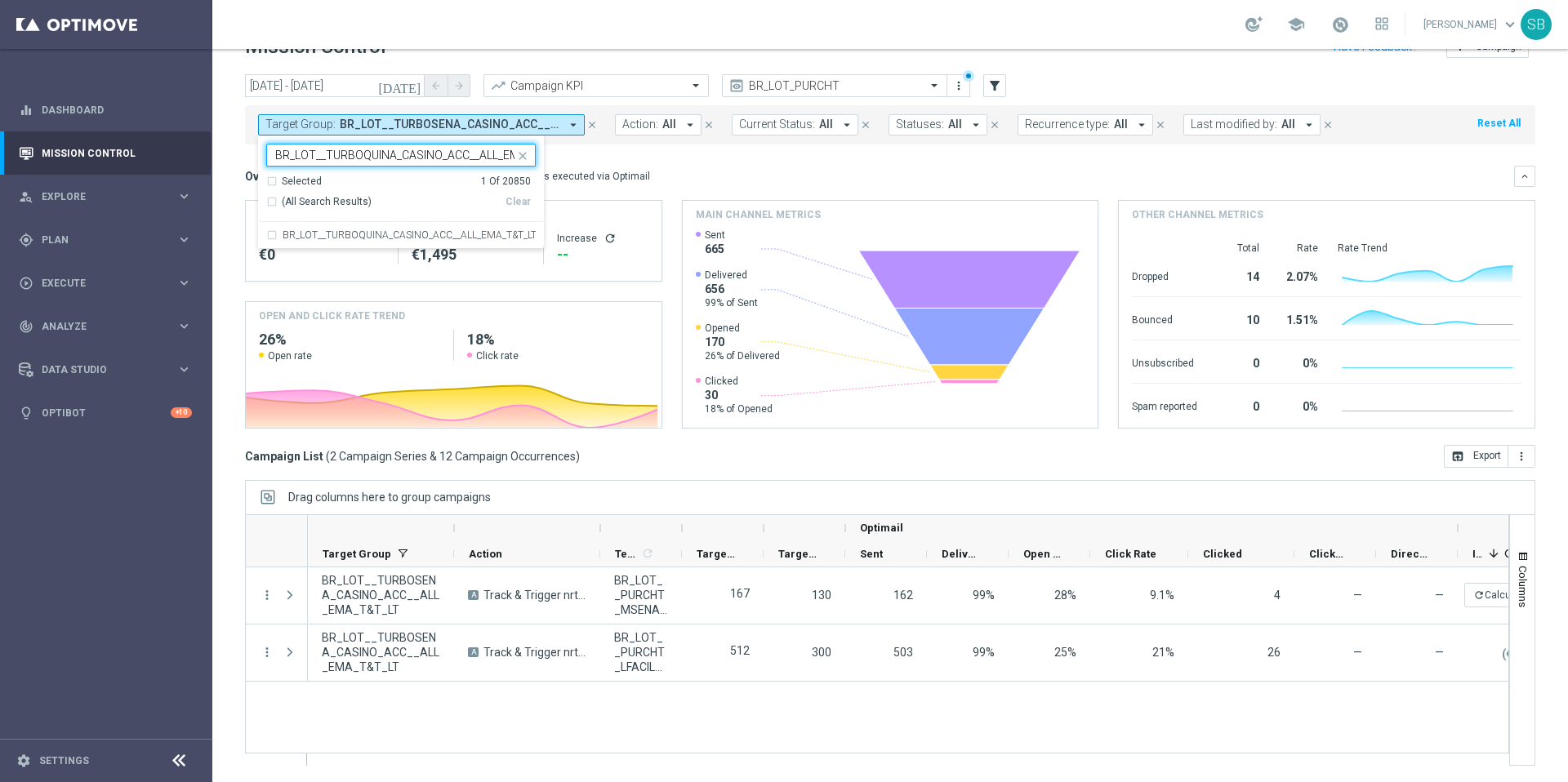
scroll to position [0, 52]
click at [272, 237] on div "BR_LOT__TURBOQUINA_CASINO_ACC__ALL_EMA_T&T_LT" at bounding box center [400, 235] width 270 height 26
type input "BR_LOT__TURBOQUINA_CASINO_ACC__ALL_EMA_T&T_LT"
click at [703, 156] on mini-dashboard "Overview: Optimail arrow_drop_down This overview shows data of campaigns execut…" at bounding box center [890, 295] width 1290 height 300
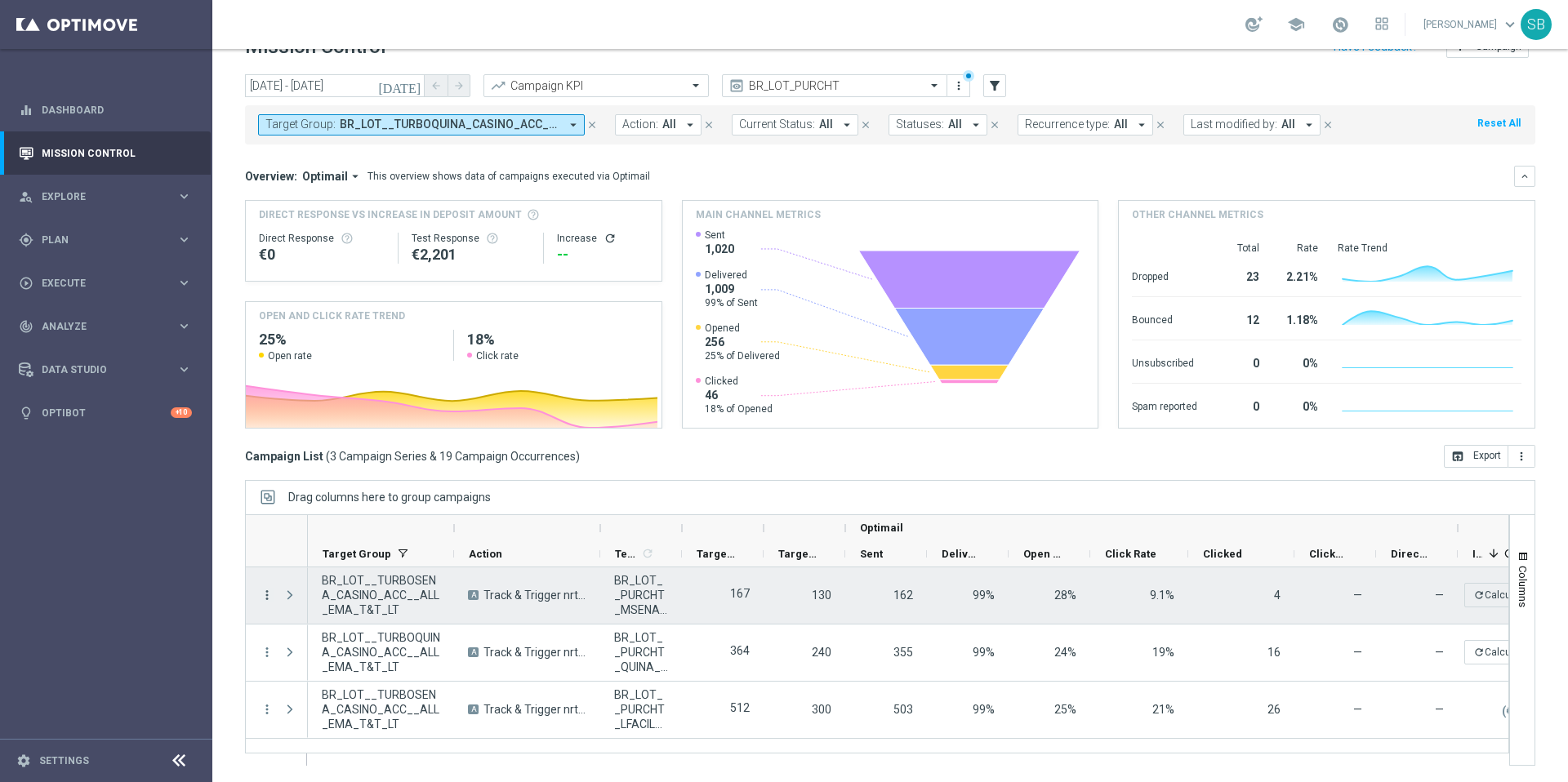
click at [271, 594] on icon "more_vert" at bounding box center [267, 595] width 15 height 15
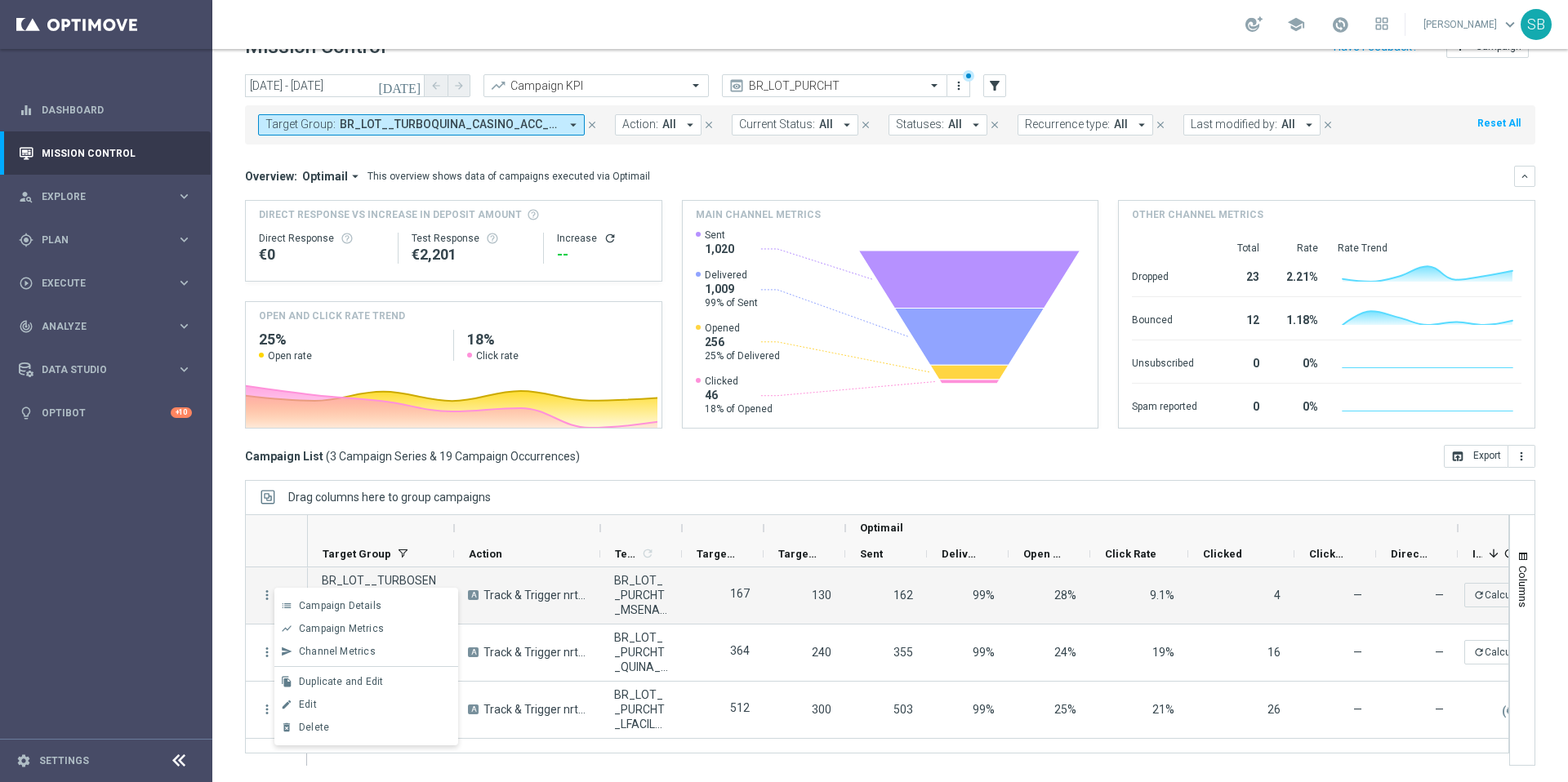
click at [533, 509] on div "Drag columns here to group campaigns" at bounding box center [890, 497] width 1290 height 34
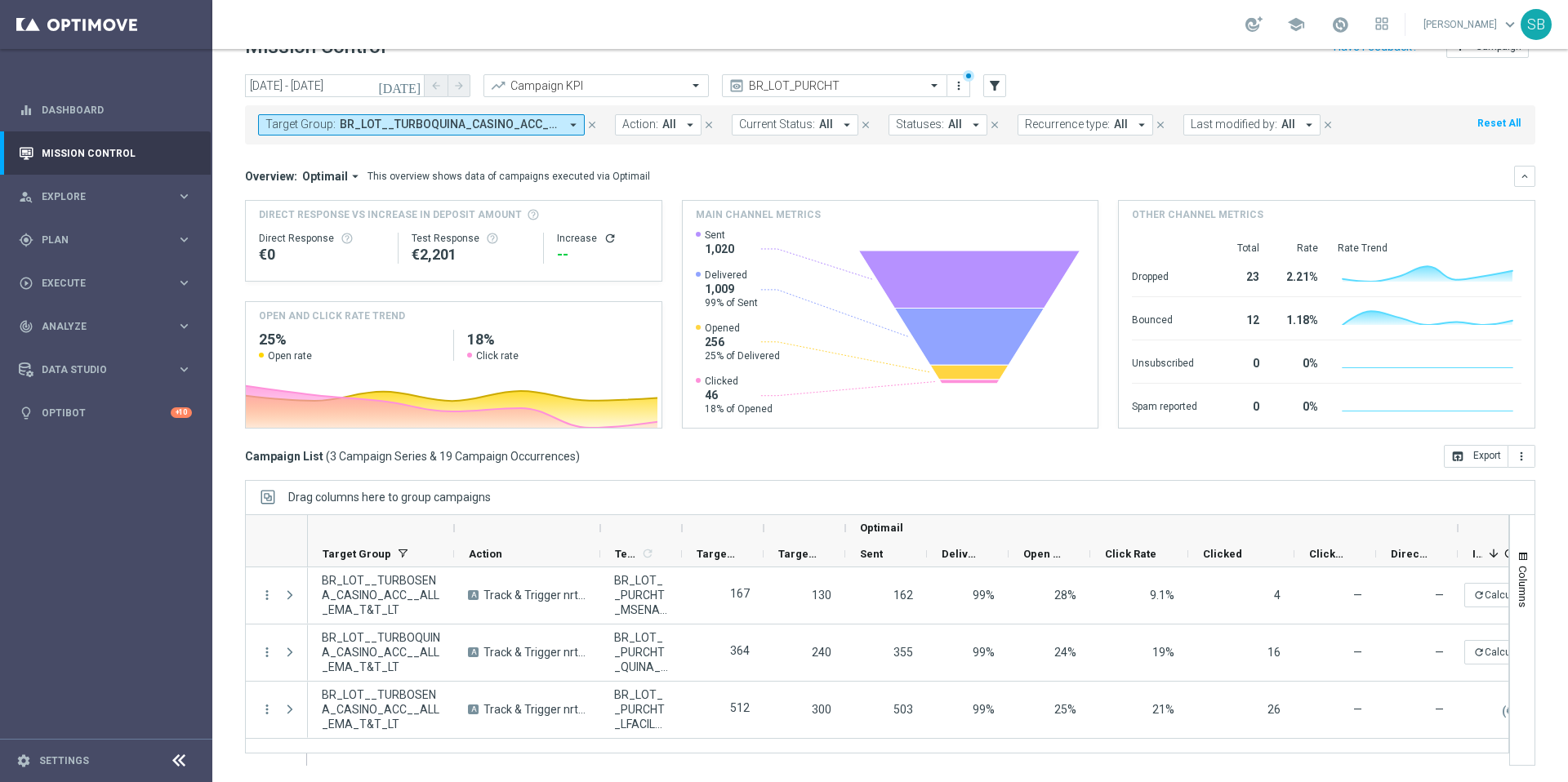
click at [572, 125] on icon "arrow_drop_down" at bounding box center [574, 125] width 15 height 15
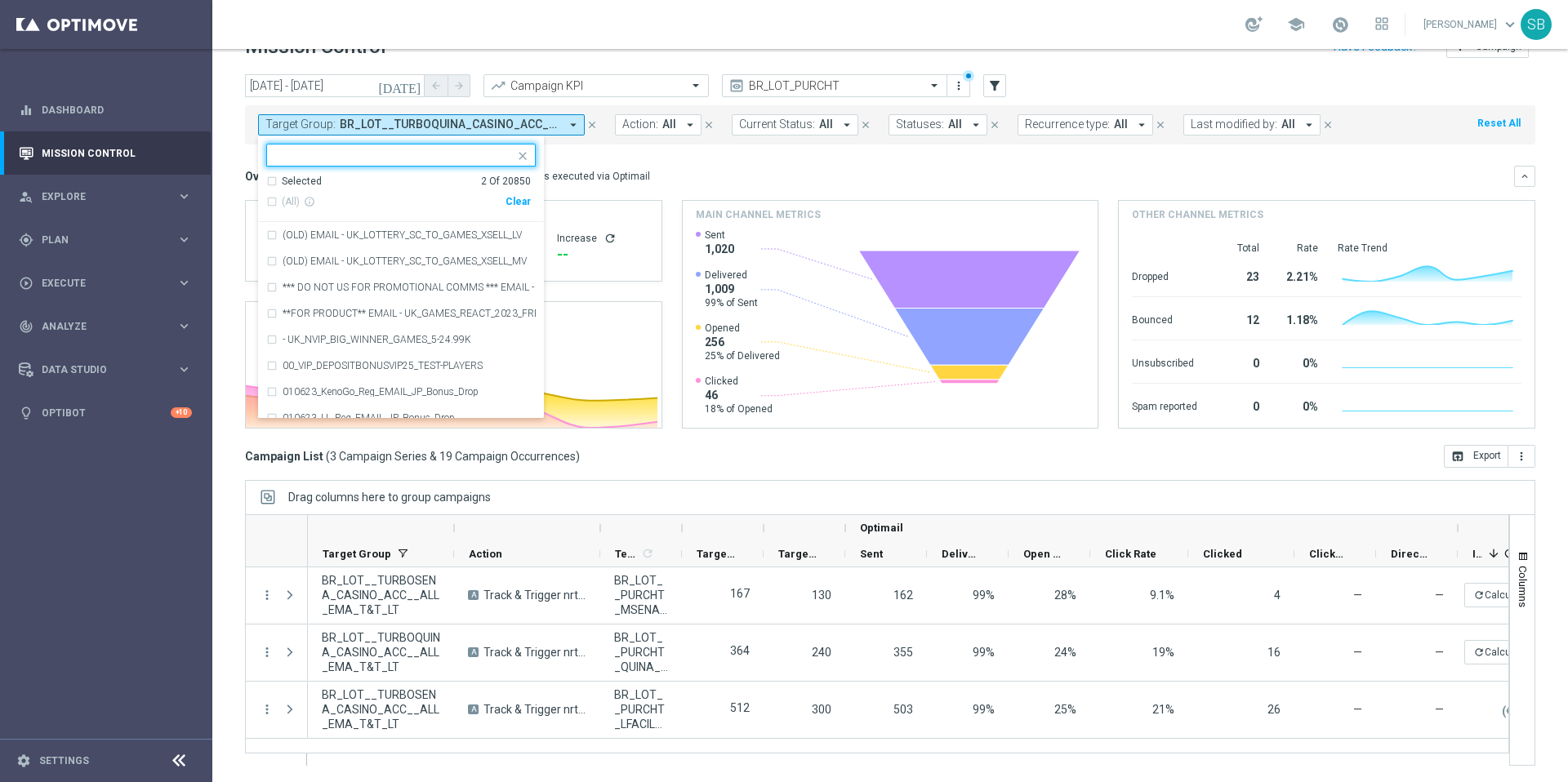
click at [383, 161] on input "text" at bounding box center [395, 155] width 239 height 14
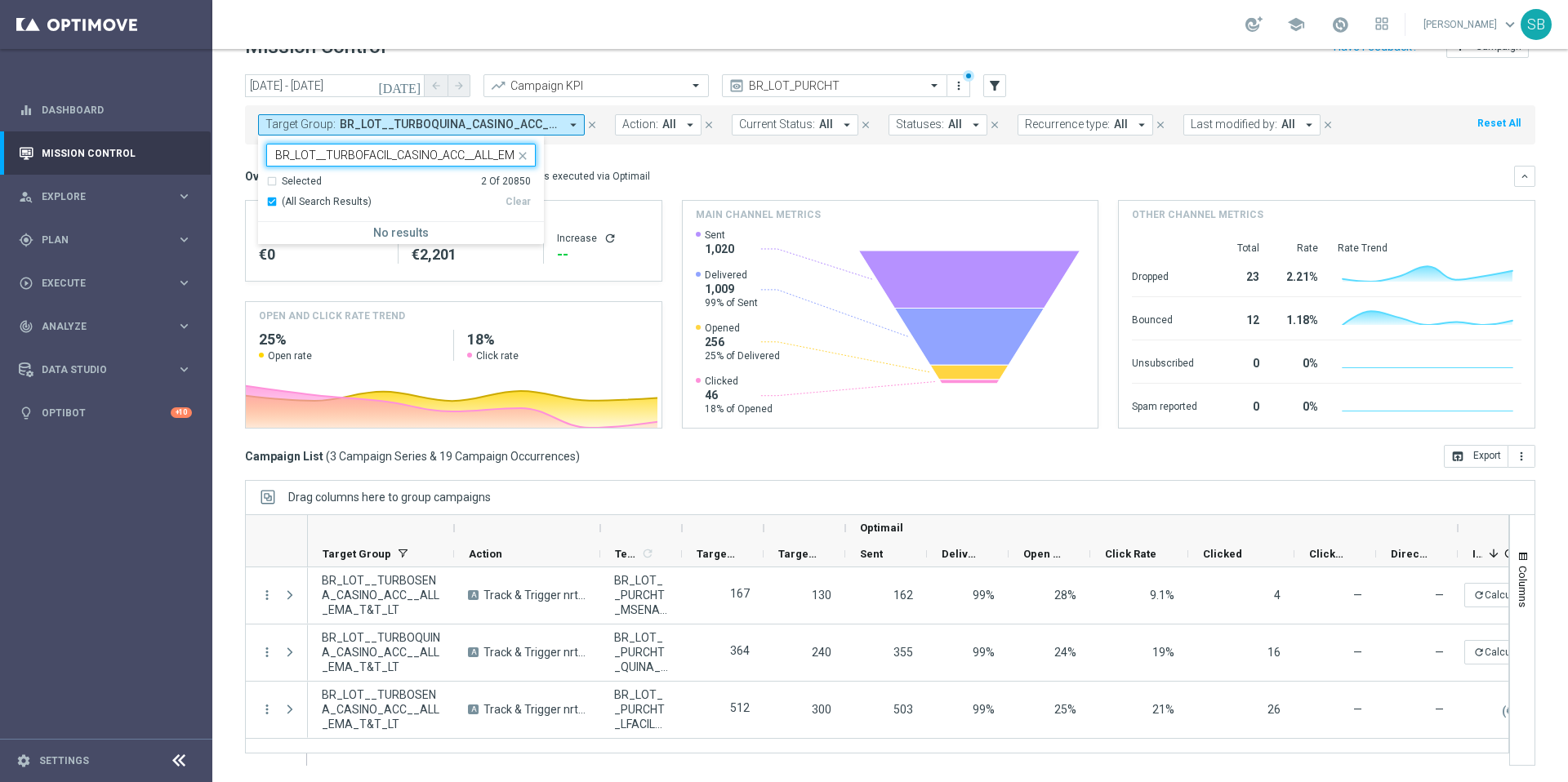
scroll to position [0, 46]
type input "BR_LOT__TURBOFACIL_CASINO_ACC__ALL_EMA_T&T_LT"
click at [582, 158] on mini-dashboard "Overview: Optimail arrow_drop_down This overview shows data of campaigns execut…" at bounding box center [890, 295] width 1290 height 300
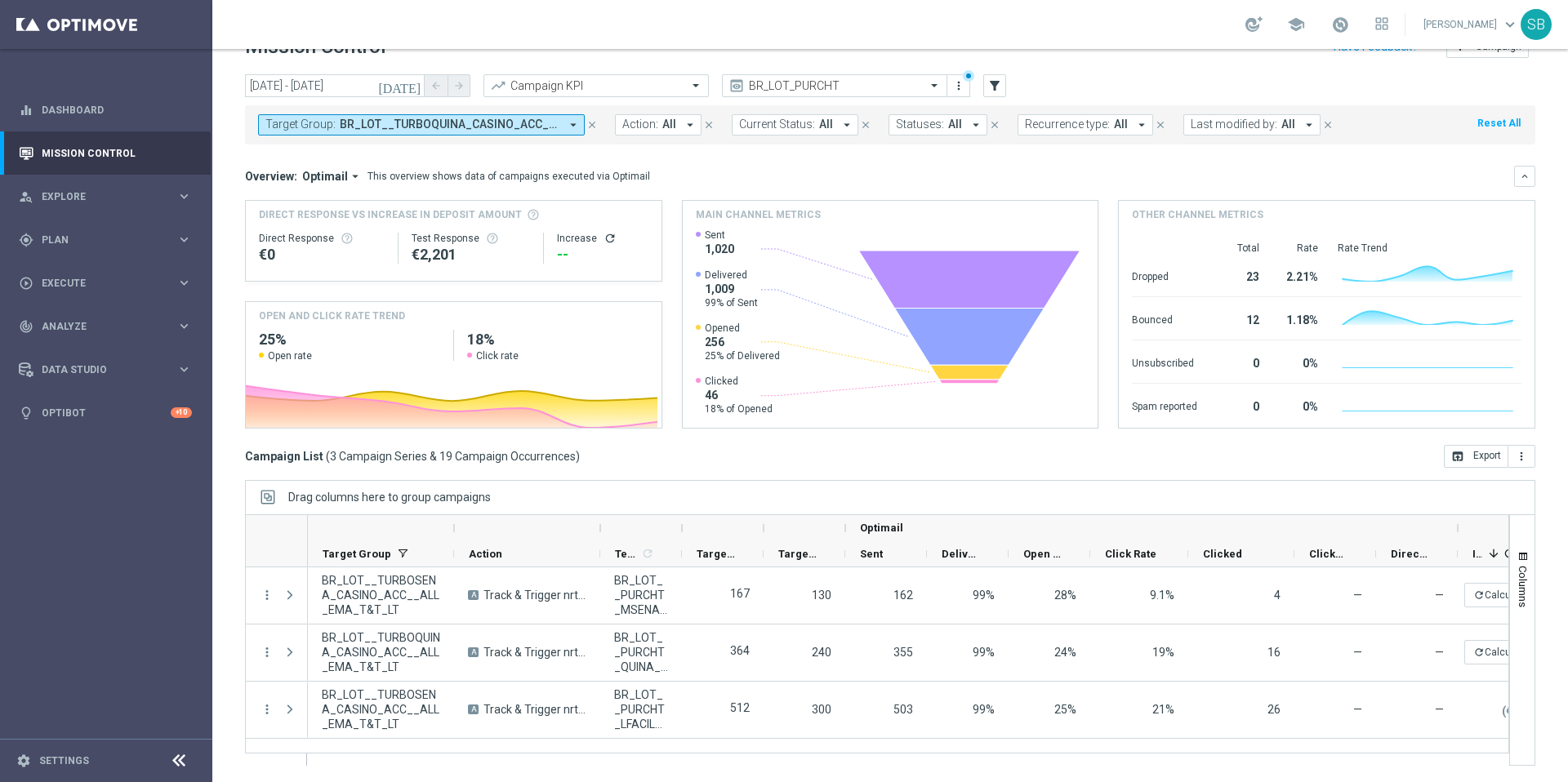
click at [575, 124] on icon "arrow_drop_down" at bounding box center [574, 125] width 15 height 15
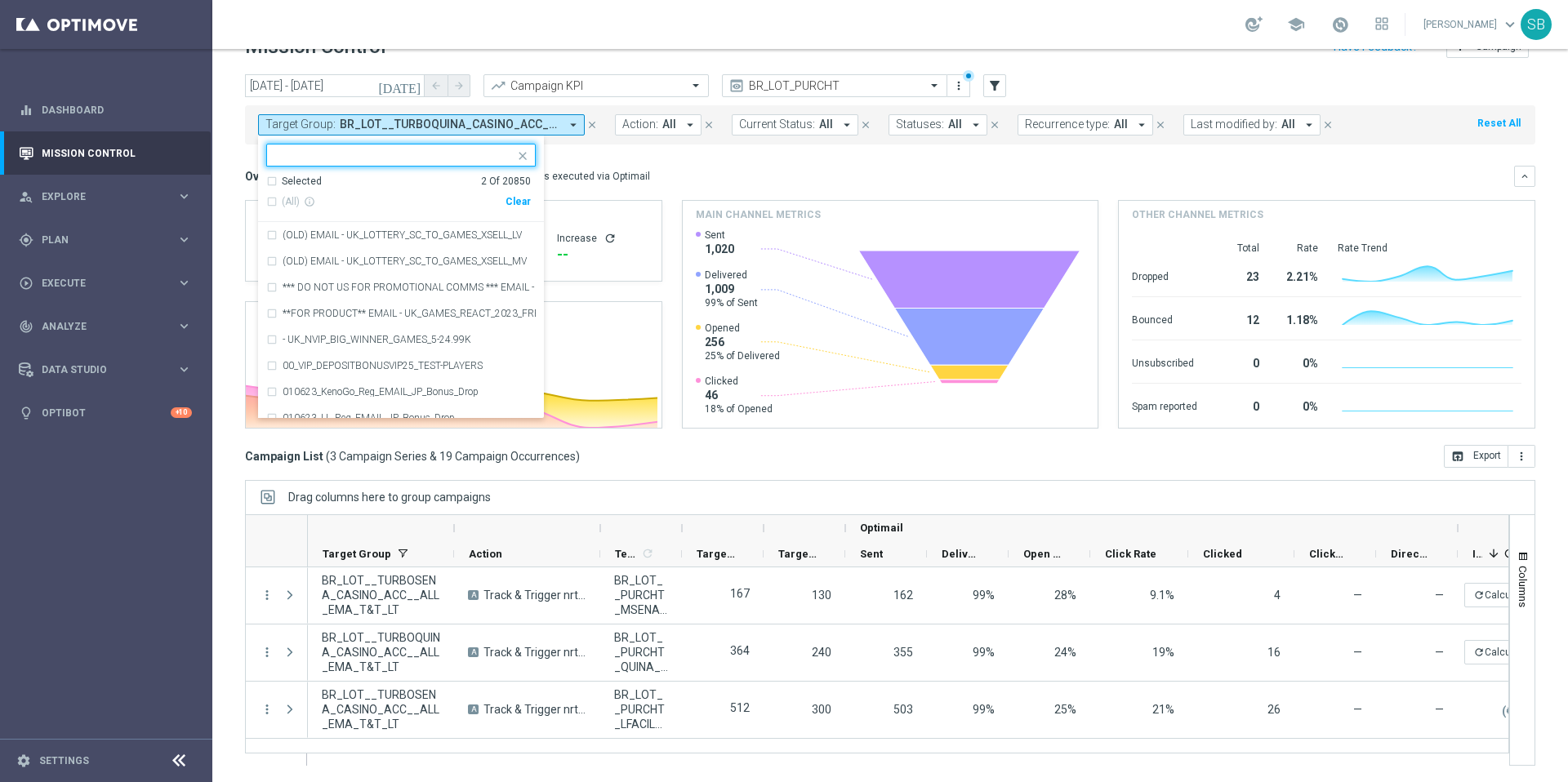
click at [381, 161] on input "text" at bounding box center [395, 155] width 239 height 14
paste input "BR_LOT__TURBOFACIL_CASINO_ACC__ALL_EMA_T&T_LT"
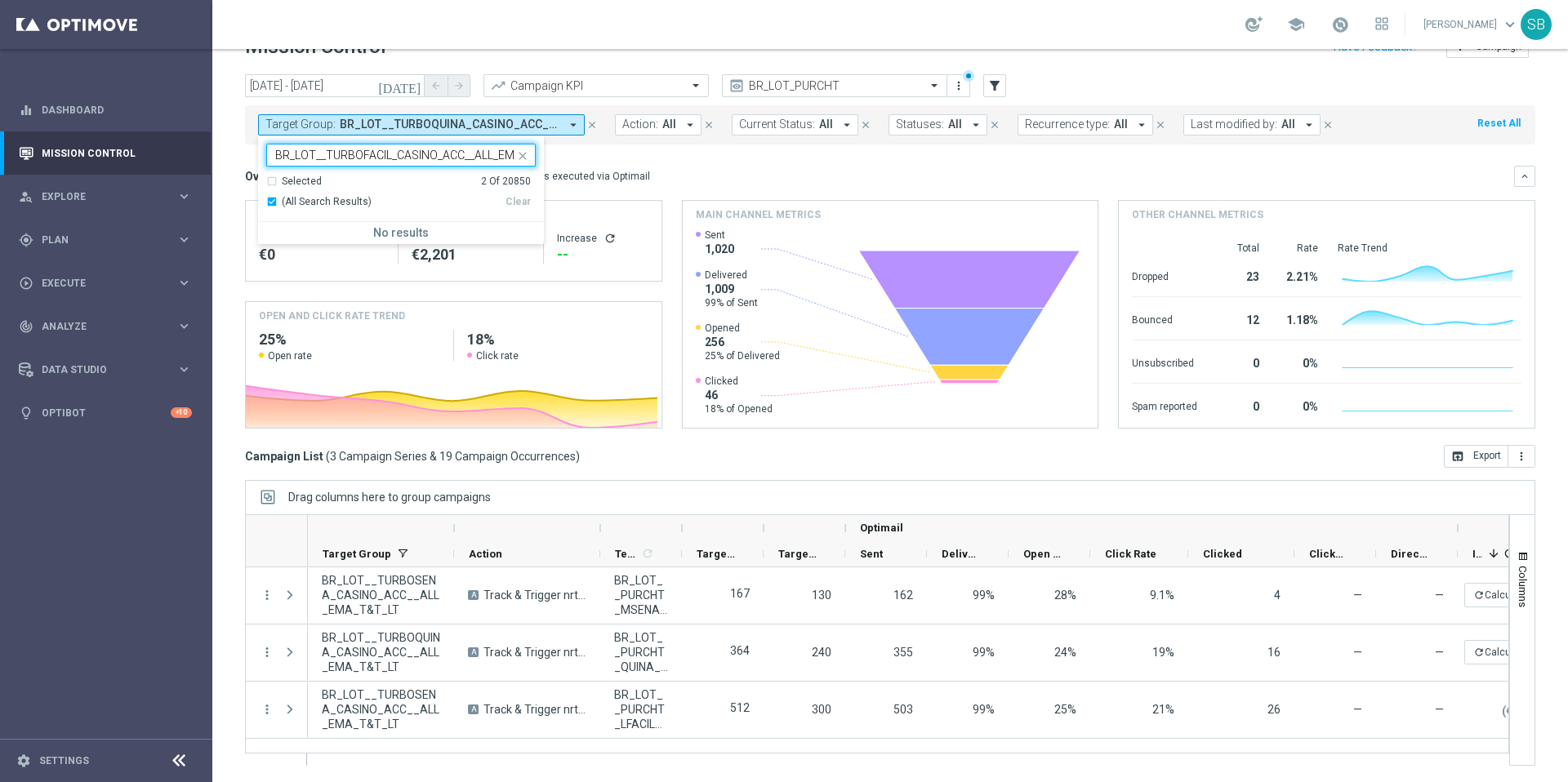
scroll to position [0, 46]
type input "BR_LOT__TURBOFACIL_CASINO_ACC__ALL_EMA_T&T_LT"
click at [637, 164] on mini-dashboard "Overview: Optimail arrow_drop_down This overview shows data of campaigns execut…" at bounding box center [890, 295] width 1290 height 300
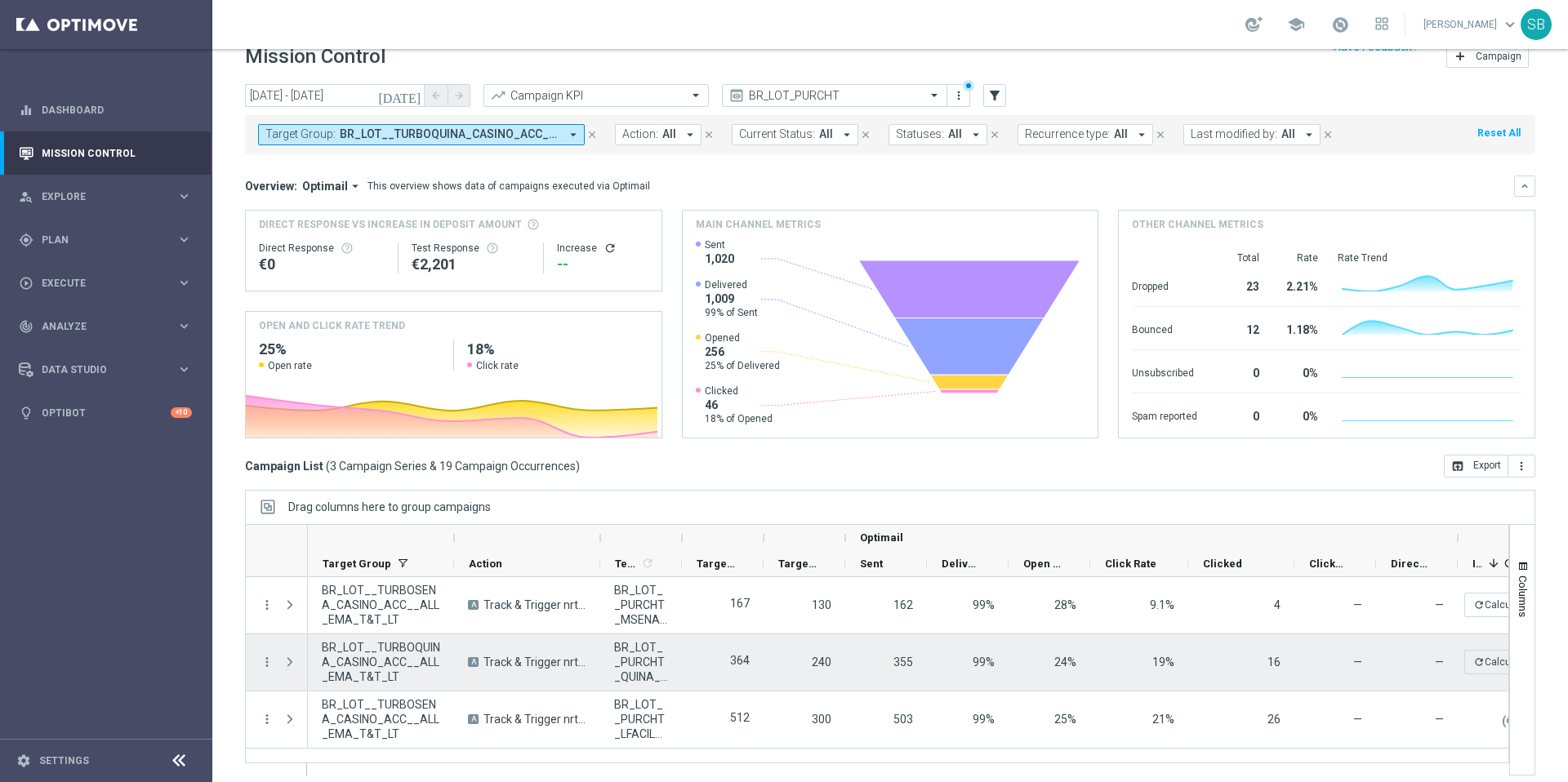
scroll to position [34, 0]
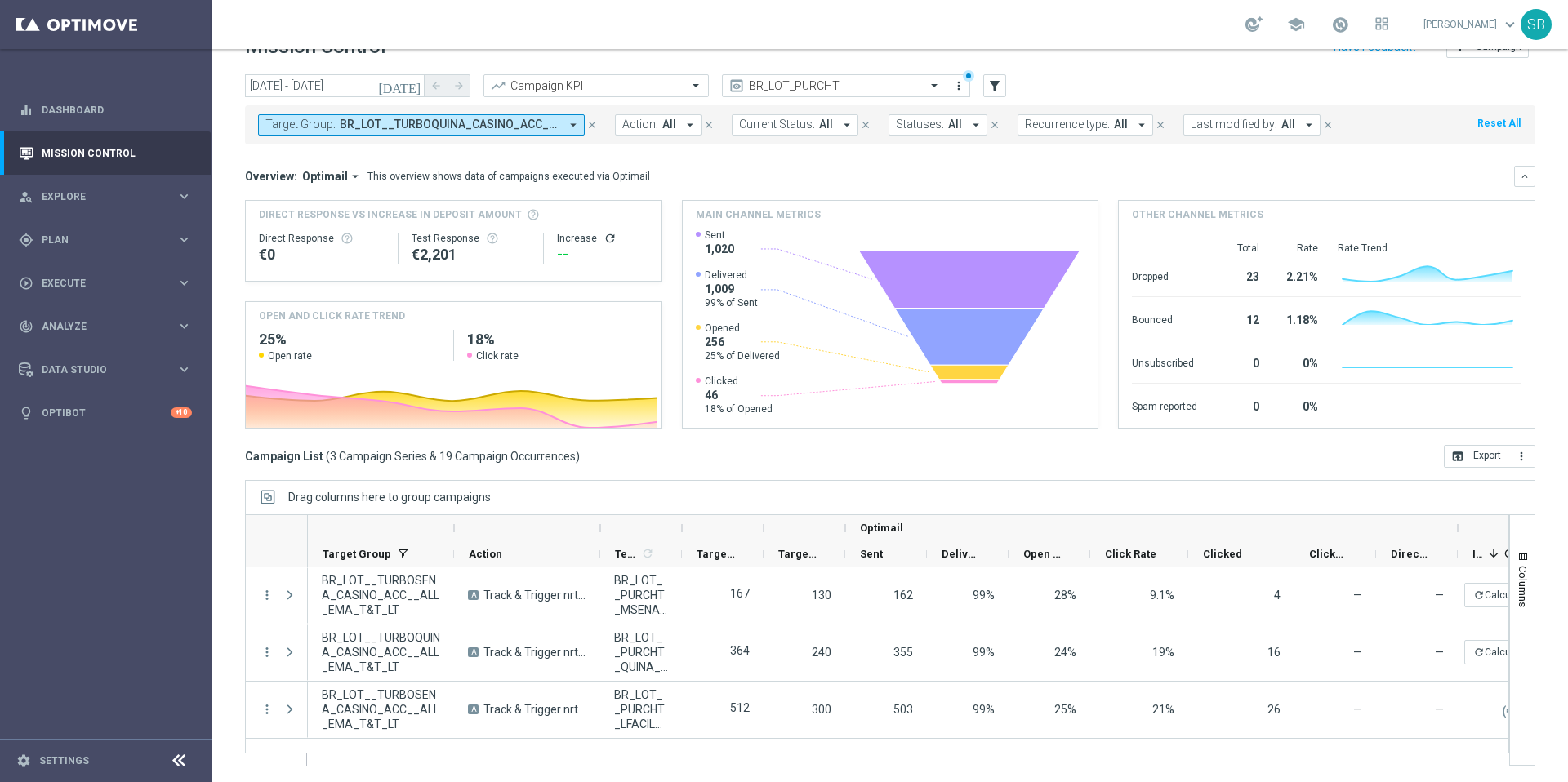
click at [573, 125] on icon "arrow_drop_down" at bounding box center [574, 125] width 15 height 15
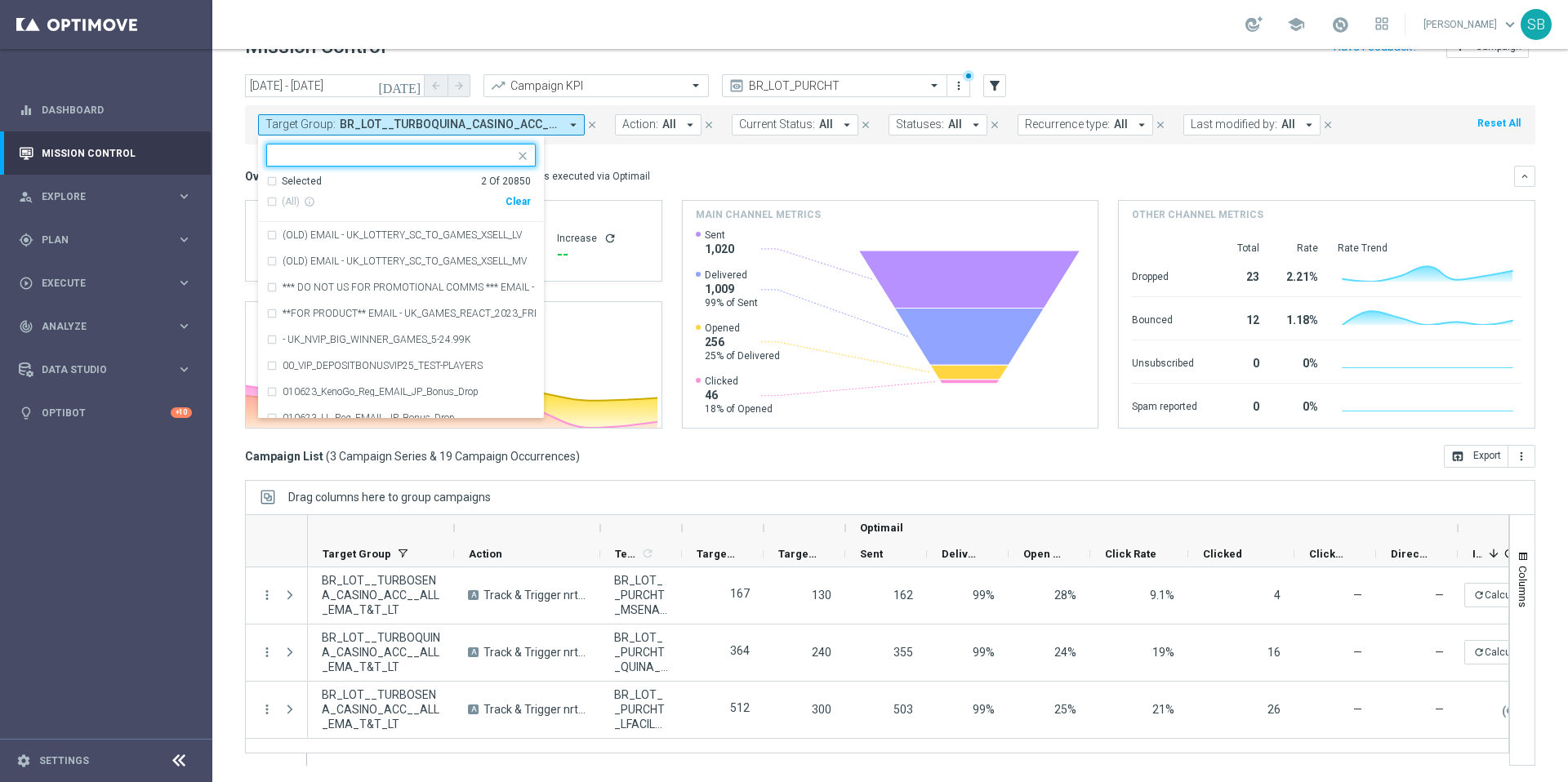
click at [411, 158] on input "text" at bounding box center [395, 155] width 239 height 14
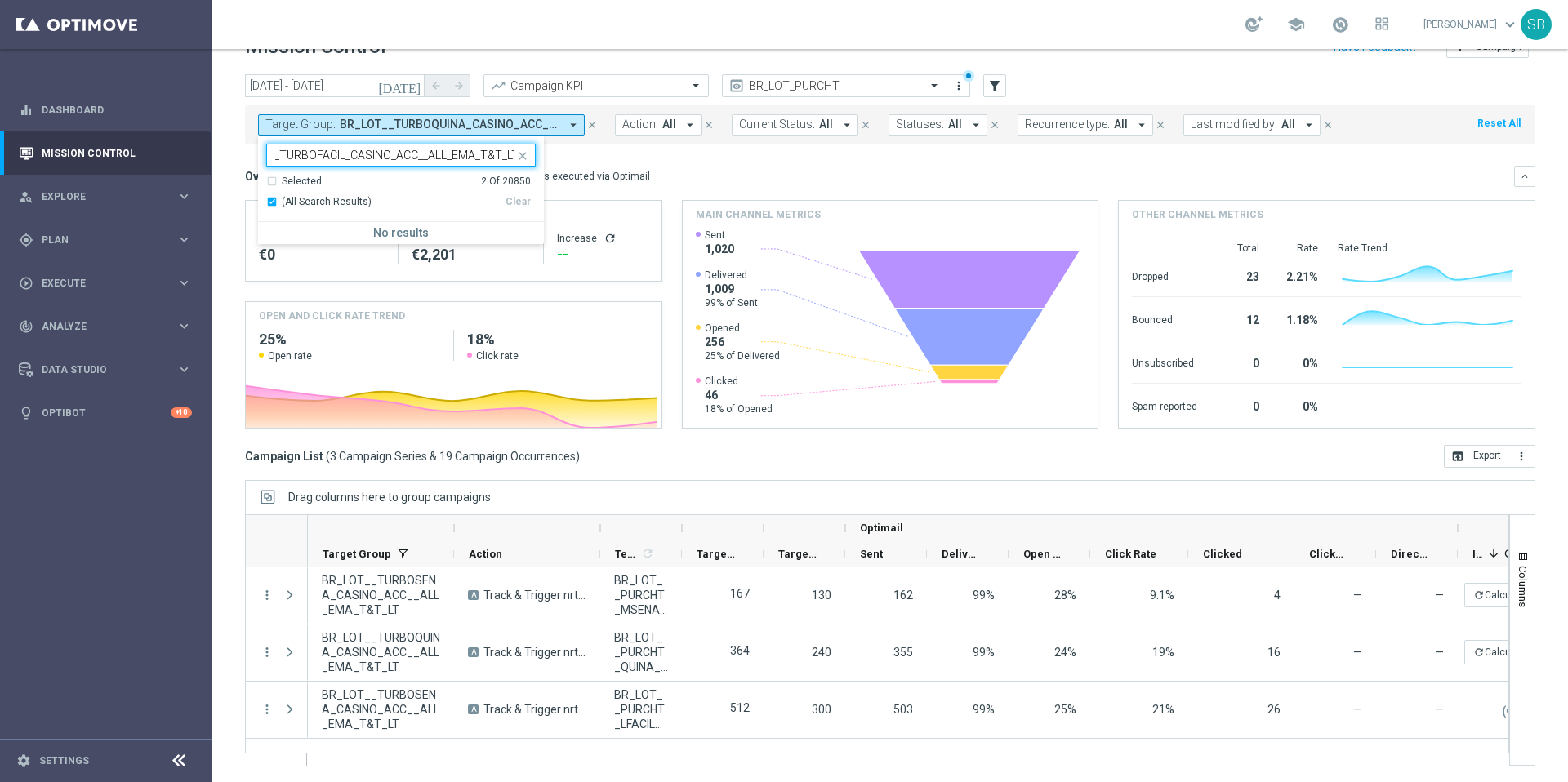
click at [273, 182] on div "Selected 2 Of 20850" at bounding box center [398, 182] width 264 height 14
click at [272, 202] on div "(All Search Results)" at bounding box center [386, 202] width 239 height 14
type input "BR_LOT__TURBOFACIL_CASINO_ACC__ALL_EMA_T&T_LT"
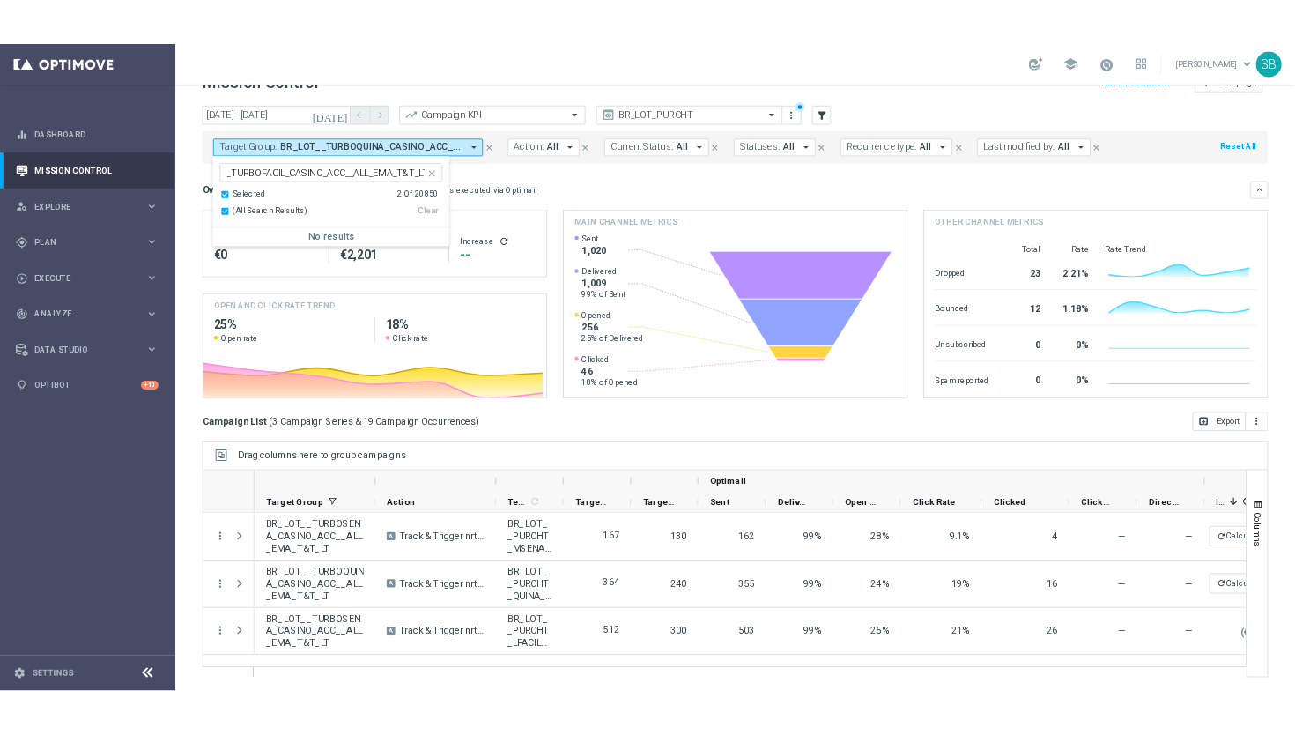
scroll to position [0, 0]
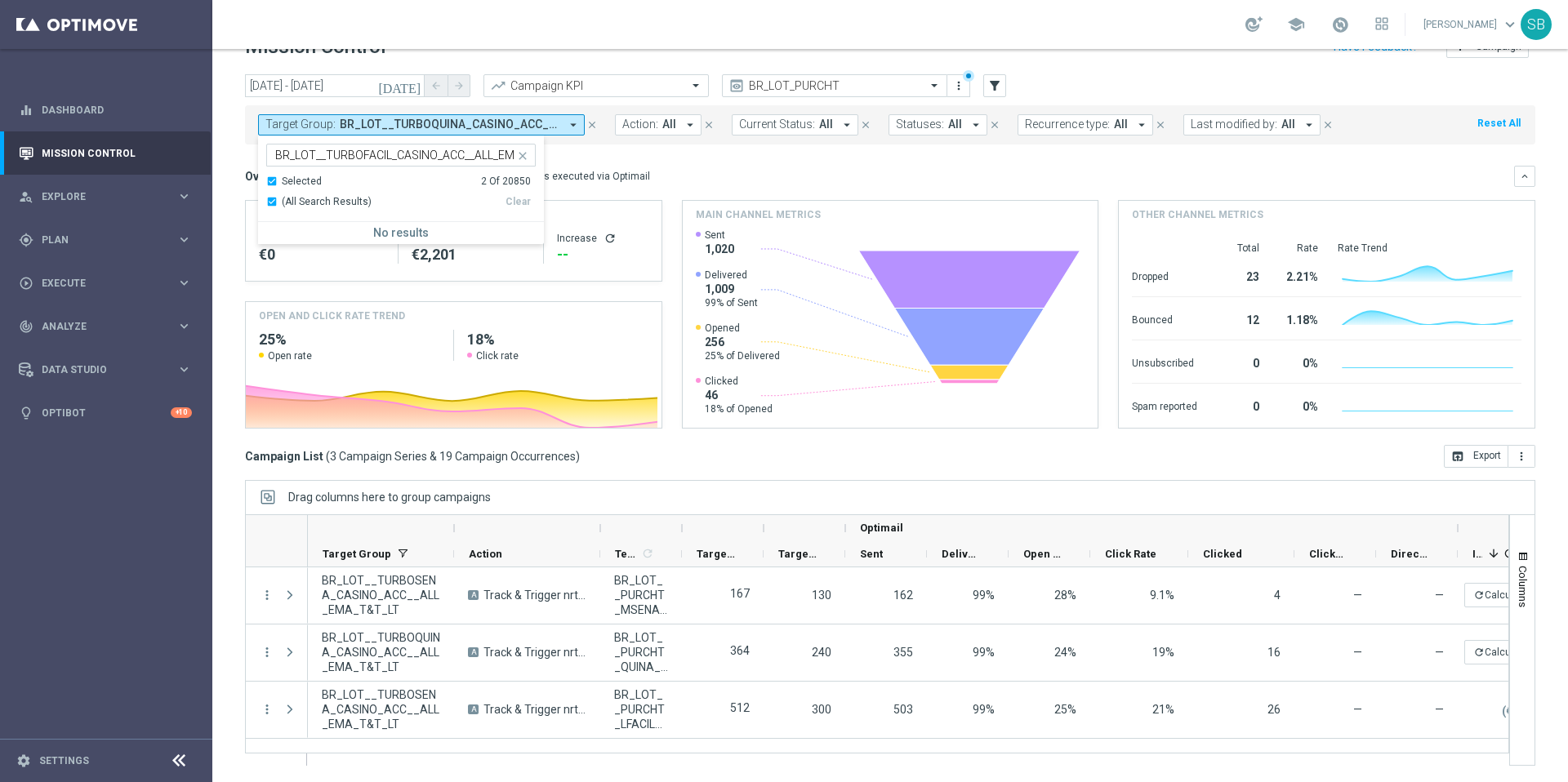
click at [624, 155] on mini-dashboard "Overview: Optimail arrow_drop_down This overview shows data of campaigns execut…" at bounding box center [890, 295] width 1290 height 300
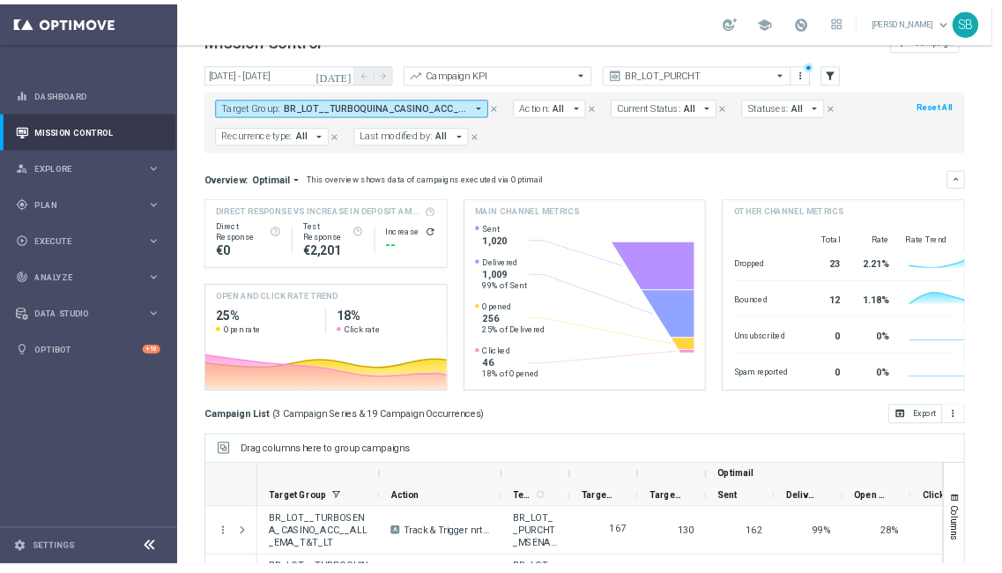
scroll to position [37, 0]
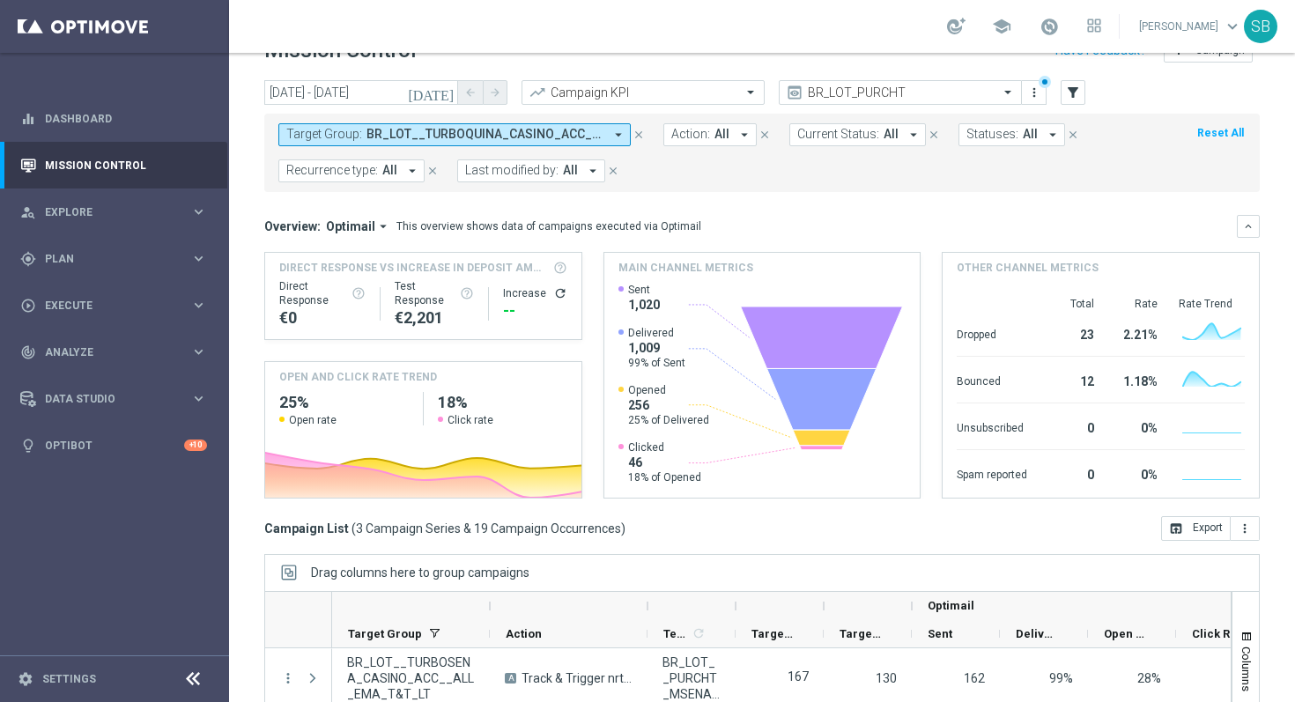
click at [78, 620] on sidenavbar "equalizer Dashboard Mission Control" at bounding box center [114, 351] width 229 height 702
click at [87, 611] on sidenavbar "equalizer Dashboard Mission Control" at bounding box center [114, 351] width 229 height 702
